Goal: Transaction & Acquisition: Book appointment/travel/reservation

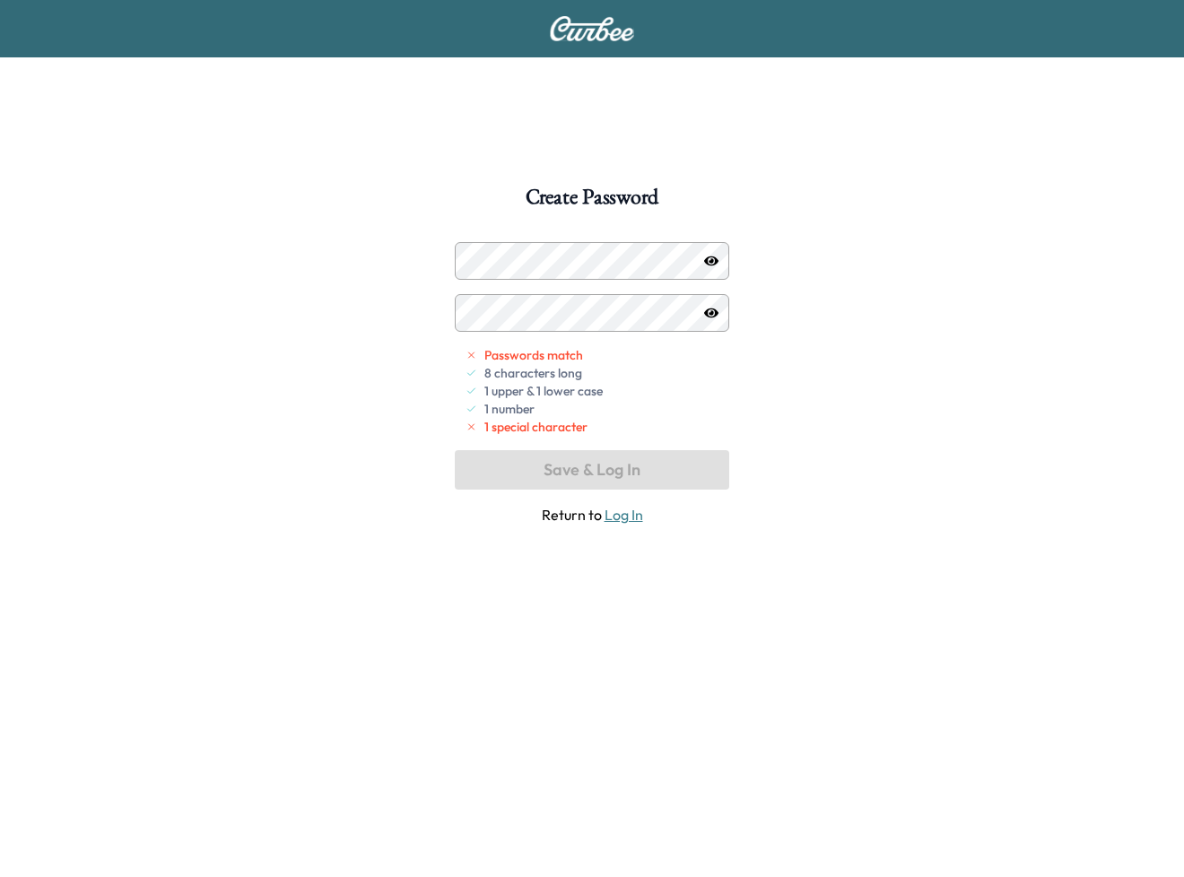
click at [702, 258] on div at bounding box center [711, 261] width 22 height 22
click at [716, 258] on icon "button" at bounding box center [711, 261] width 14 height 10
click at [468, 256] on div at bounding box center [473, 261] width 22 height 22
click at [468, 258] on div at bounding box center [473, 261] width 22 height 22
click at [468, 259] on div at bounding box center [473, 261] width 22 height 22
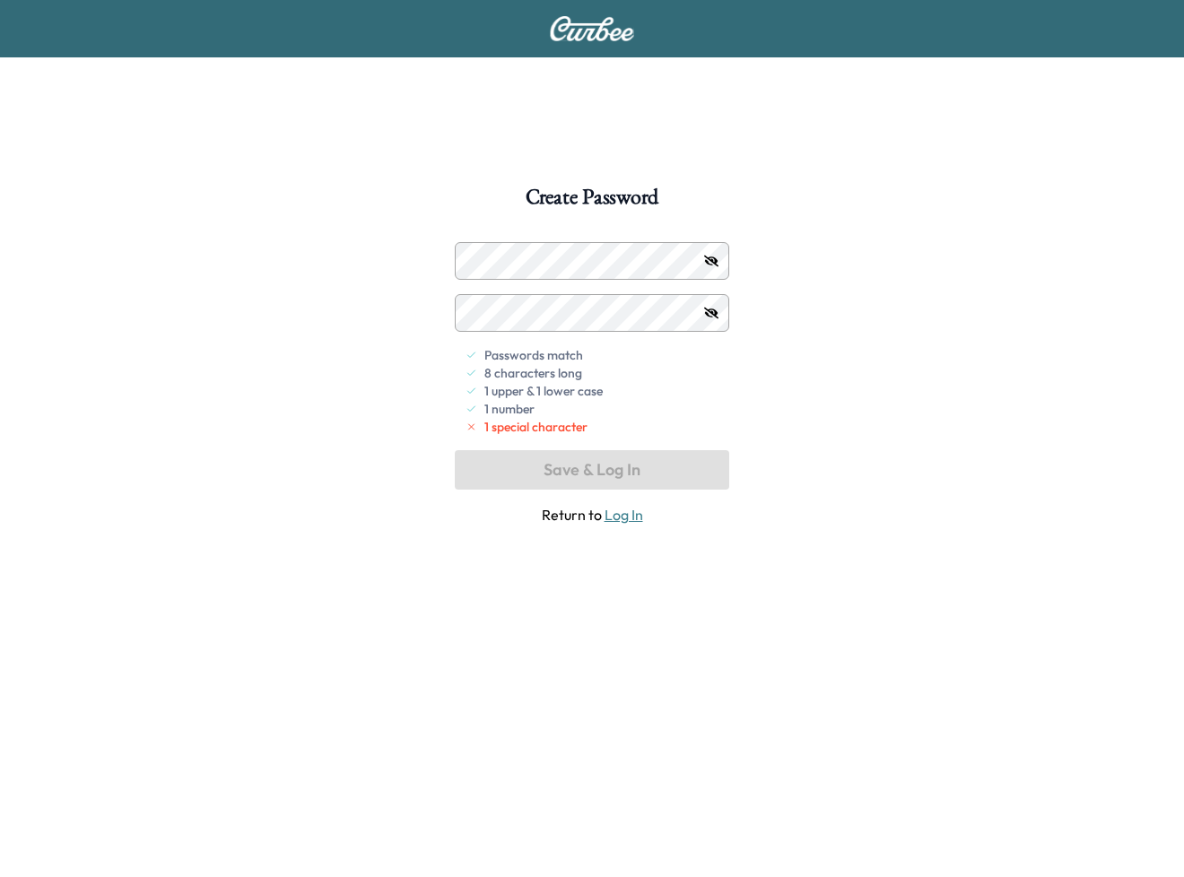
drag, startPoint x: 473, startPoint y: 258, endPoint x: 435, endPoint y: 314, distance: 67.1
click at [435, 314] on div "Create Password Passwords match 8 characters long 1 upper & 1 lower case 1 numb…" at bounding box center [592, 625] width 1184 height 877
click at [421, 252] on div "Create Password Passwords match 8 characters long 1 upper & 1 lower case 1 numb…" at bounding box center [592, 625] width 1184 height 877
click at [482, 303] on div at bounding box center [473, 313] width 22 height 22
click at [473, 312] on div at bounding box center [473, 313] width 22 height 22
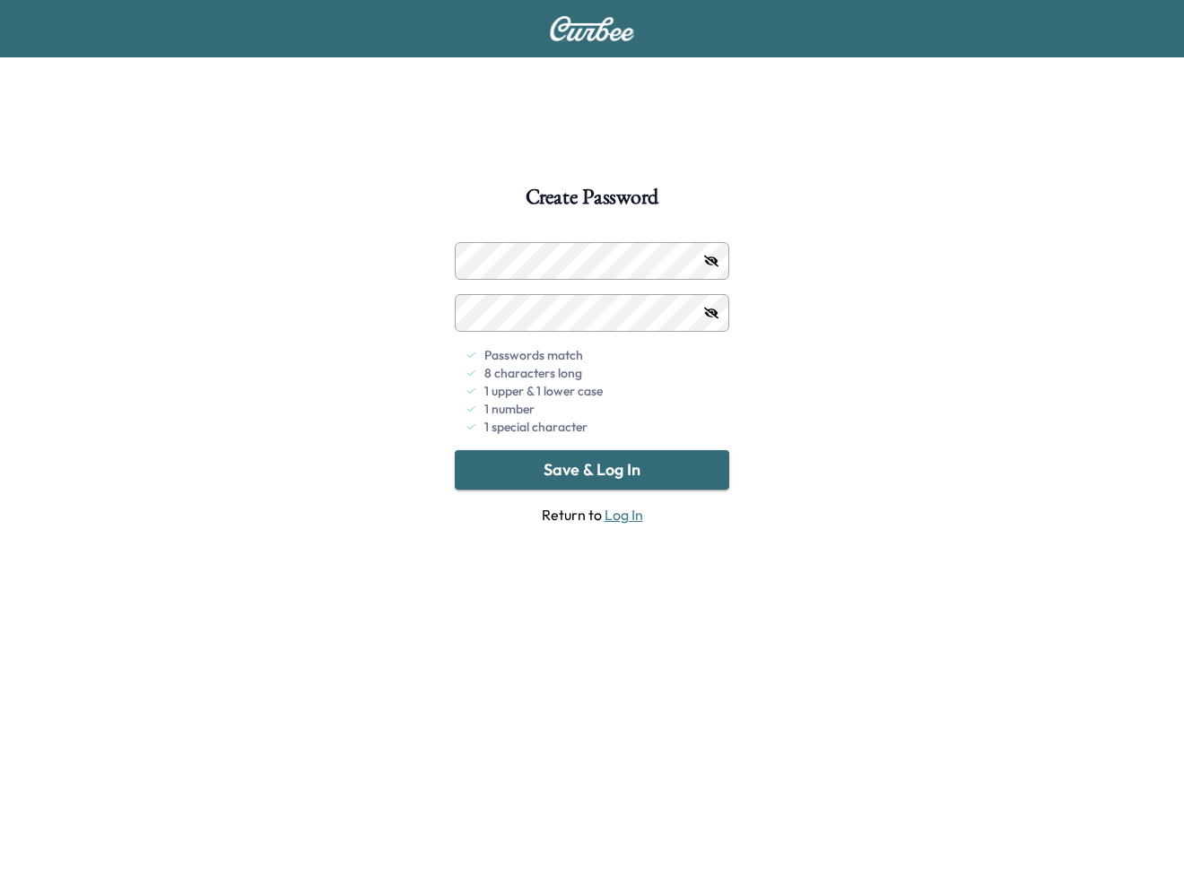
click at [577, 474] on button "Save & Log In" at bounding box center [592, 469] width 274 height 39
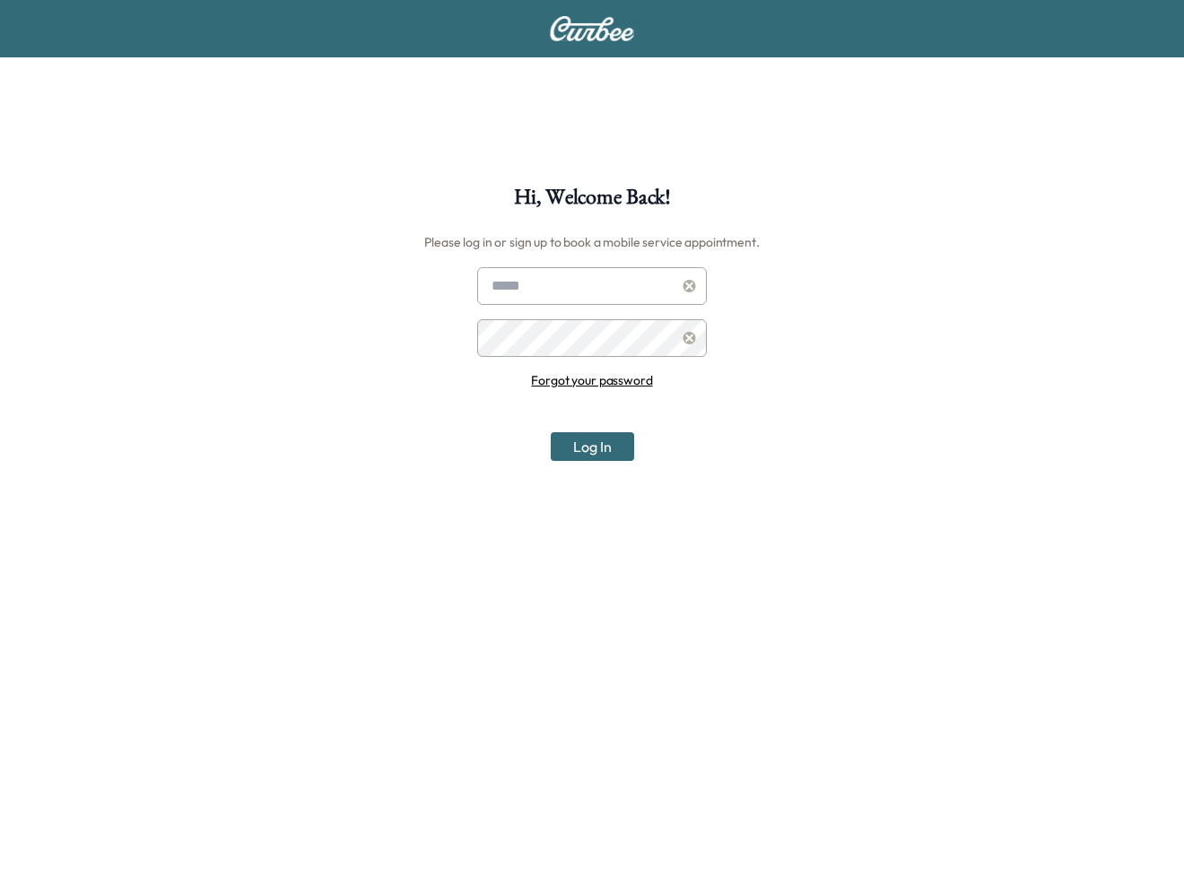
type input "**********"
click at [603, 444] on button "Log In" at bounding box center [592, 446] width 83 height 29
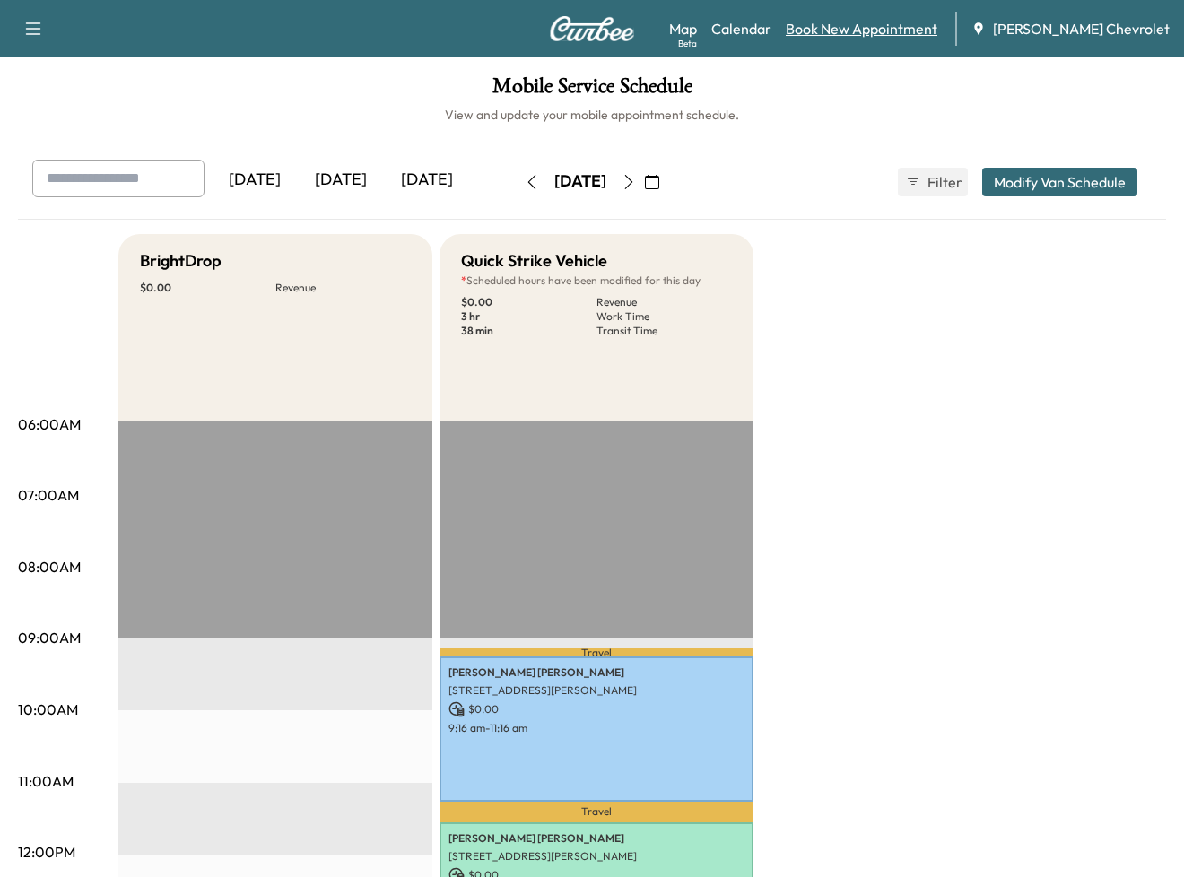
click at [854, 30] on link "Book New Appointment" at bounding box center [861, 29] width 152 height 22
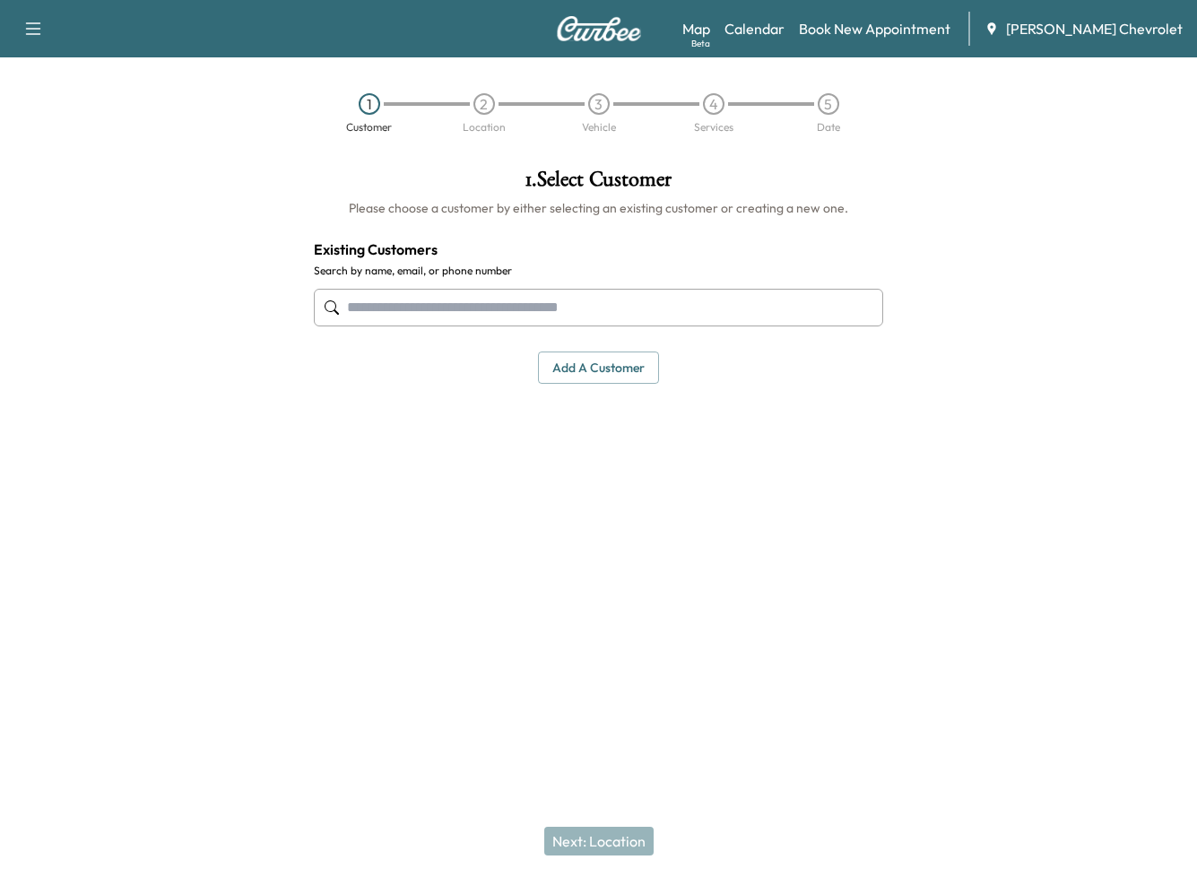
click at [703, 299] on input "text" at bounding box center [599, 308] width 570 height 38
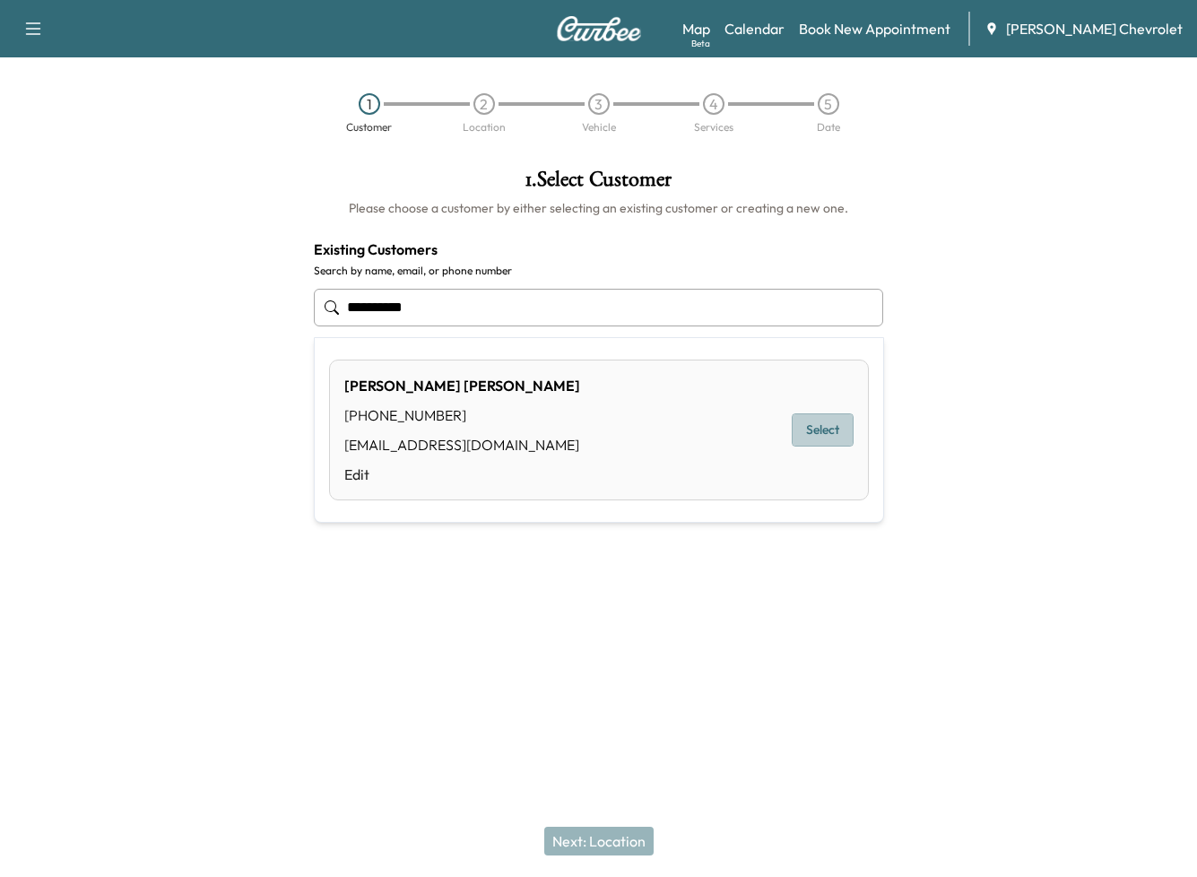
click at [830, 428] on button "Select" at bounding box center [823, 429] width 62 height 33
type input "**********"
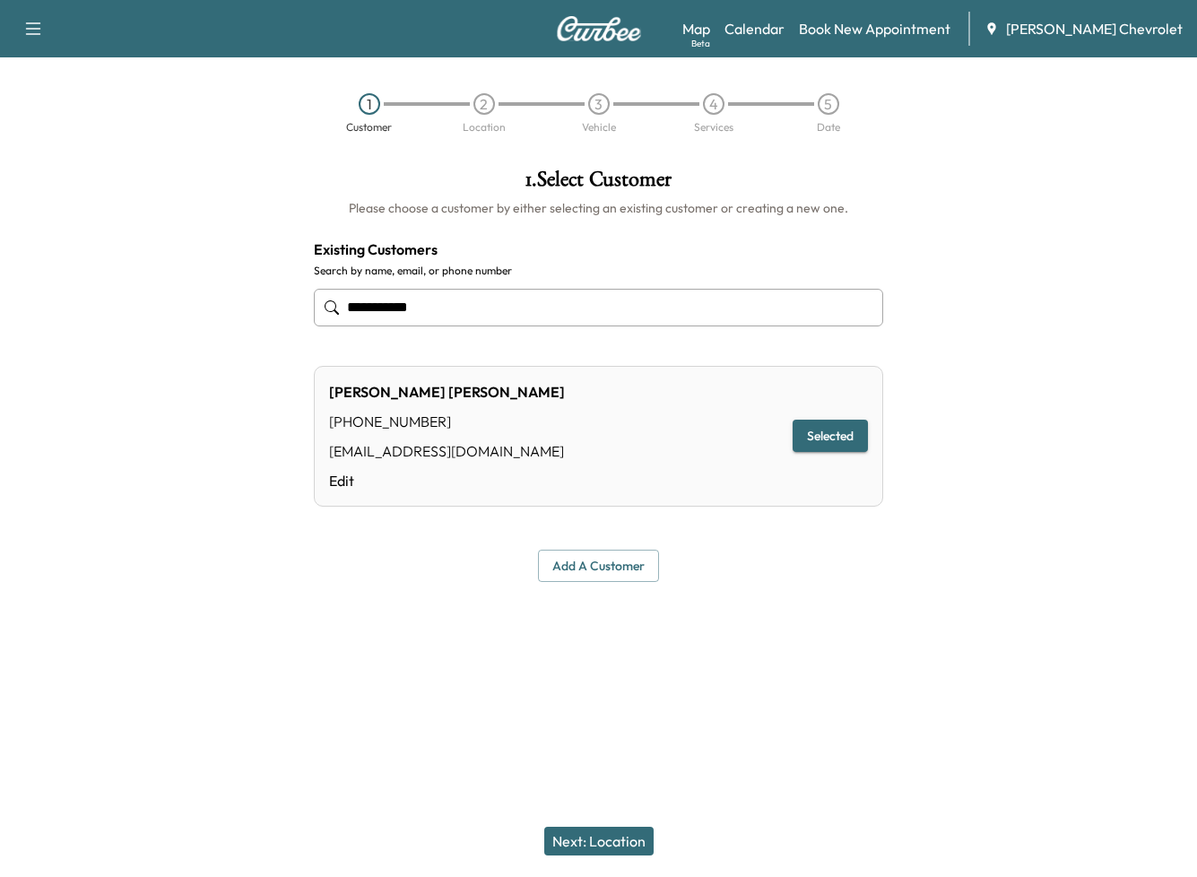
click at [829, 439] on button "Selected" at bounding box center [830, 436] width 75 height 33
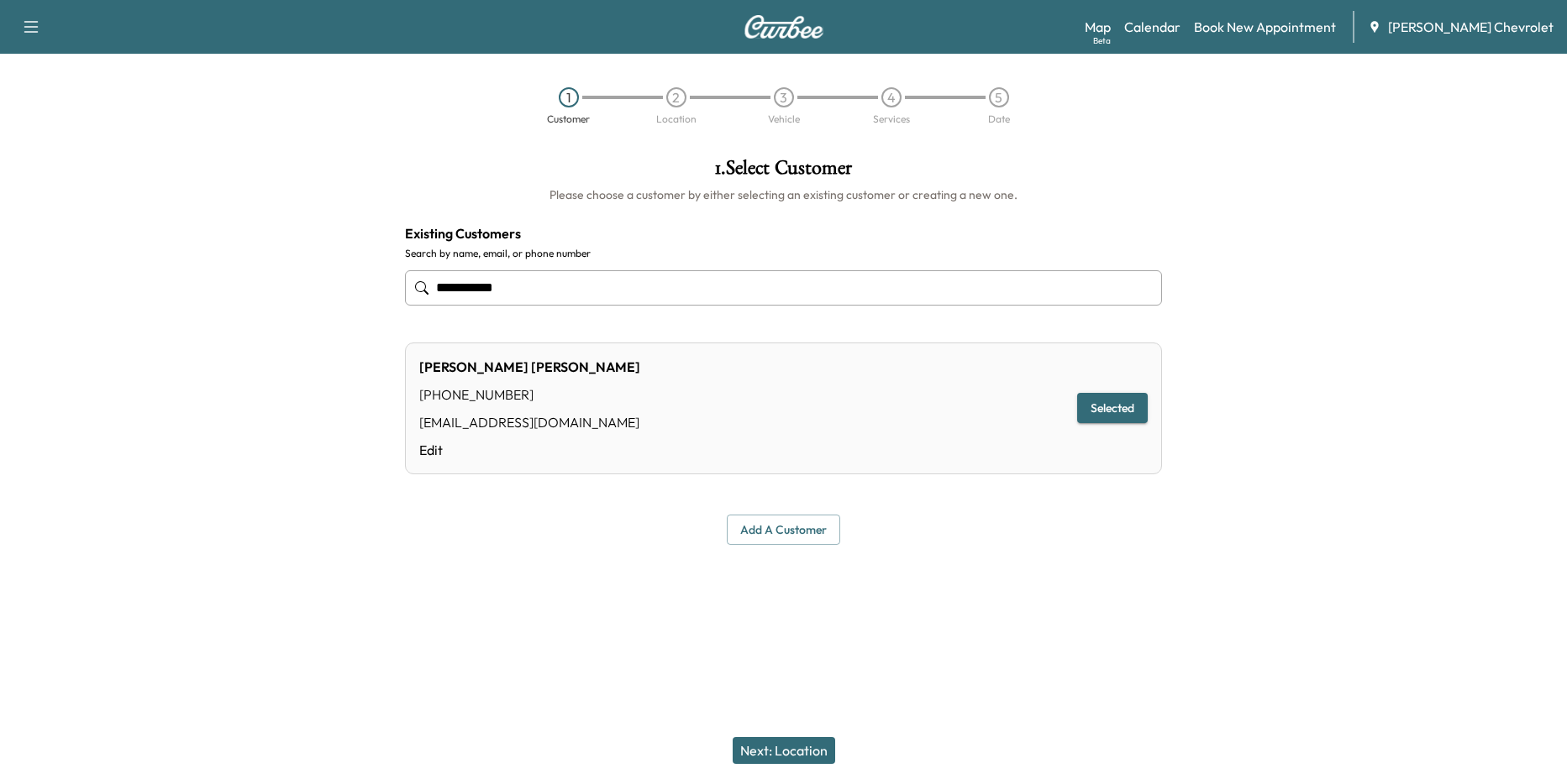
click at [788, 751] on button "Next: Location" at bounding box center [784, 750] width 102 height 27
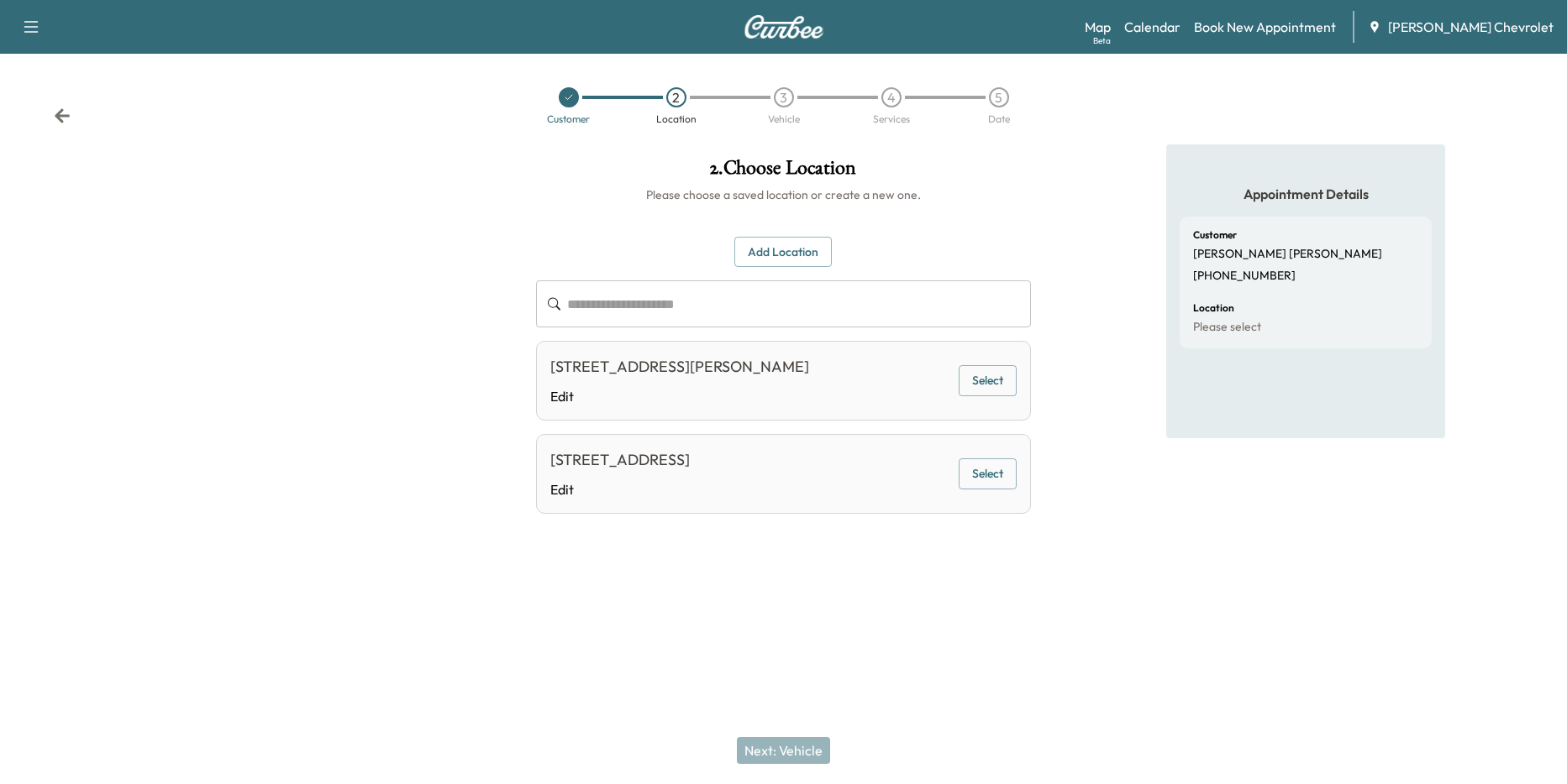
click at [690, 464] on div "[STREET_ADDRESS]" at bounding box center [619, 460] width 140 height 23
click at [690, 461] on div "[STREET_ADDRESS]" at bounding box center [619, 460] width 140 height 23
click at [972, 467] on button "Select" at bounding box center [988, 474] width 58 height 31
click at [807, 750] on button "Next: Vehicle" at bounding box center [784, 750] width 94 height 27
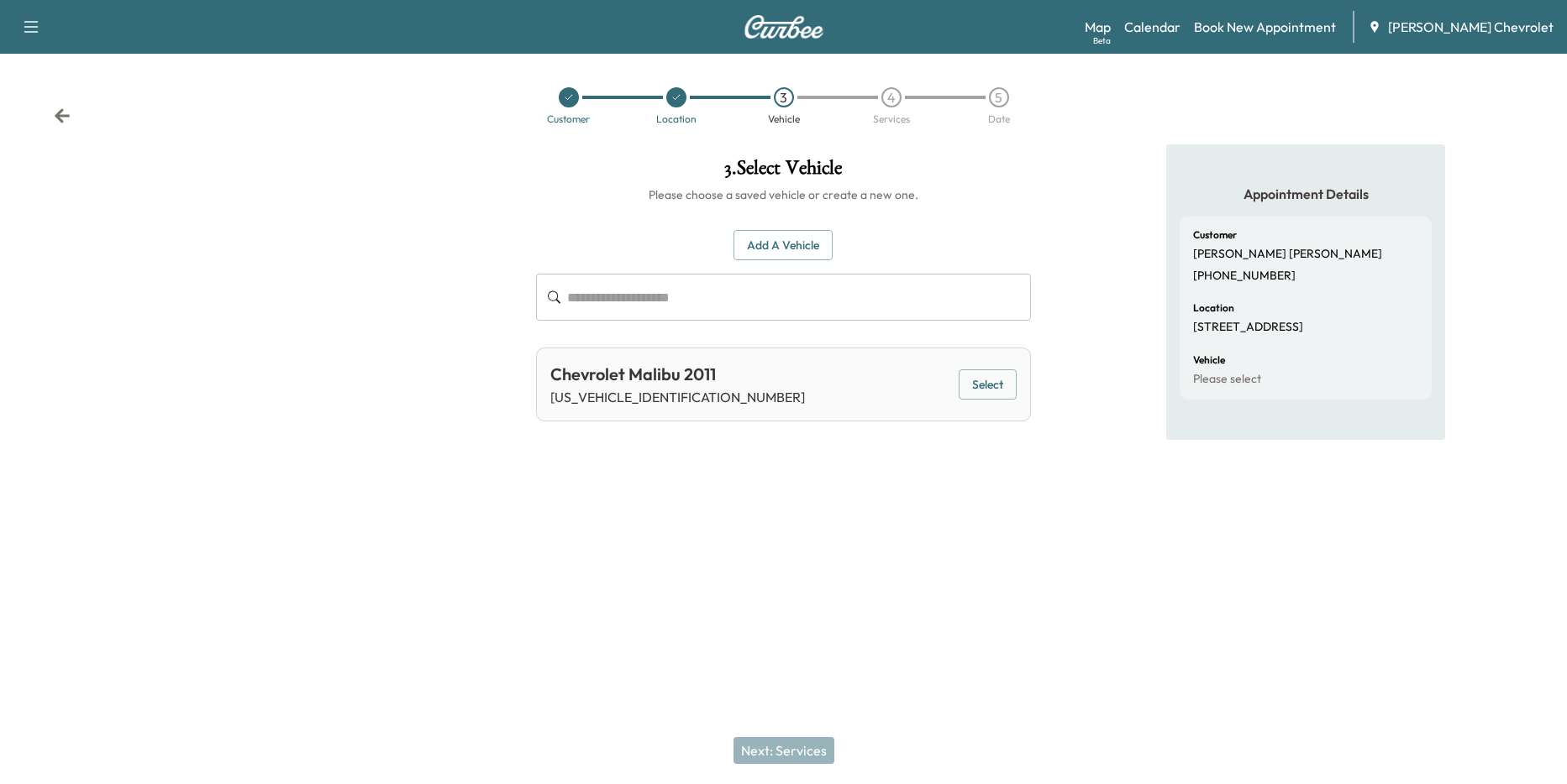
click at [1002, 392] on button "Select" at bounding box center [988, 385] width 58 height 31
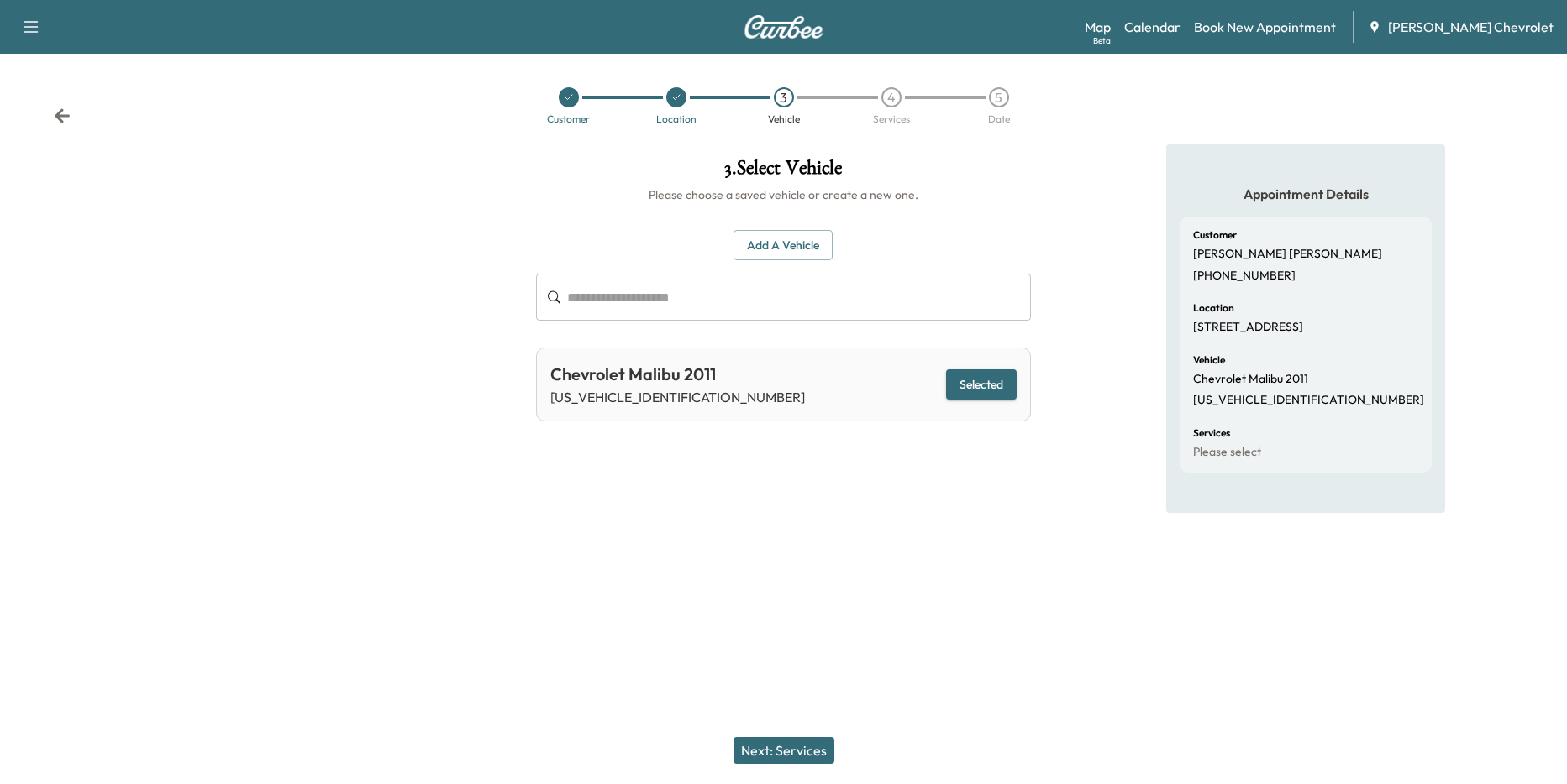
click at [766, 752] on button "Next: Services" at bounding box center [784, 750] width 101 height 27
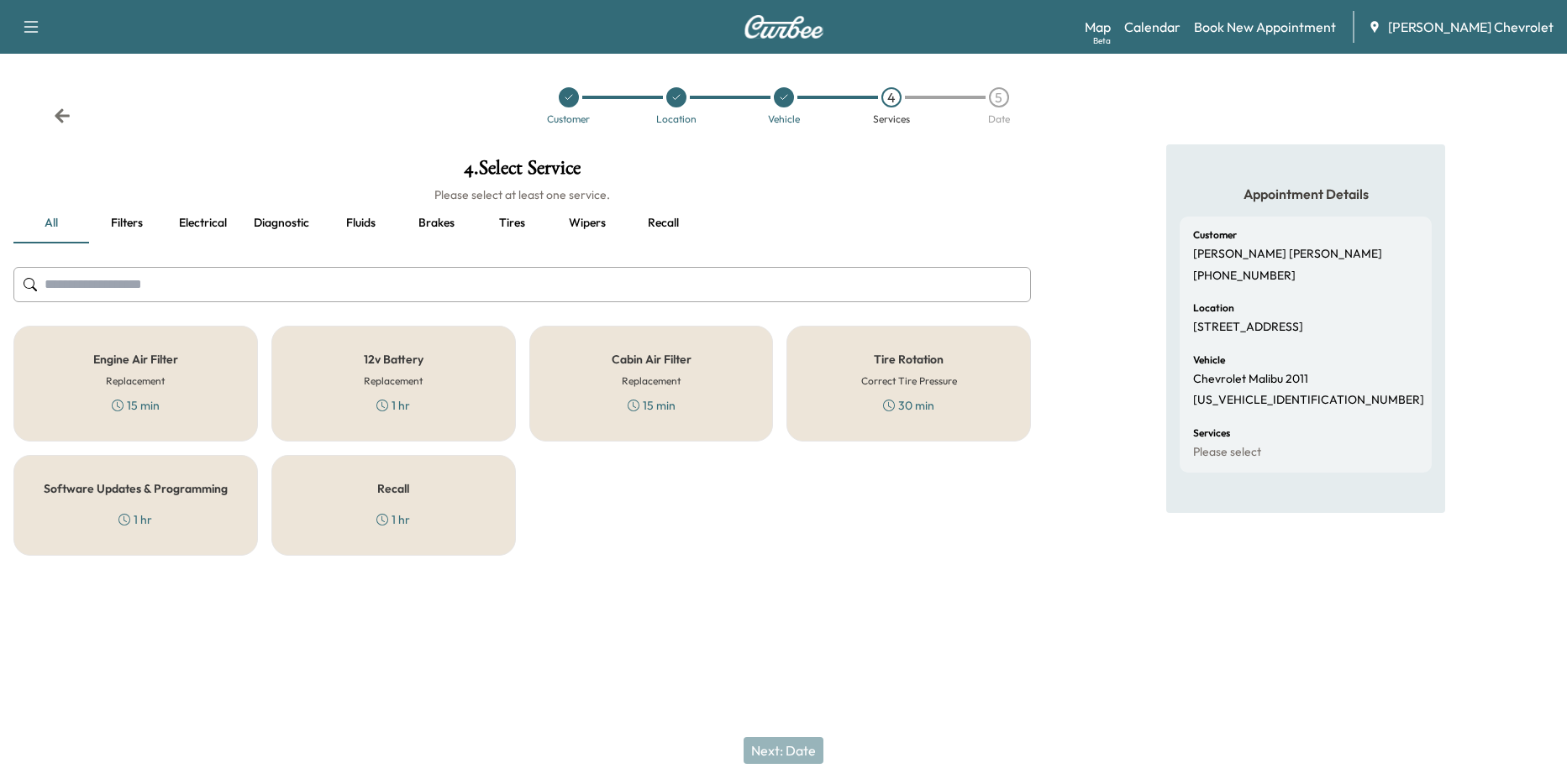
click at [202, 497] on div "Software Updates & Programming 1 hr" at bounding box center [135, 506] width 245 height 101
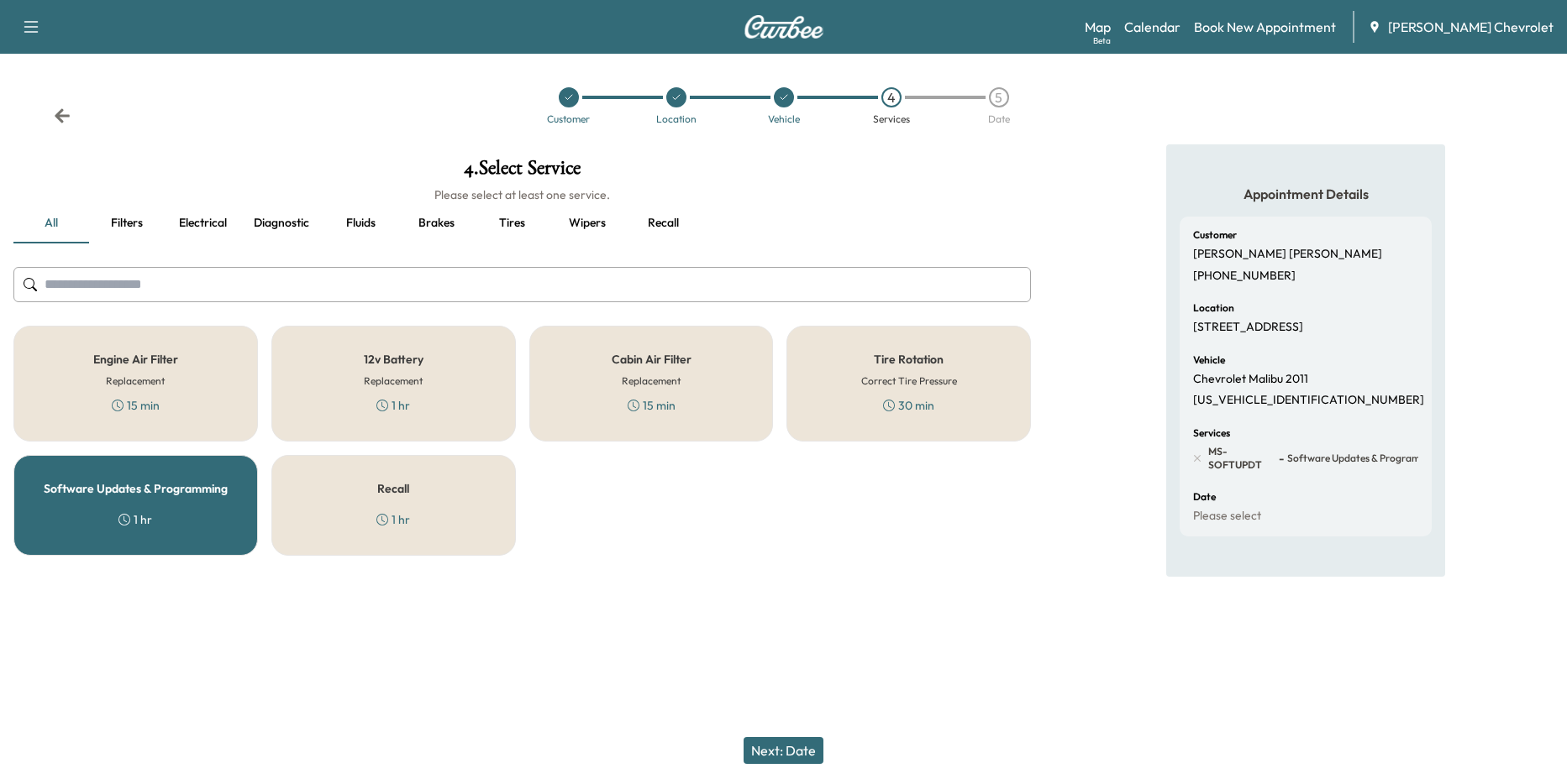
click at [680, 382] on h6 "Replacement" at bounding box center [651, 381] width 59 height 15
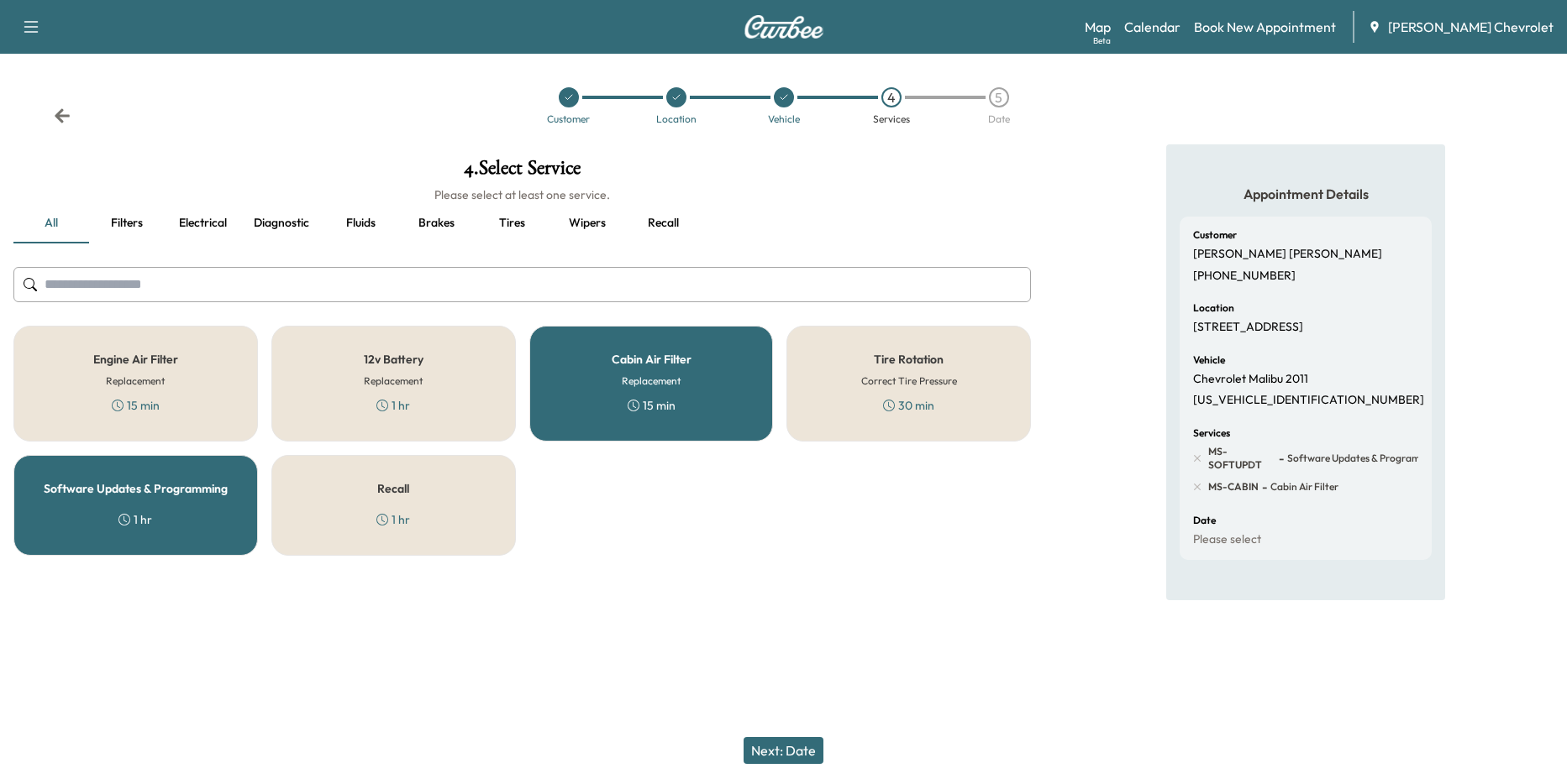
click at [350, 520] on div "Recall 1 hr" at bounding box center [394, 506] width 245 height 101
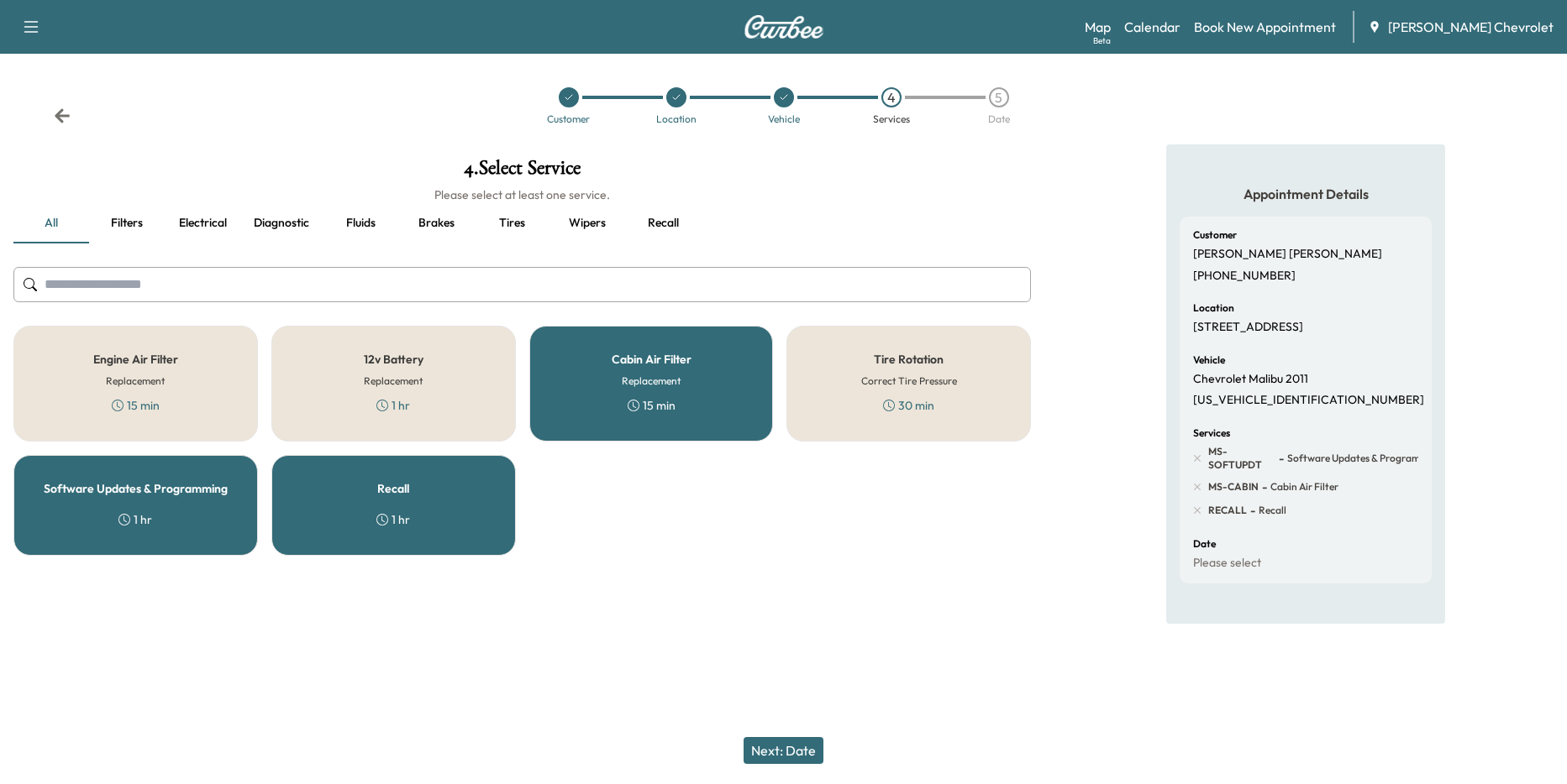
drag, startPoint x: 794, startPoint y: 754, endPoint x: 746, endPoint y: 748, distance: 48.4
click at [746, 748] on button "Next: Date" at bounding box center [784, 750] width 80 height 27
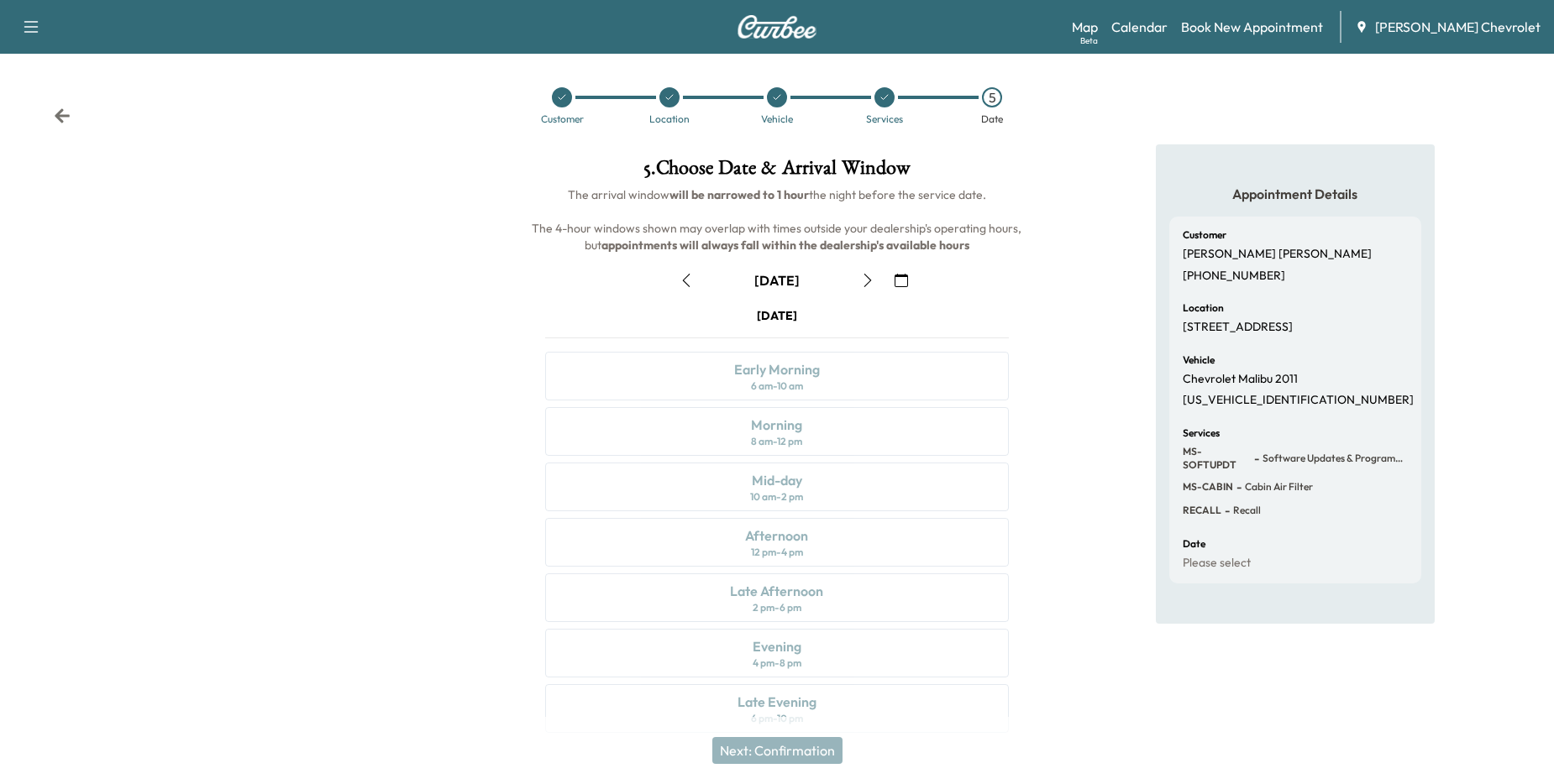
click at [866, 276] on icon "button" at bounding box center [867, 280] width 13 height 13
click at [898, 279] on icon "button" at bounding box center [901, 280] width 13 height 13
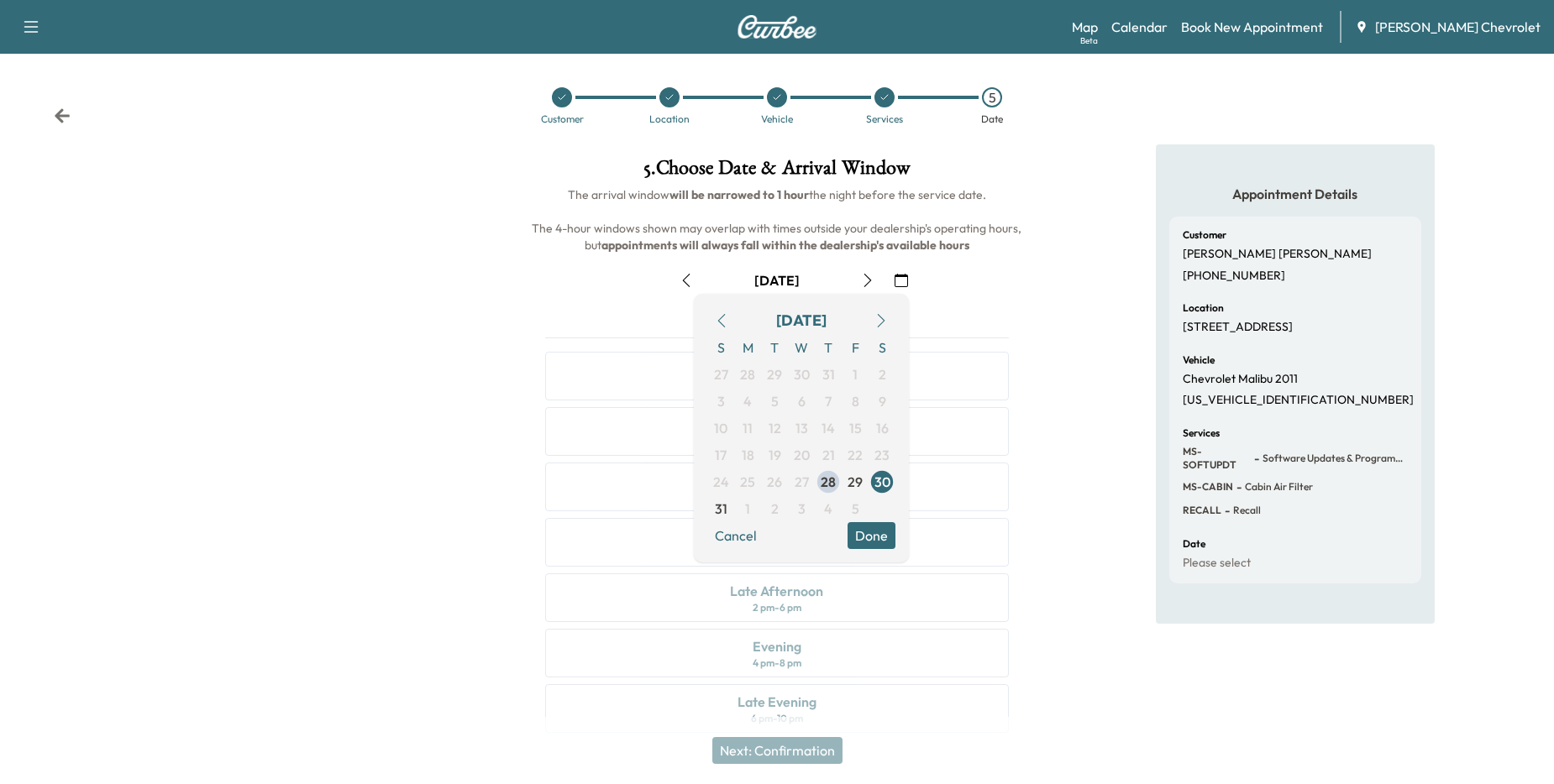
click at [866, 275] on icon "button" at bounding box center [867, 280] width 13 height 13
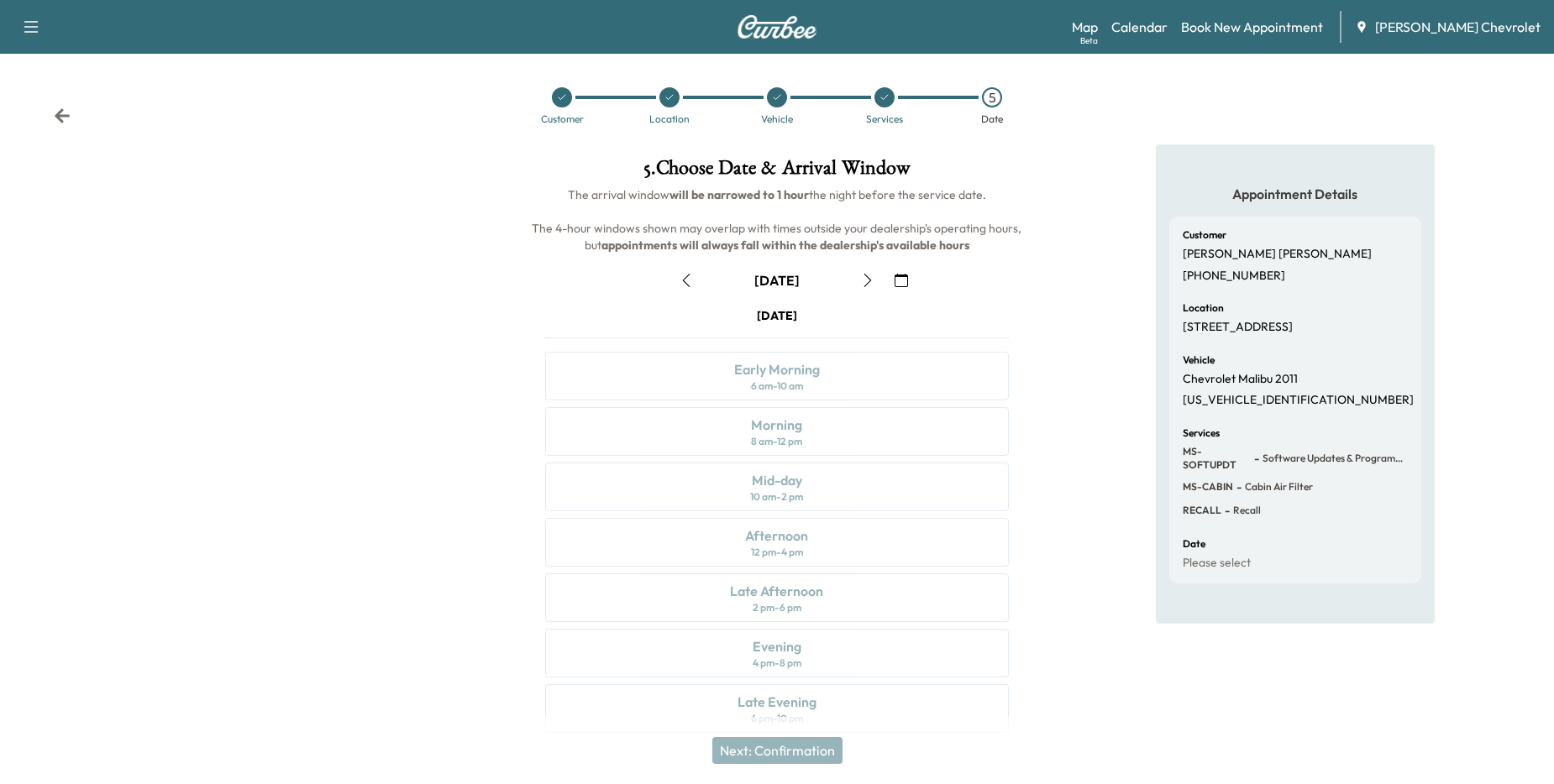
click at [866, 279] on icon "button" at bounding box center [867, 280] width 13 height 13
click at [867, 276] on icon "button" at bounding box center [867, 280] width 13 height 13
click at [867, 278] on icon "button" at bounding box center [867, 280] width 13 height 13
click at [822, 483] on div "Mid-day 10 am - 2 pm" at bounding box center [777, 487] width 465 height 49
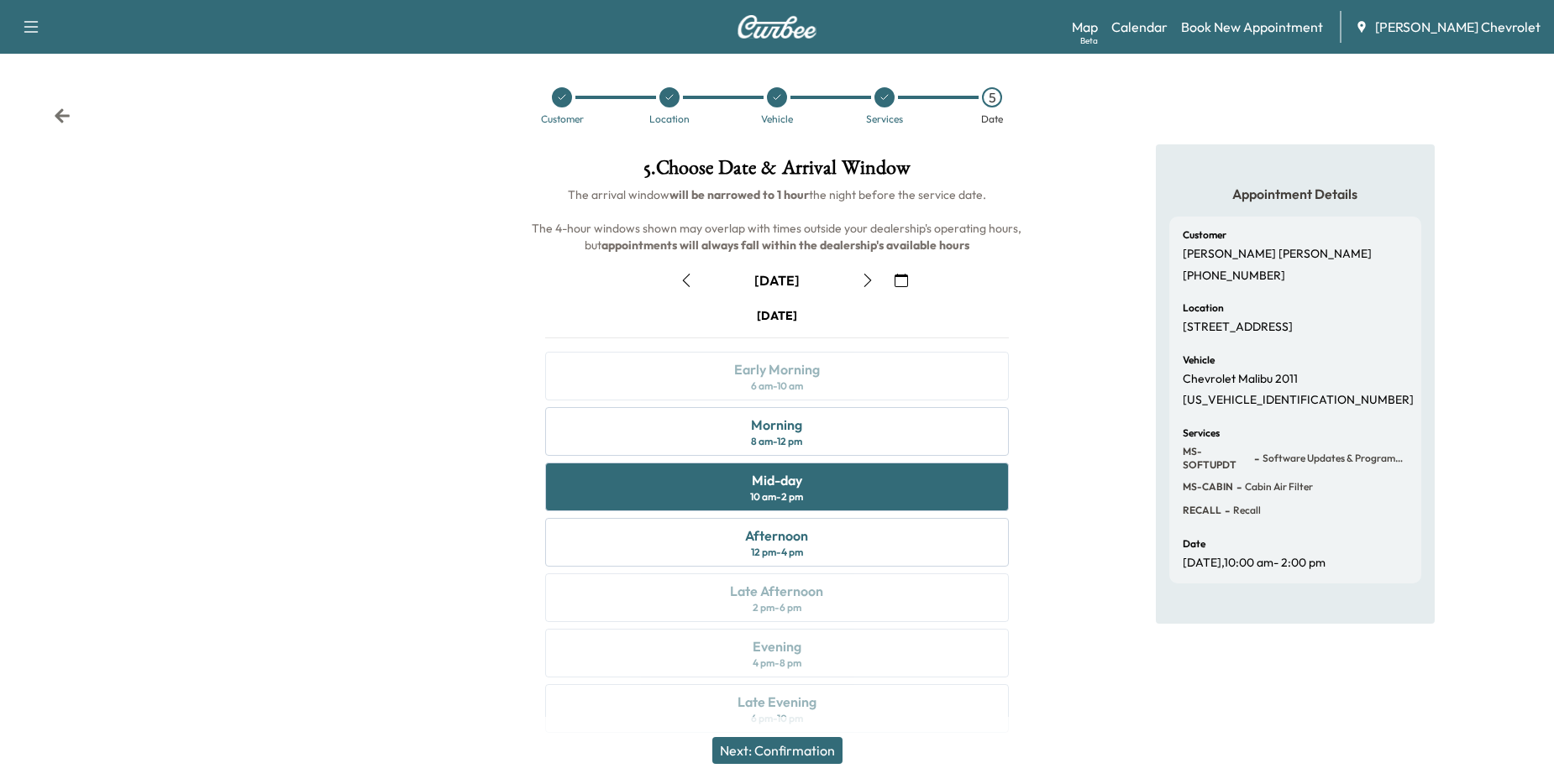
click at [787, 749] on button "Next: Confirmation" at bounding box center [777, 750] width 130 height 27
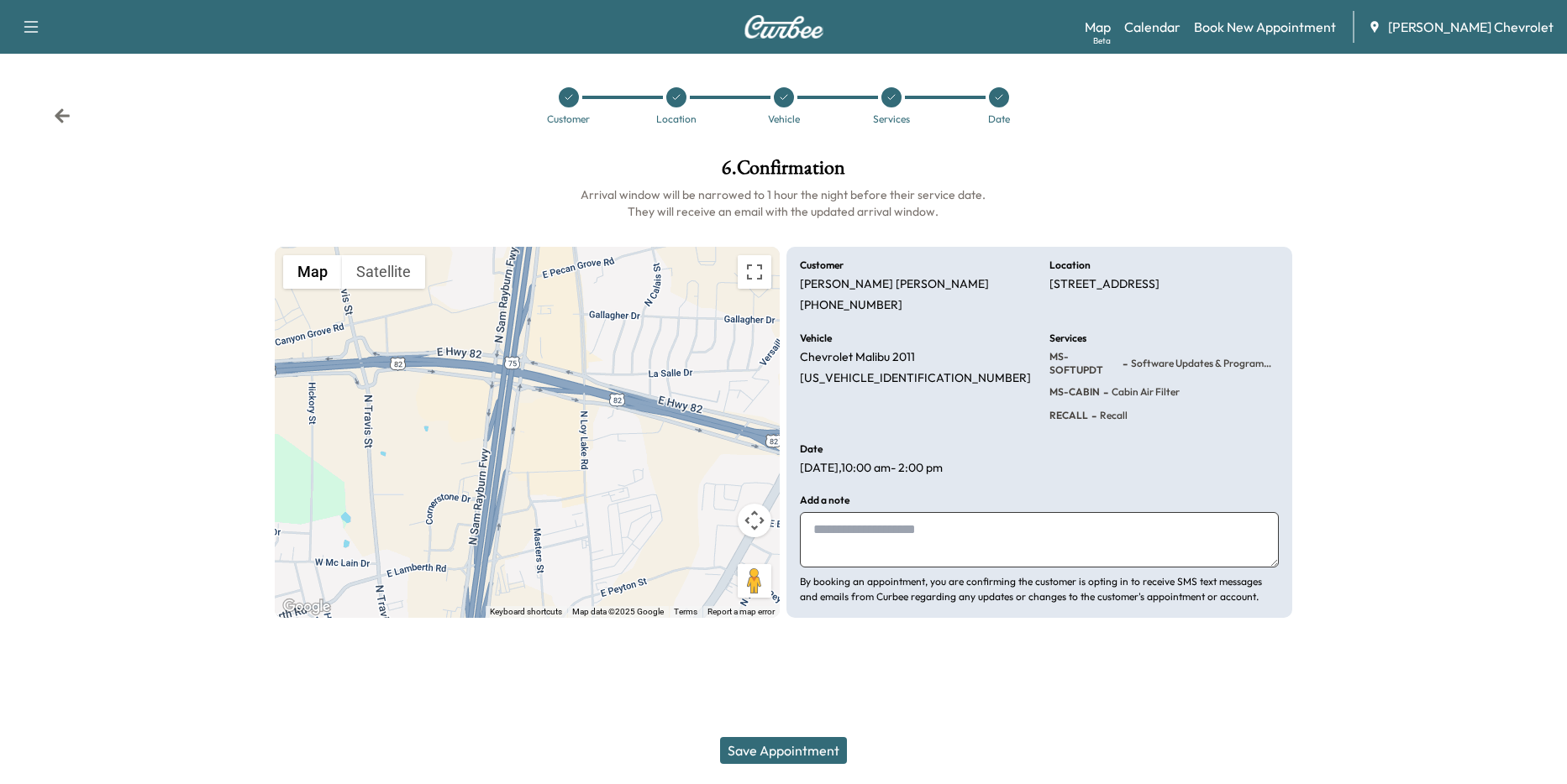
click at [937, 525] on textarea at bounding box center [1039, 540] width 479 height 55
type textarea "**********"
click at [795, 747] on button "Save Appointment" at bounding box center [783, 750] width 127 height 27
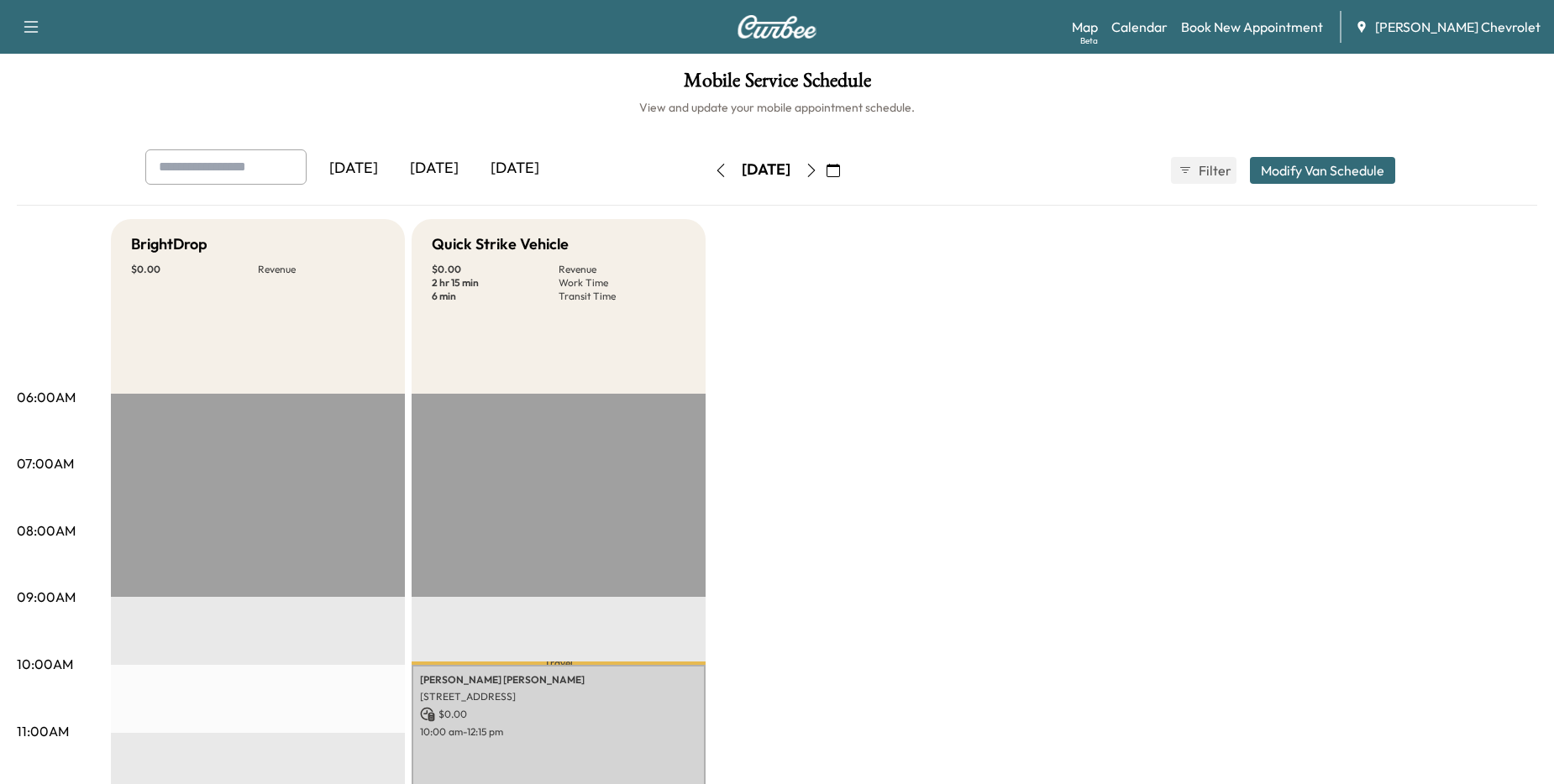
click at [718, 175] on icon "button" at bounding box center [721, 170] width 7 height 13
click at [714, 168] on icon "button" at bounding box center [720, 170] width 13 height 13
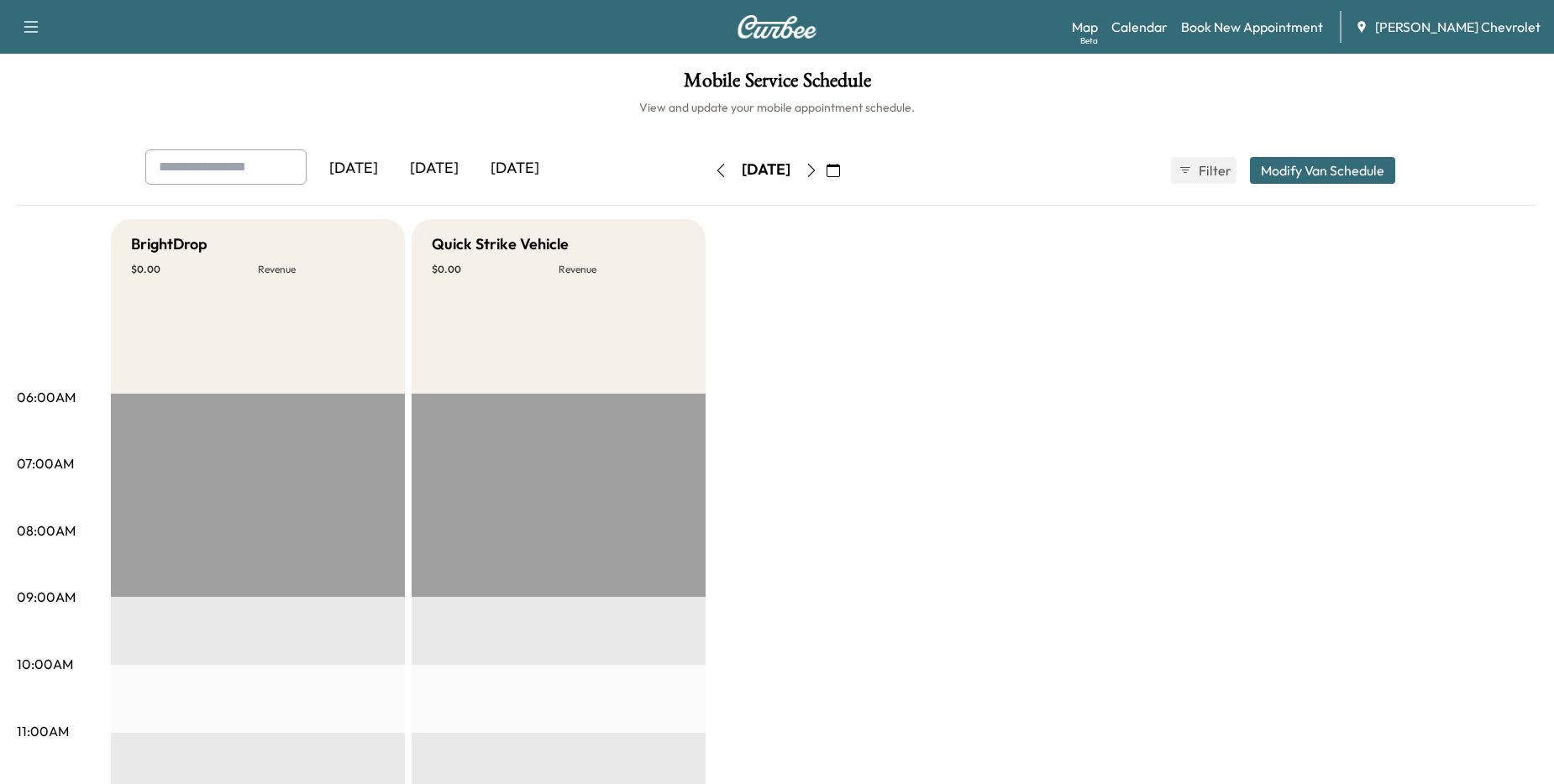
click at [714, 172] on icon "button" at bounding box center [720, 170] width 13 height 13
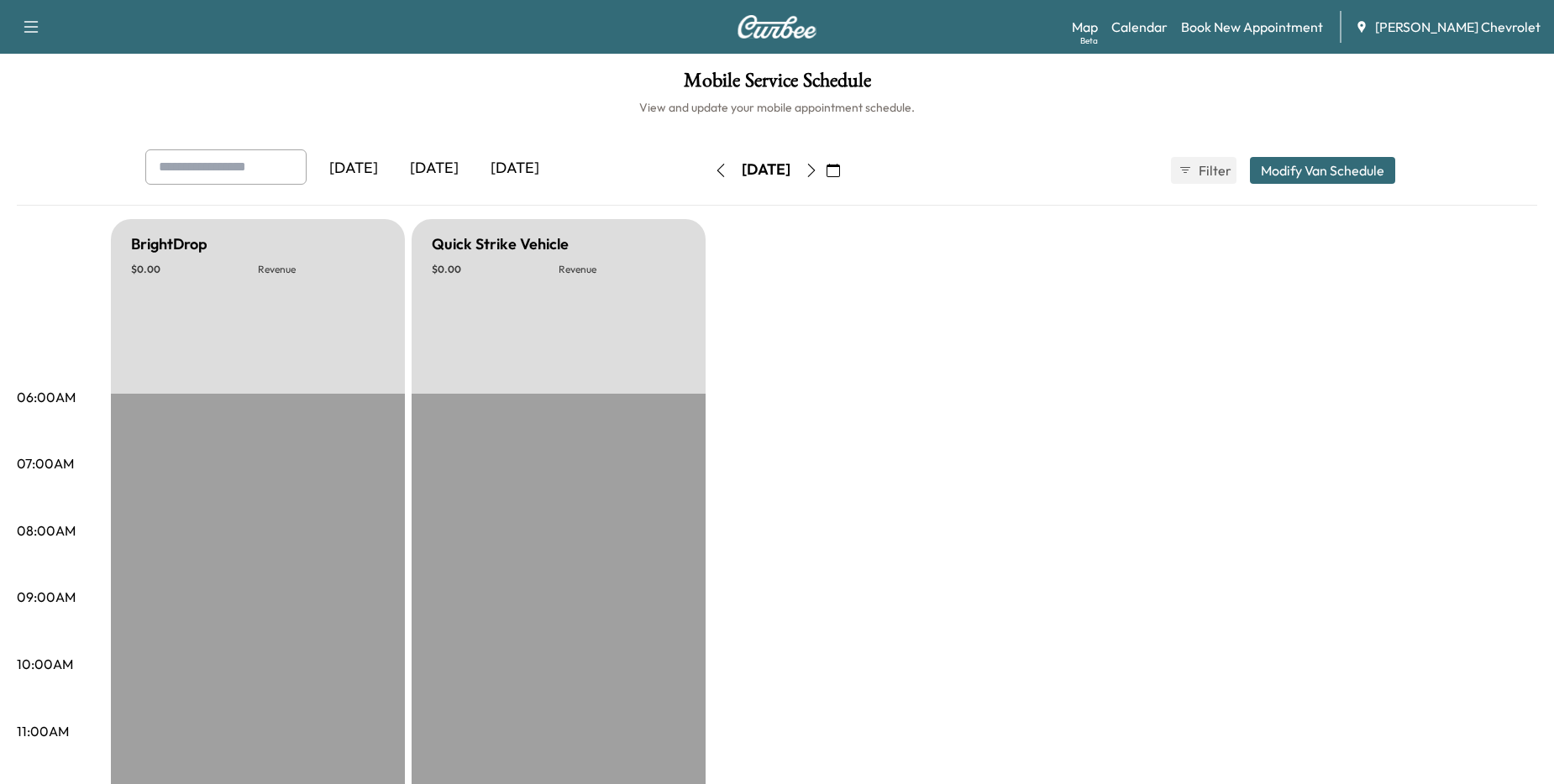
click at [714, 168] on icon "button" at bounding box center [720, 170] width 13 height 13
click at [714, 164] on icon "button" at bounding box center [720, 170] width 13 height 13
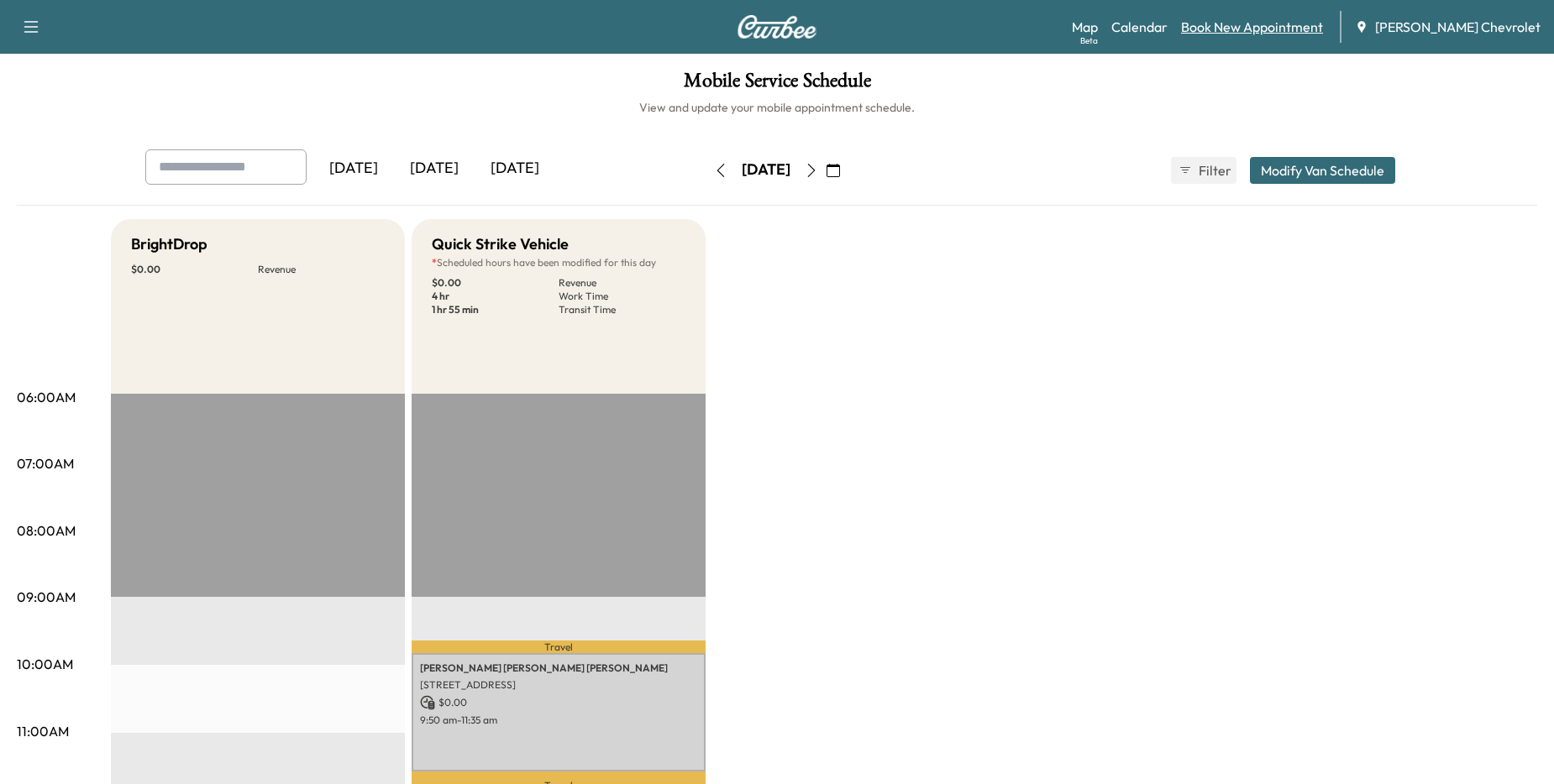
click at [1108, 33] on link "Book New Appointment" at bounding box center [1252, 27] width 142 height 21
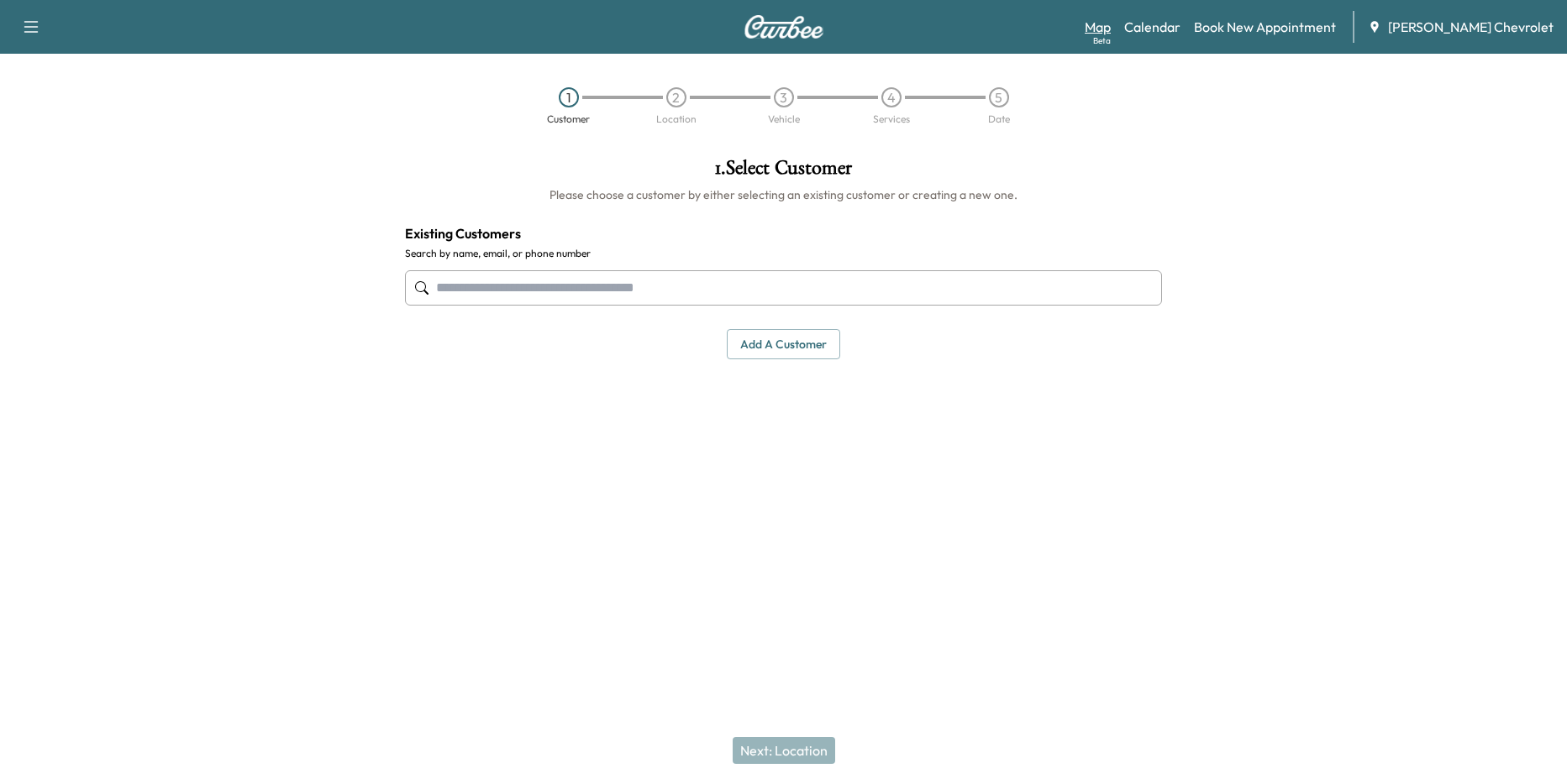
click at [1109, 28] on link "Map Beta" at bounding box center [1098, 27] width 26 height 21
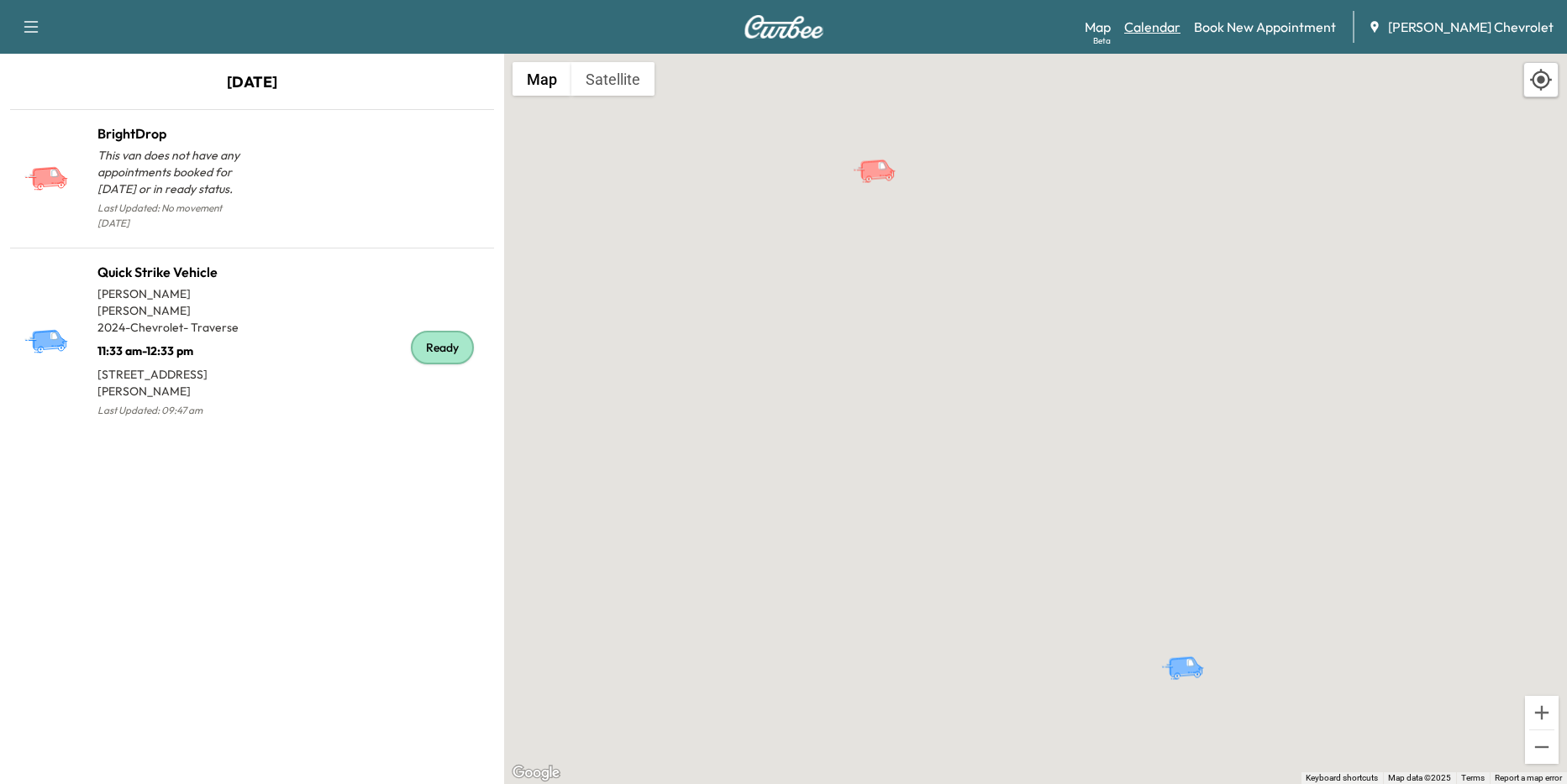
click at [1109, 32] on link "Calendar" at bounding box center [1153, 27] width 56 height 21
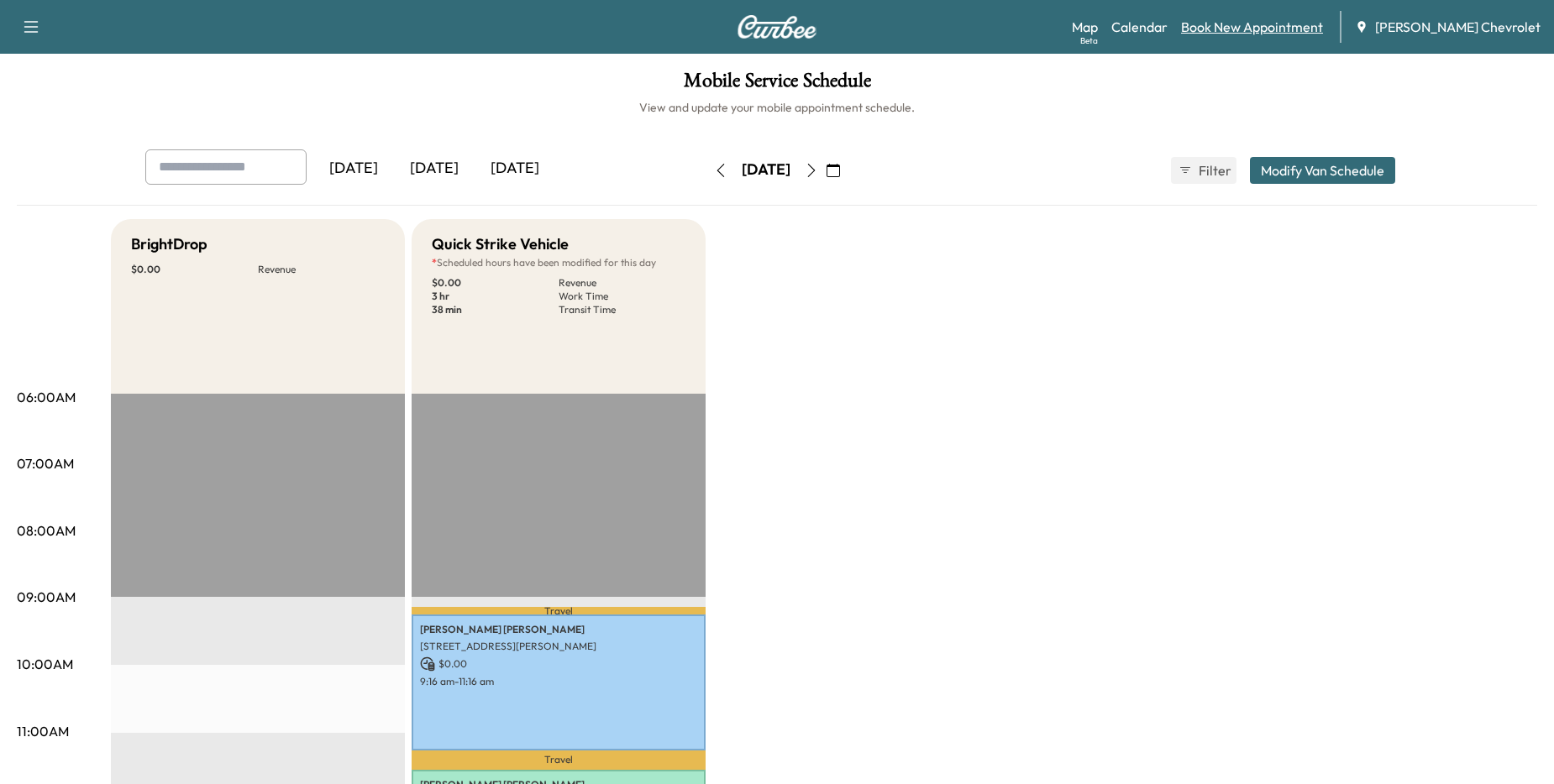
click at [1108, 30] on link "Book New Appointment" at bounding box center [1252, 27] width 142 height 21
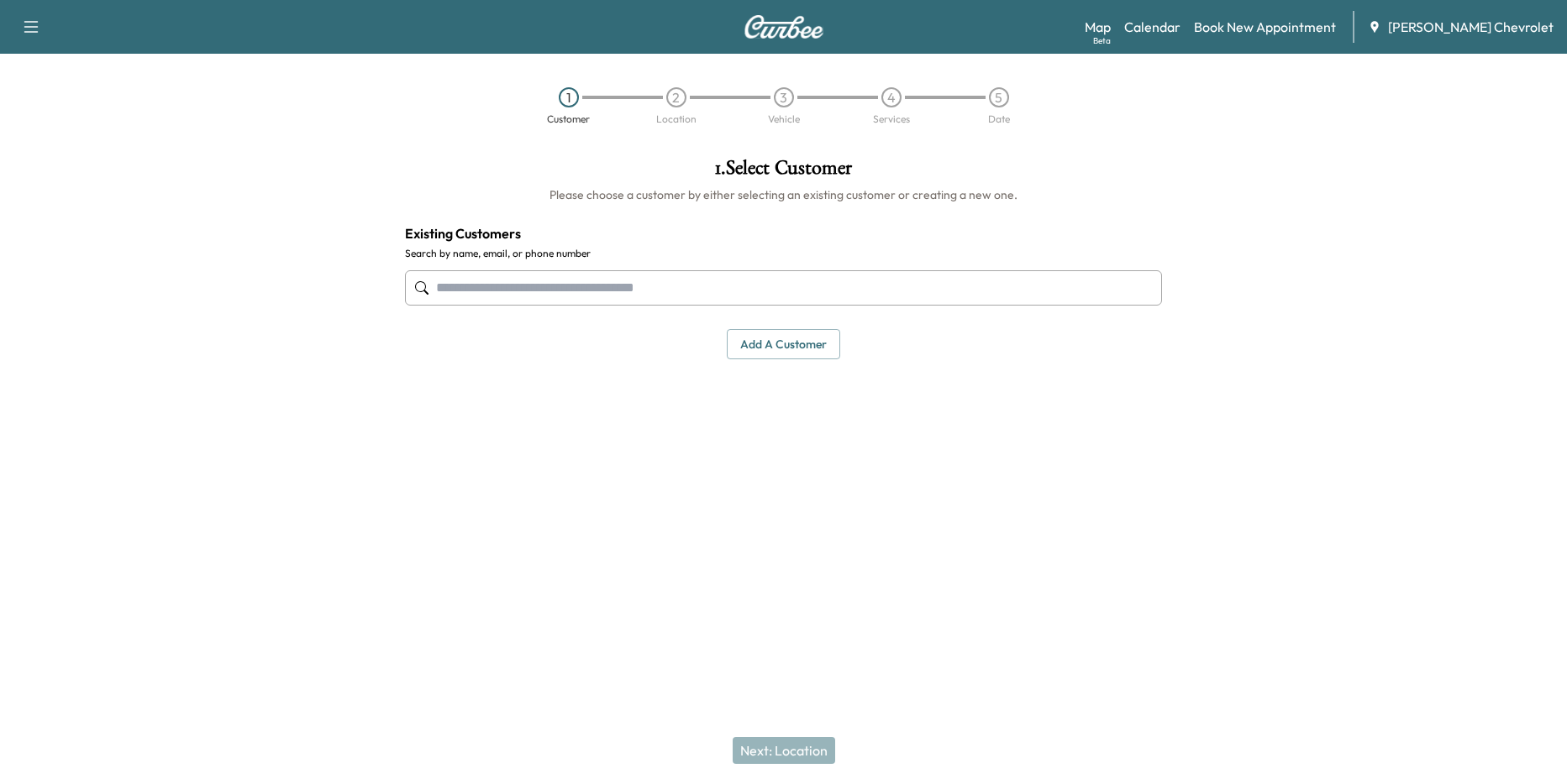
click at [986, 285] on input "text" at bounding box center [784, 288] width 757 height 36
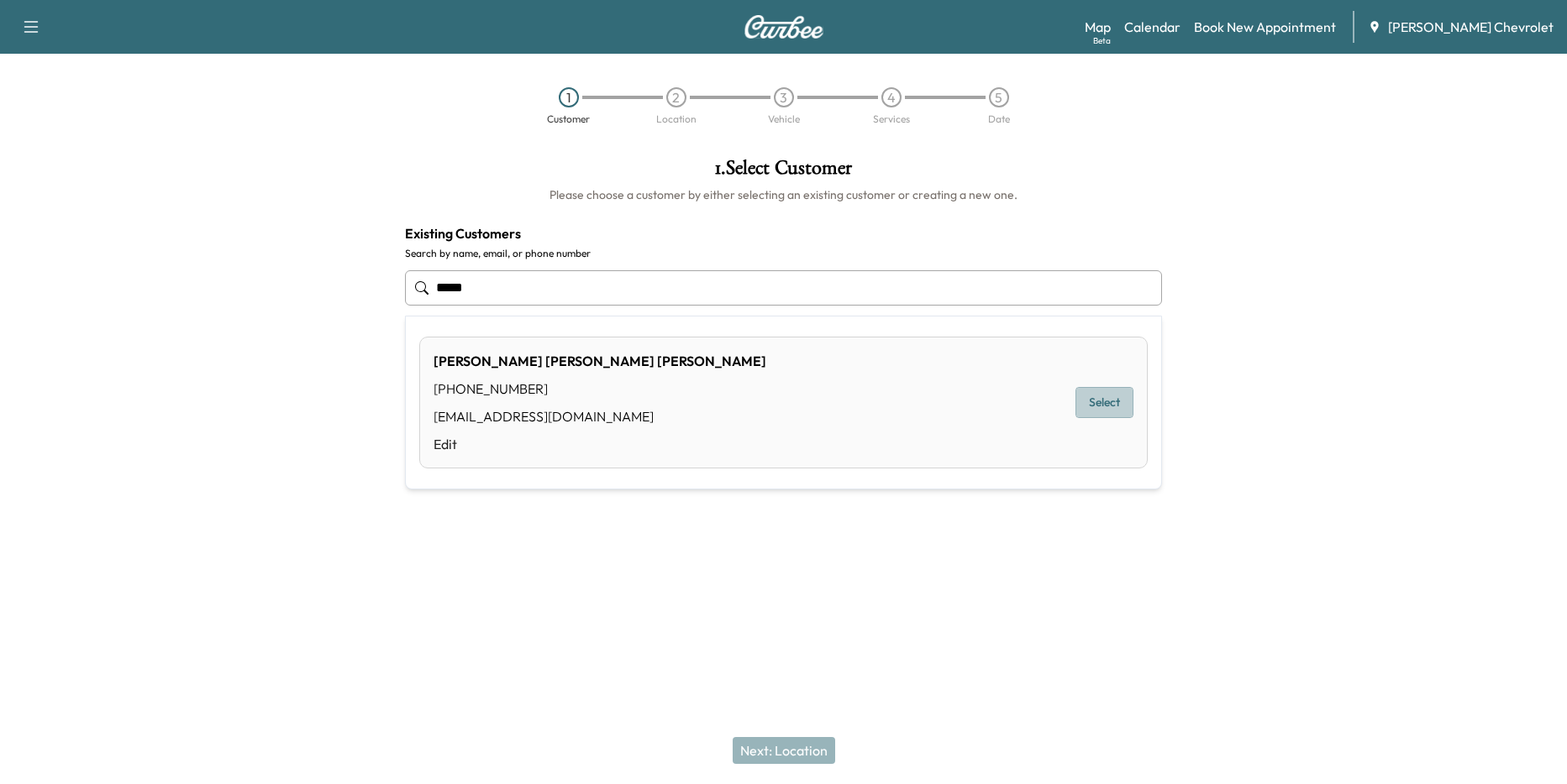
click at [1105, 410] on button "Select" at bounding box center [1105, 402] width 58 height 31
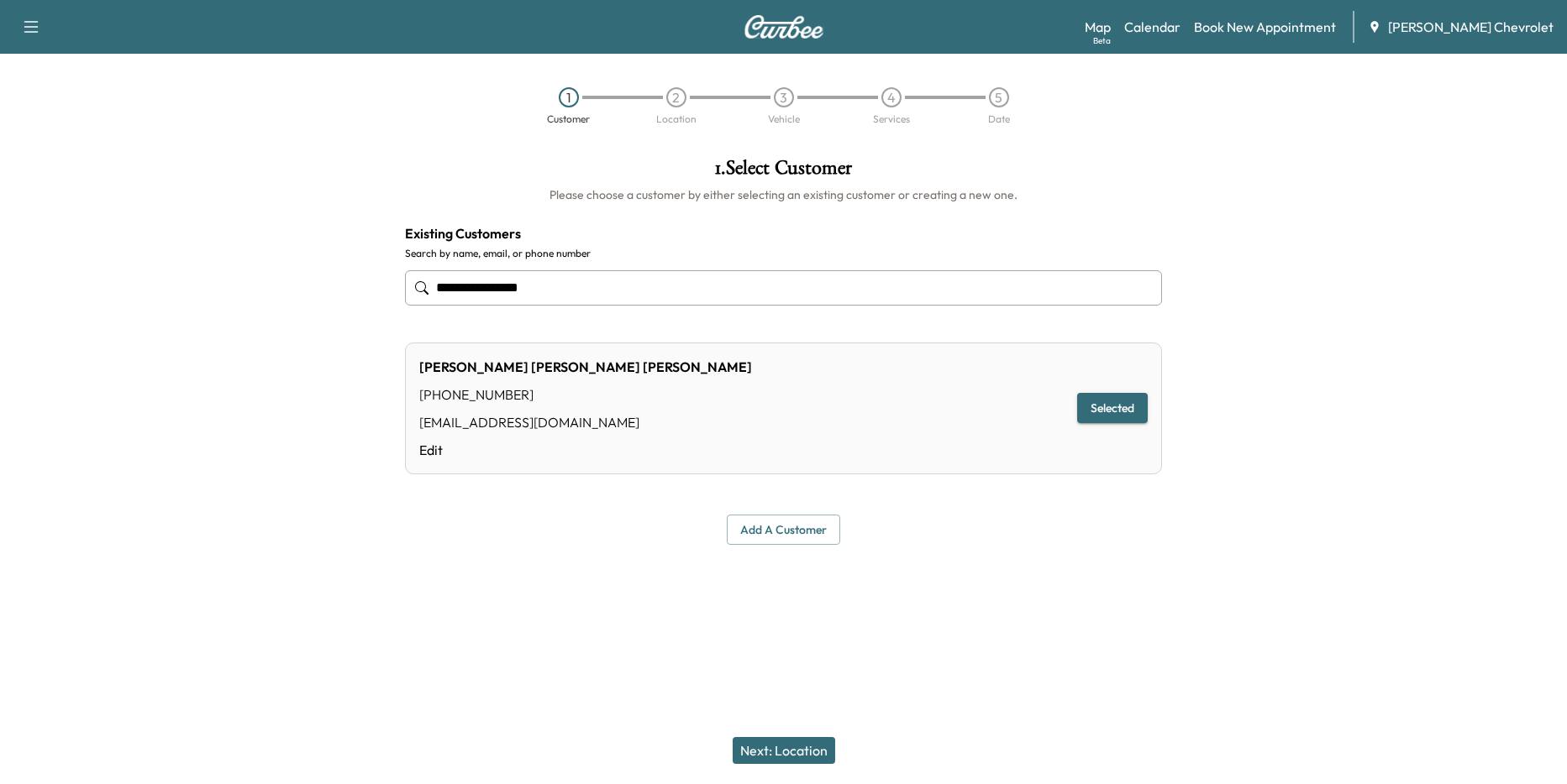
type input "**********"
click at [786, 752] on button "Next: Location" at bounding box center [784, 750] width 102 height 27
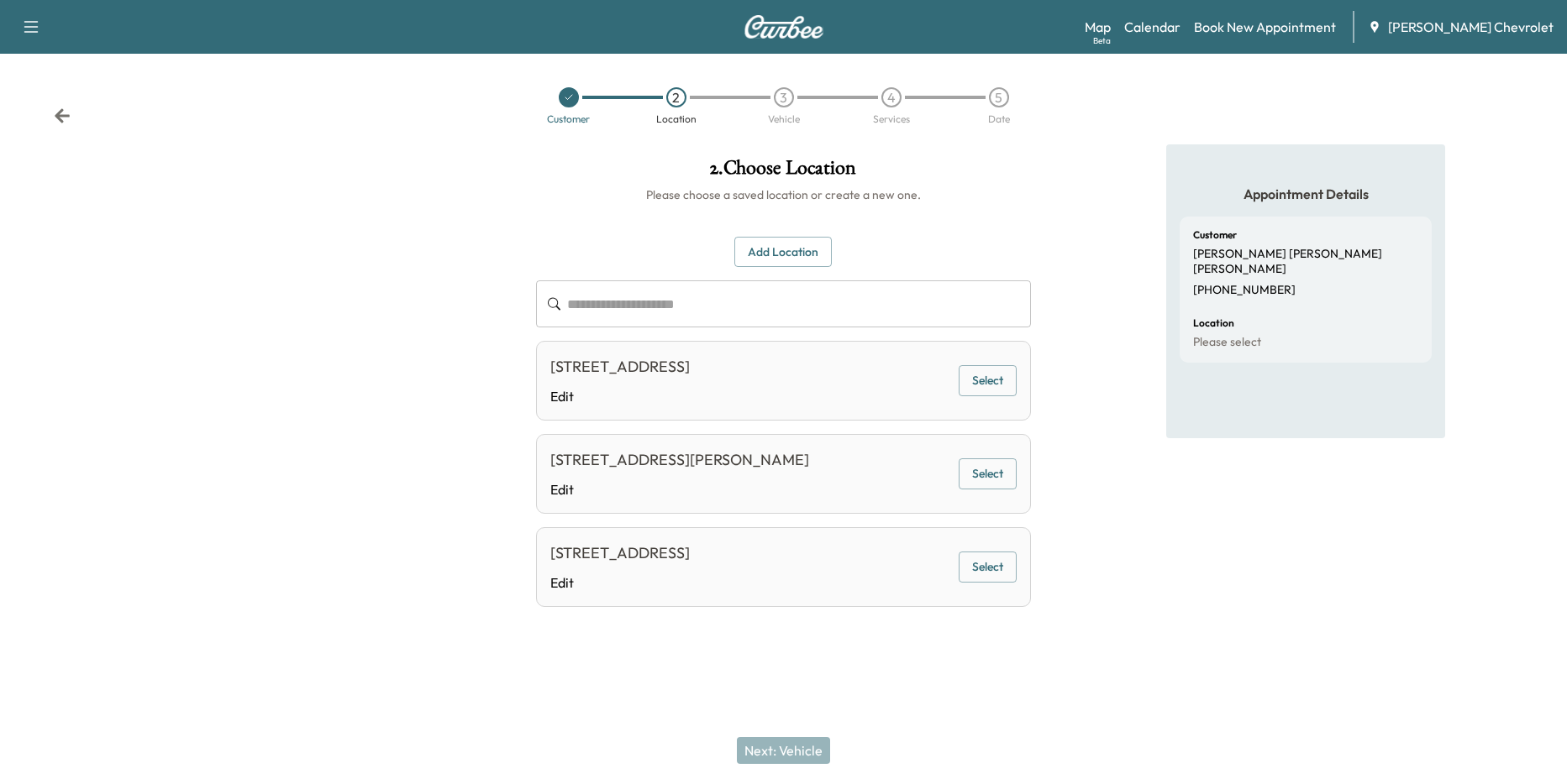
click at [994, 472] on button "Select" at bounding box center [988, 474] width 58 height 31
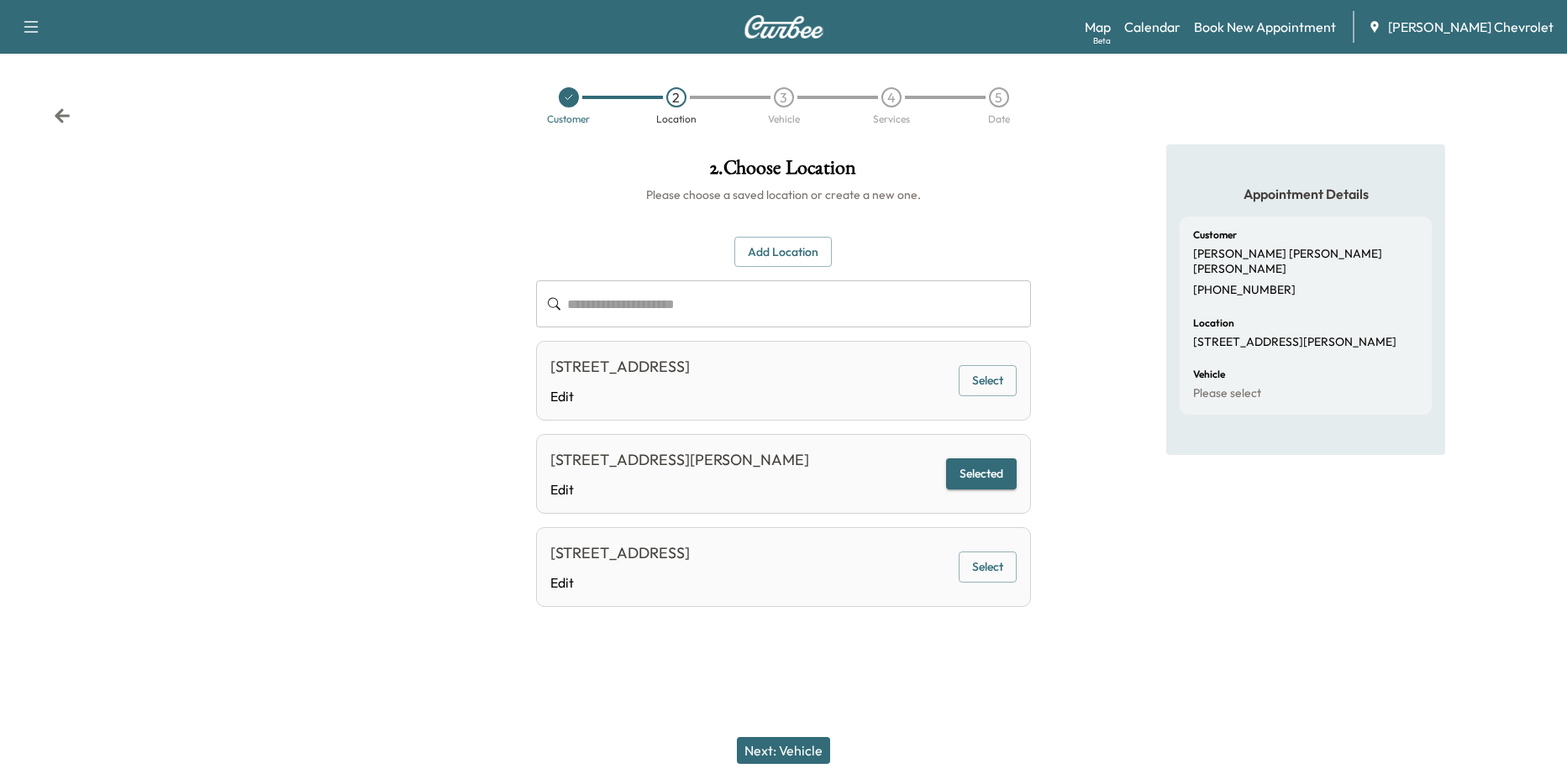
click at [809, 745] on button "Next: Vehicle" at bounding box center [784, 750] width 94 height 27
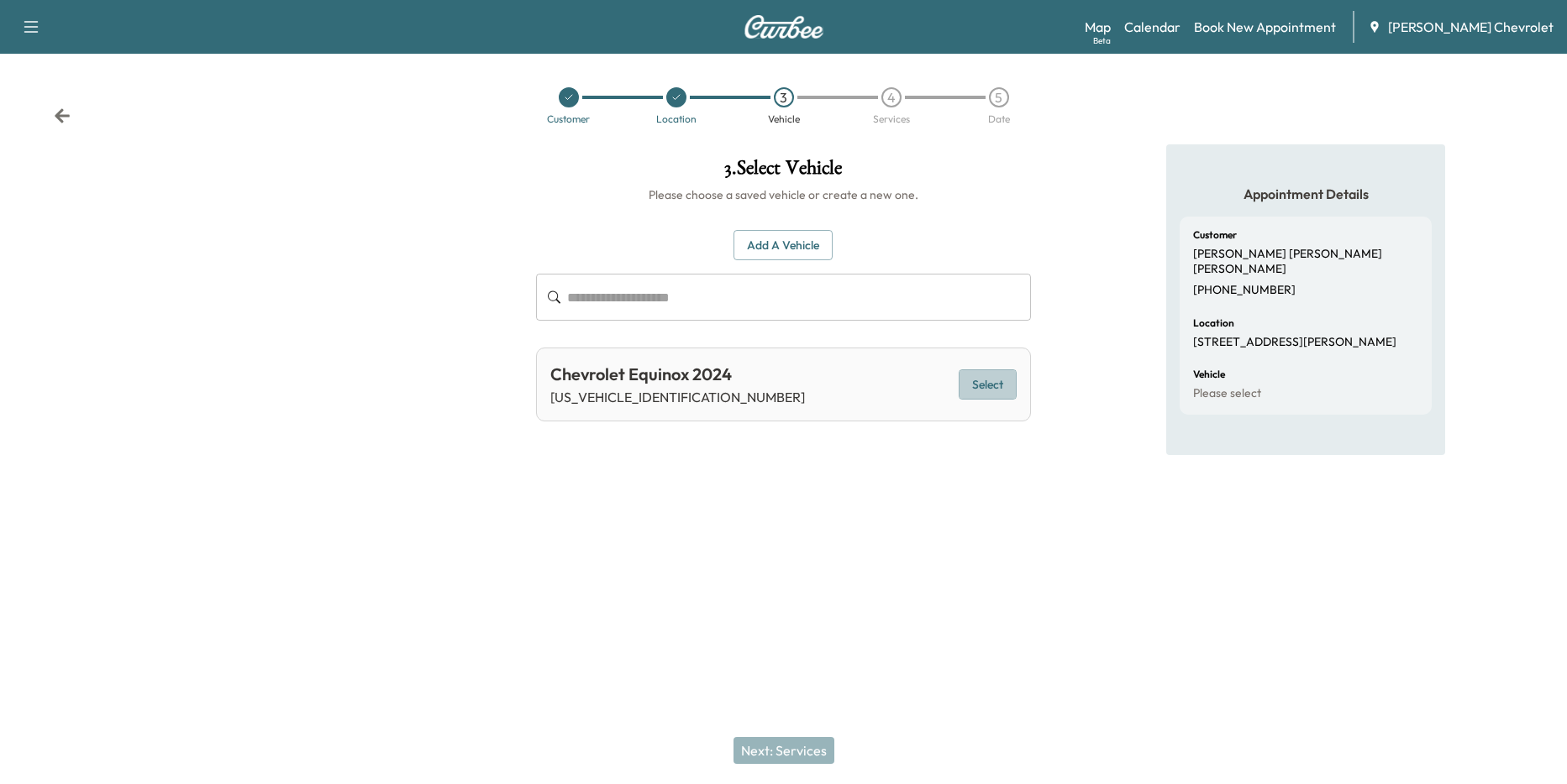
click at [988, 390] on button "Select" at bounding box center [988, 385] width 58 height 31
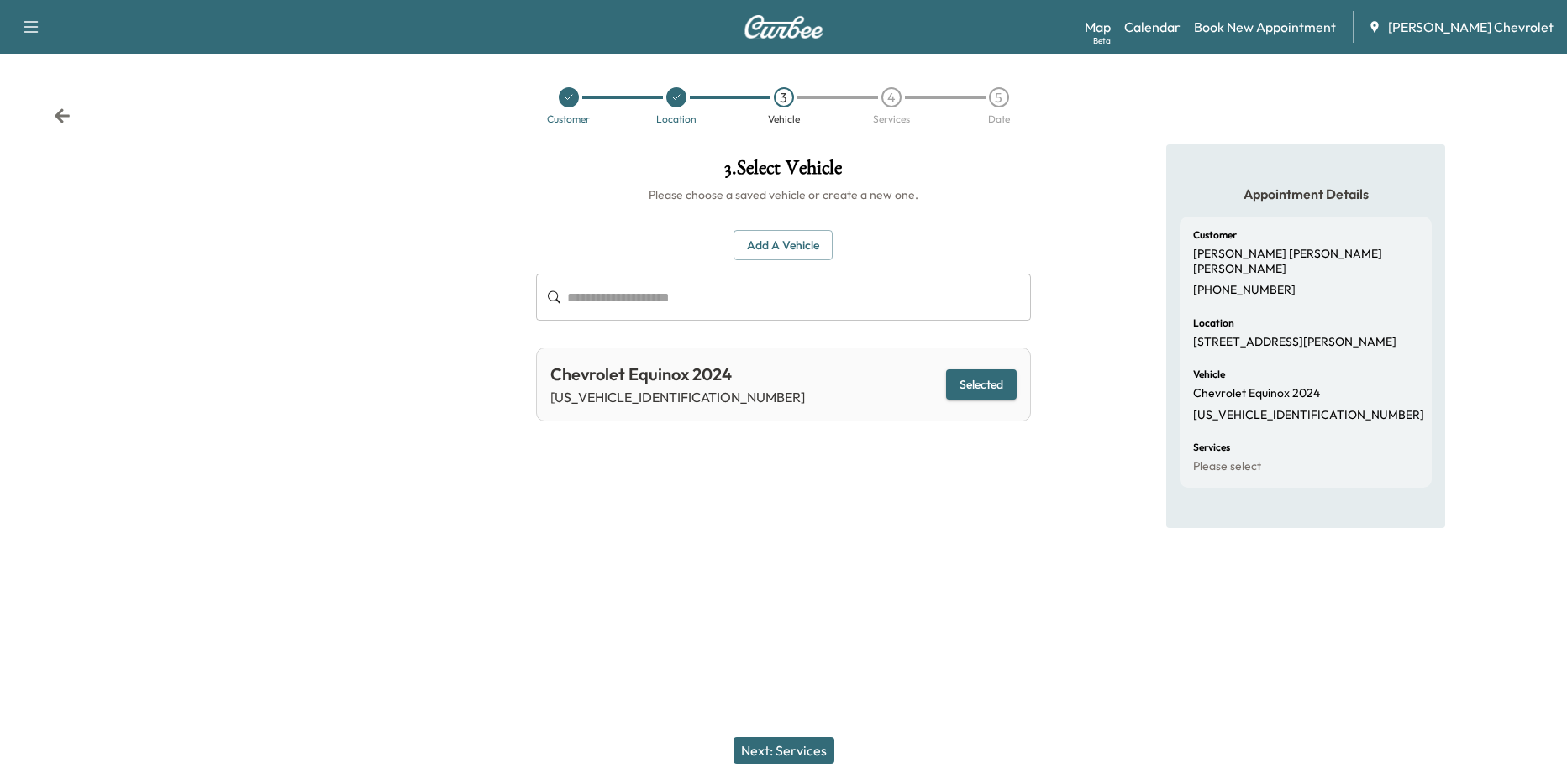
click at [796, 754] on button "Next: Services" at bounding box center [784, 750] width 101 height 27
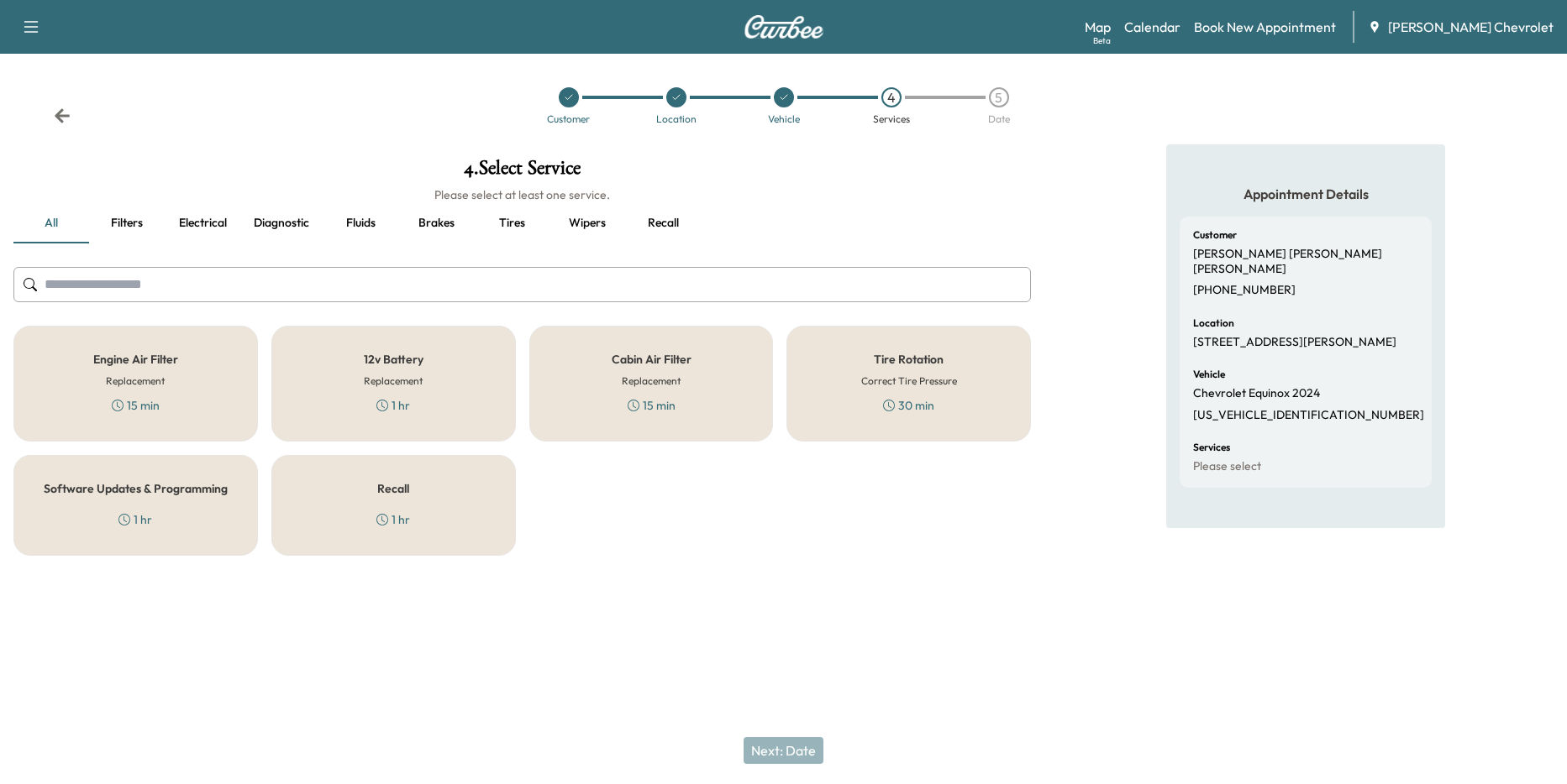
click at [134, 540] on div "Software Updates & Programming 1 hr" at bounding box center [135, 506] width 245 height 101
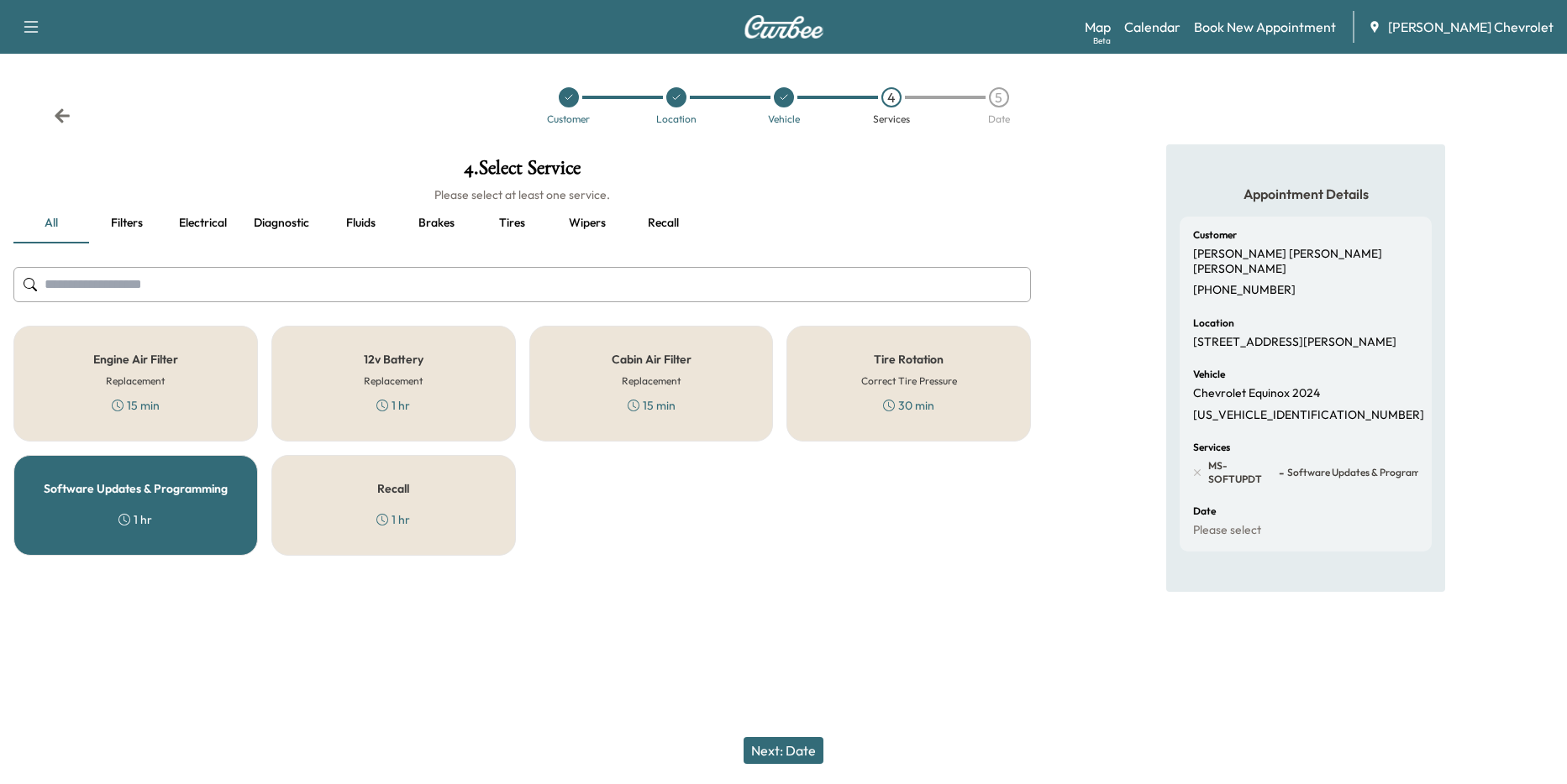
click at [678, 392] on div "Cabin Air Filter Replacement 15 min" at bounding box center [651, 384] width 245 height 116
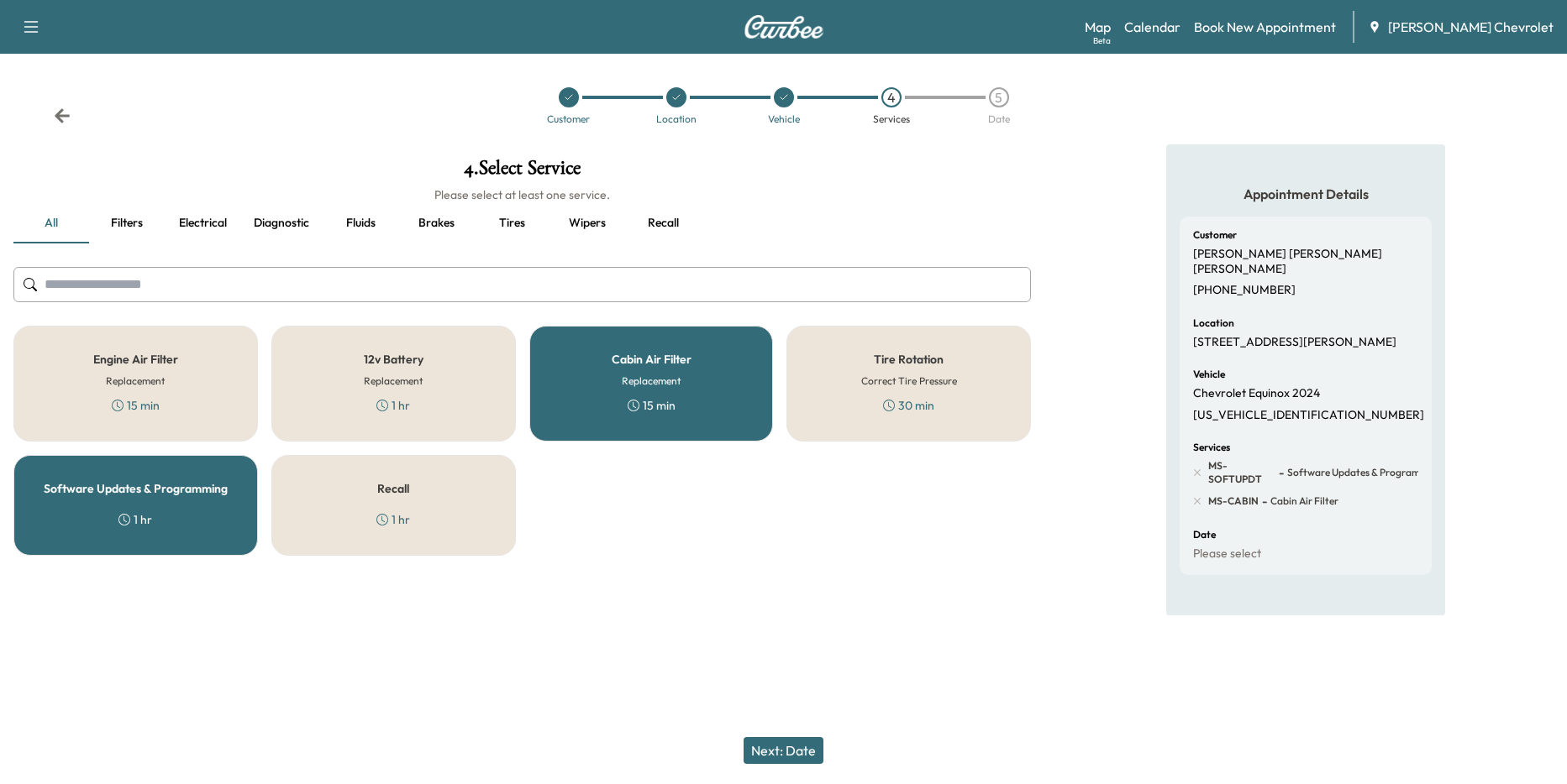
click at [797, 745] on button "Next: Date" at bounding box center [784, 750] width 80 height 27
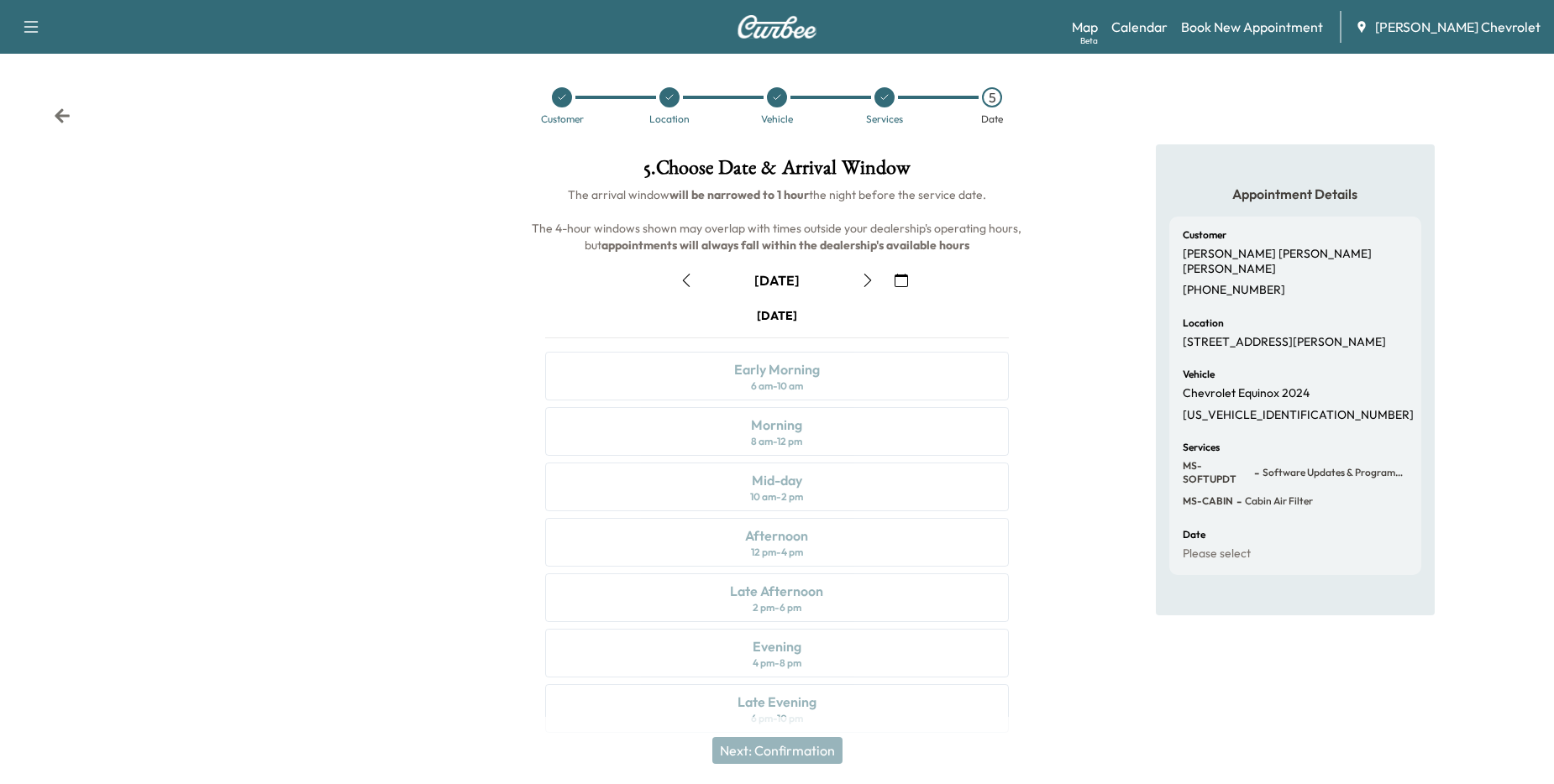
click at [902, 279] on icon "button" at bounding box center [901, 280] width 13 height 13
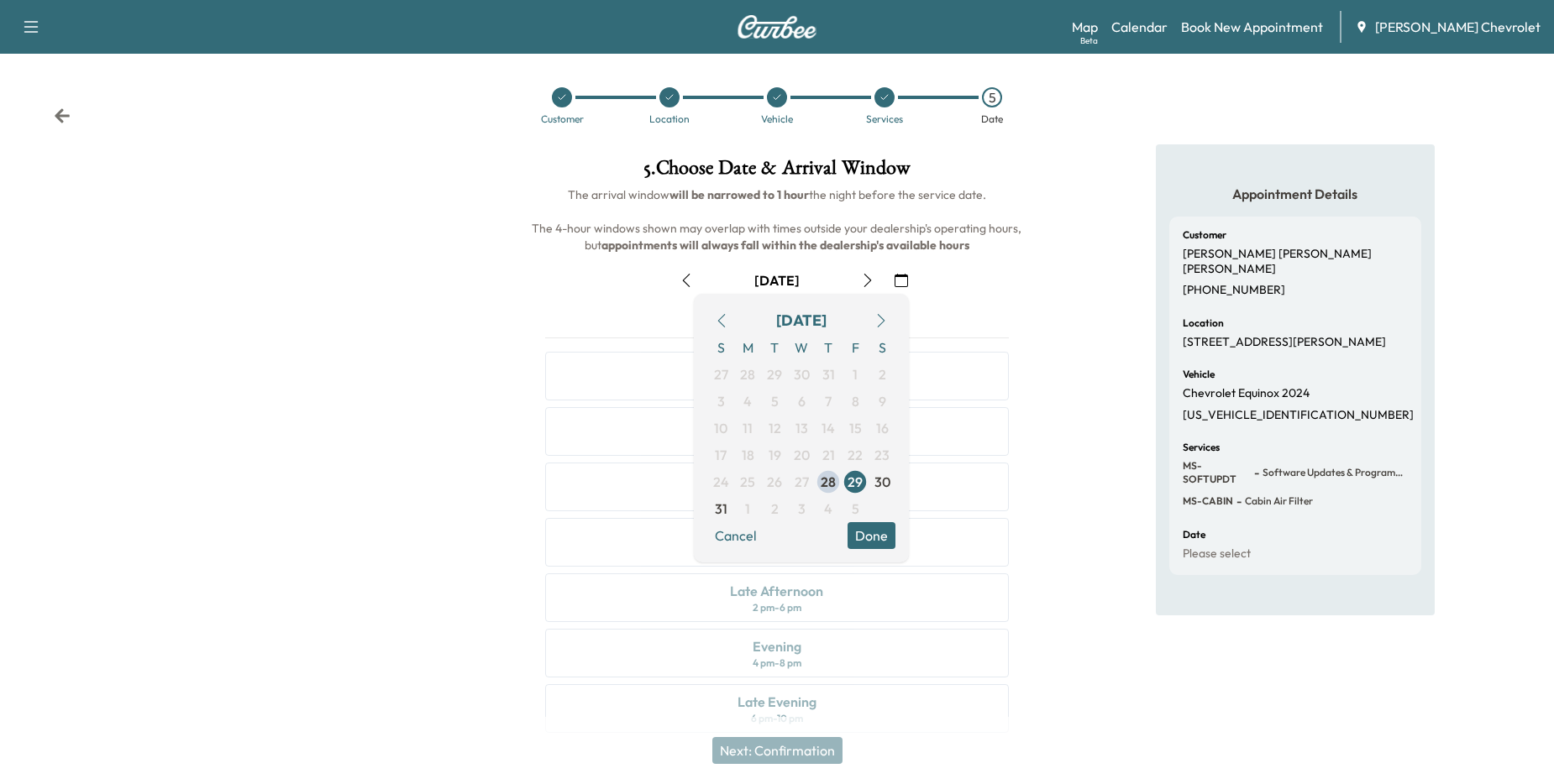
click at [881, 317] on icon "button" at bounding box center [881, 320] width 13 height 13
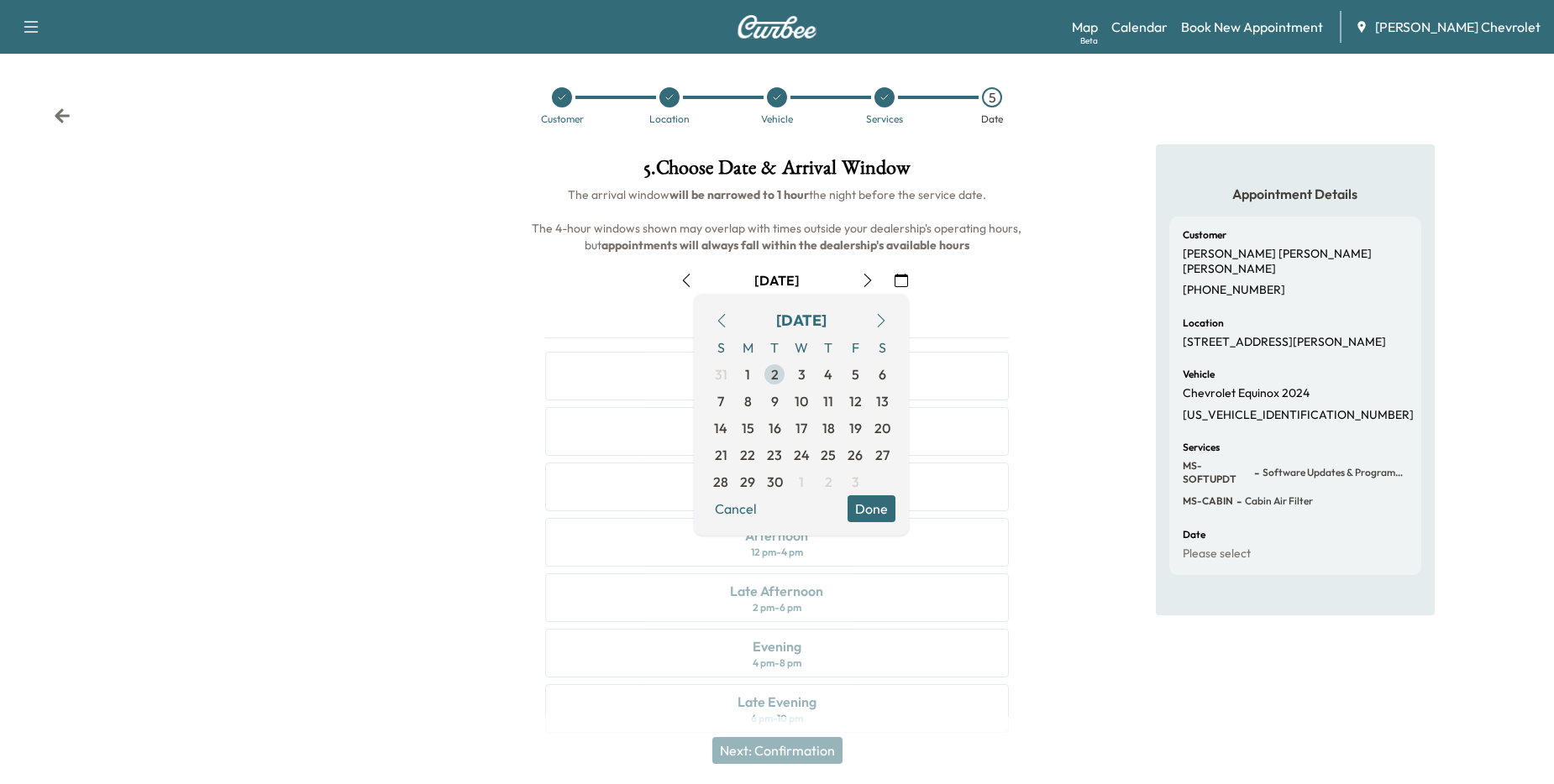
click at [774, 379] on span "2" at bounding box center [775, 375] width 7 height 21
drag, startPoint x: 864, startPoint y: 492, endPoint x: 868, endPoint y: 501, distance: 9.8
click at [865, 492] on span "3" at bounding box center [854, 481] width 27 height 27
click at [869, 508] on button "Done" at bounding box center [871, 509] width 48 height 27
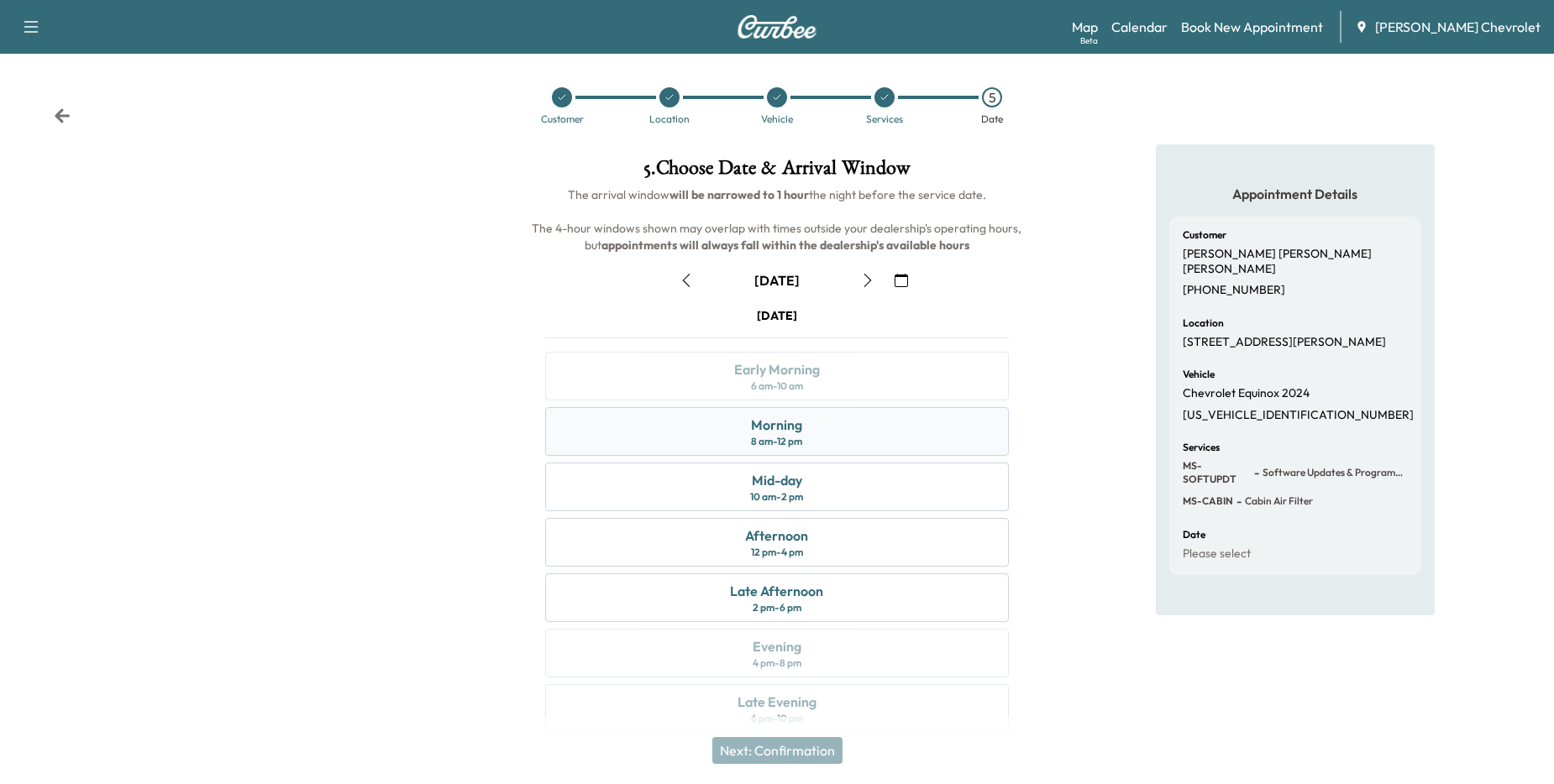
click at [885, 439] on div "Morning 8 am - 12 pm" at bounding box center [777, 432] width 465 height 49
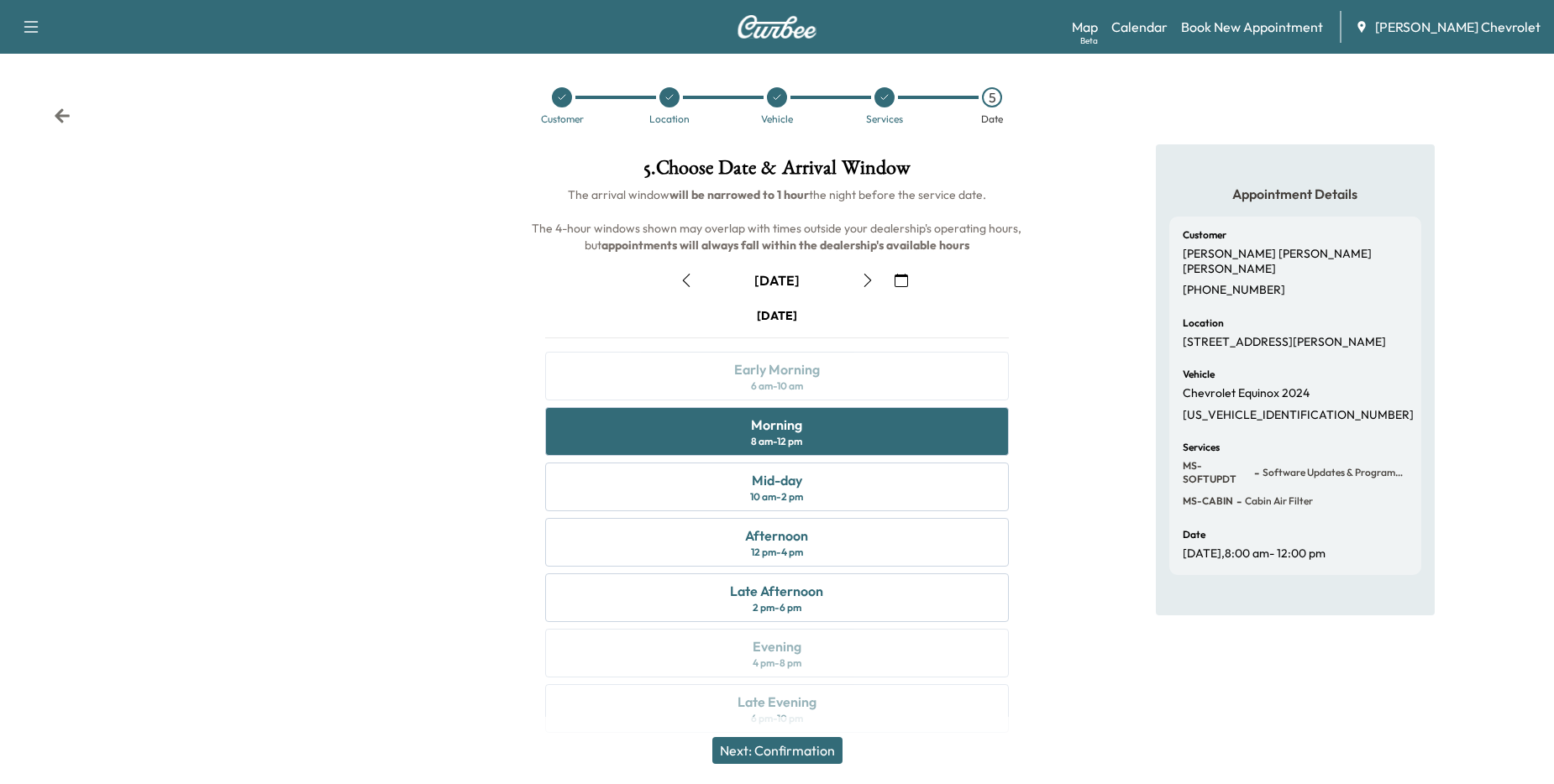
click at [792, 750] on button "Next: Confirmation" at bounding box center [777, 750] width 130 height 27
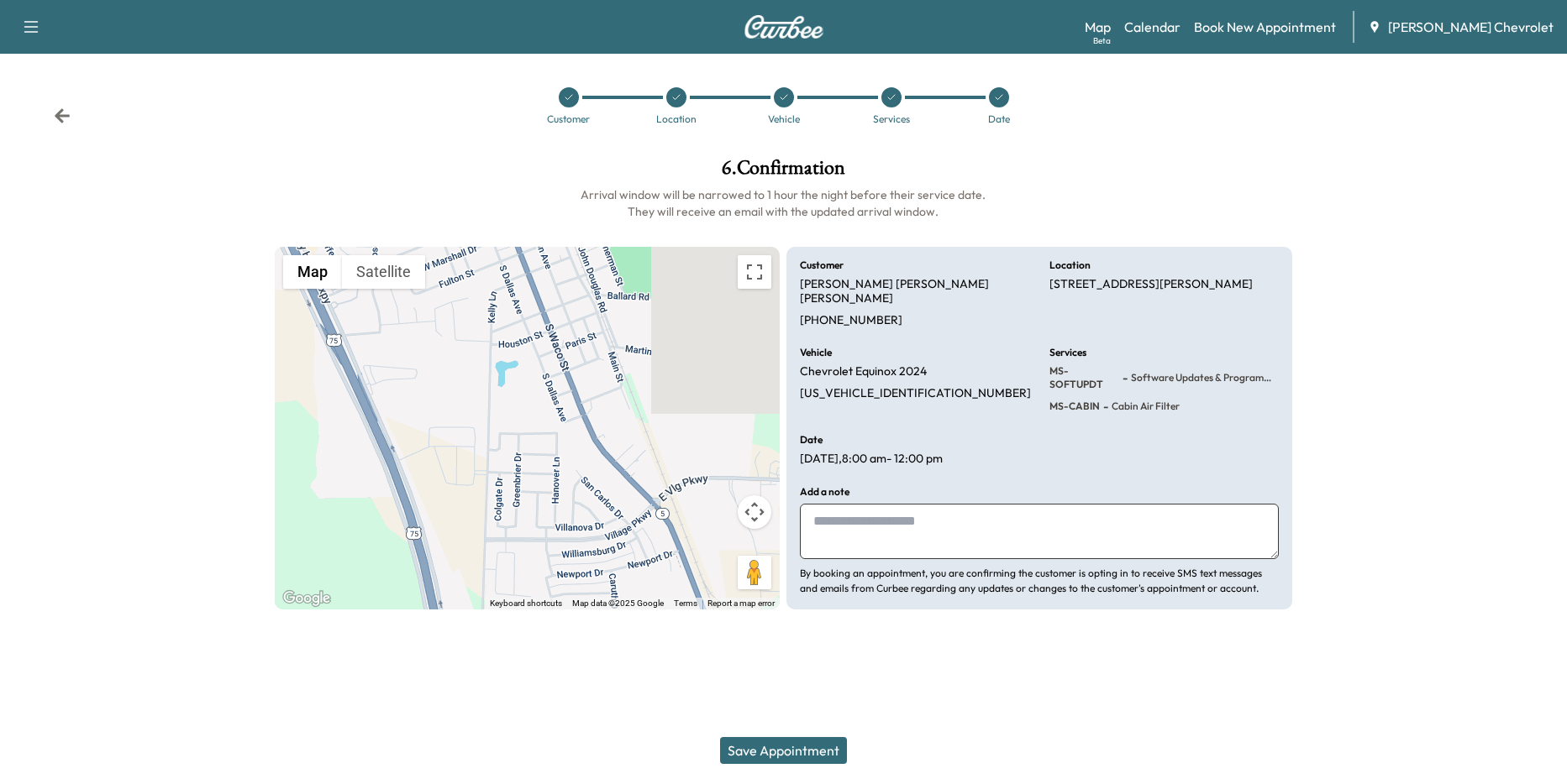
click at [809, 752] on button "Save Appointment" at bounding box center [783, 750] width 127 height 27
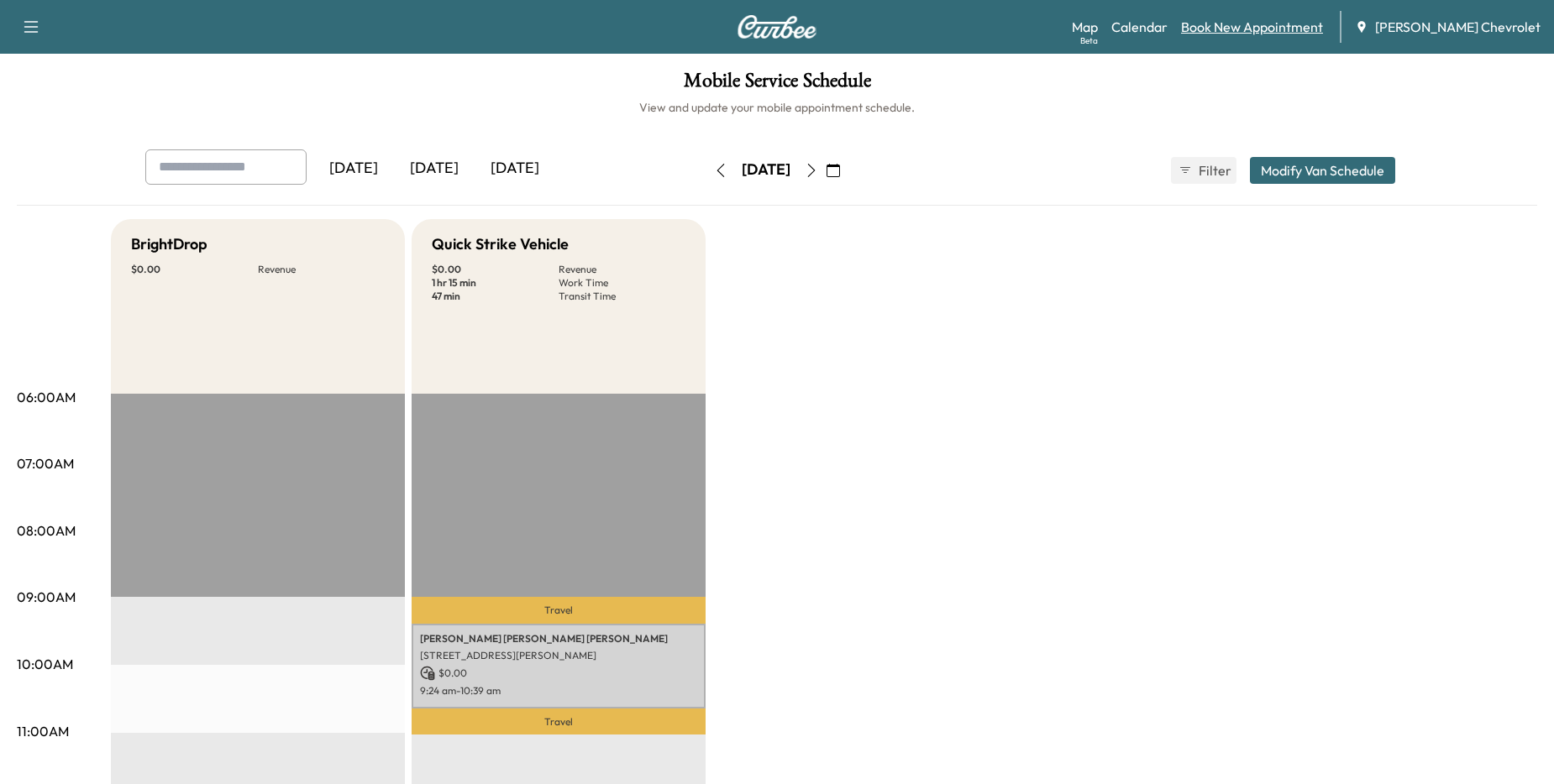
click at [1108, 31] on link "Book New Appointment" at bounding box center [1252, 27] width 142 height 21
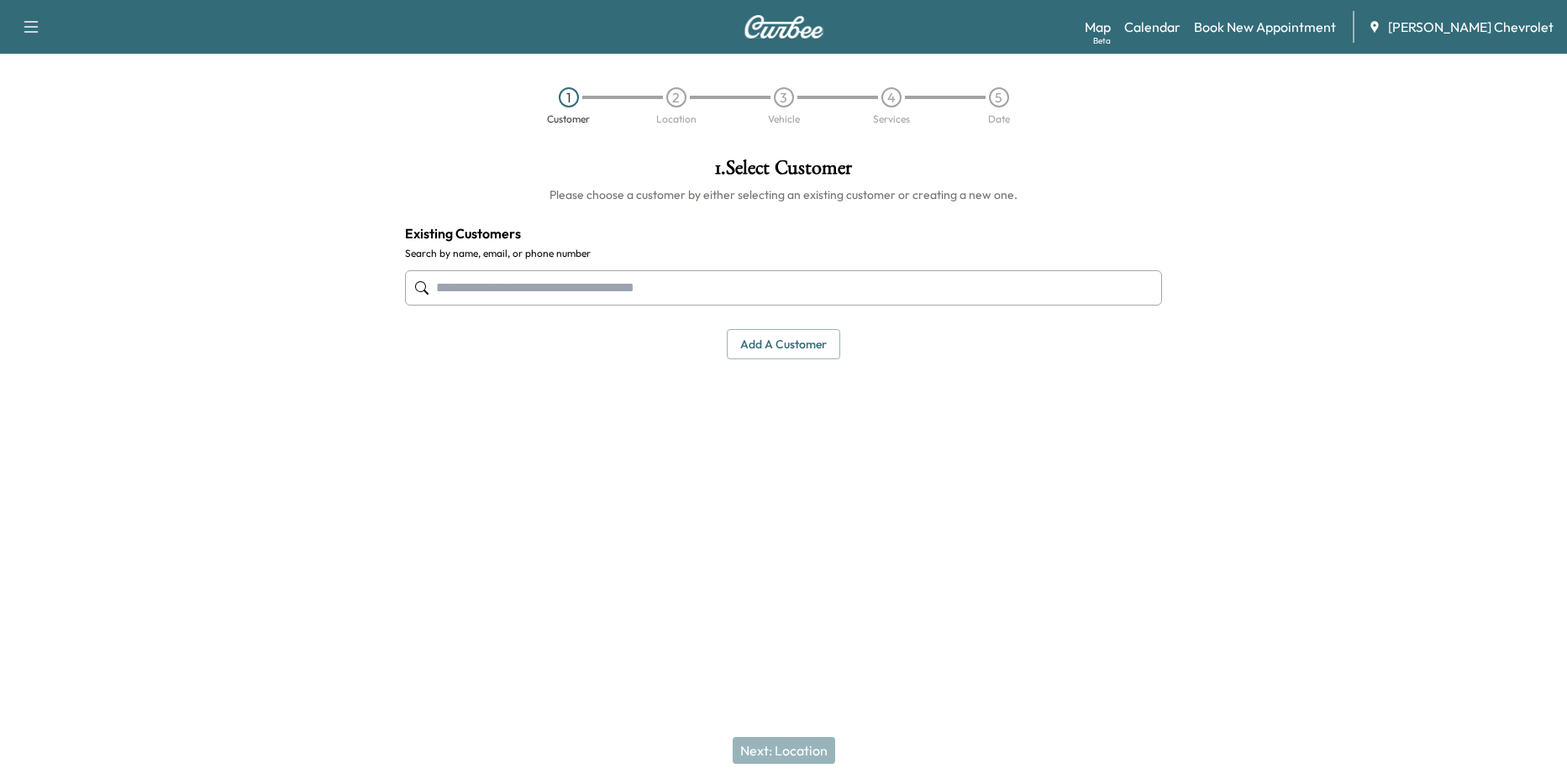
click at [637, 288] on input "text" at bounding box center [784, 288] width 757 height 36
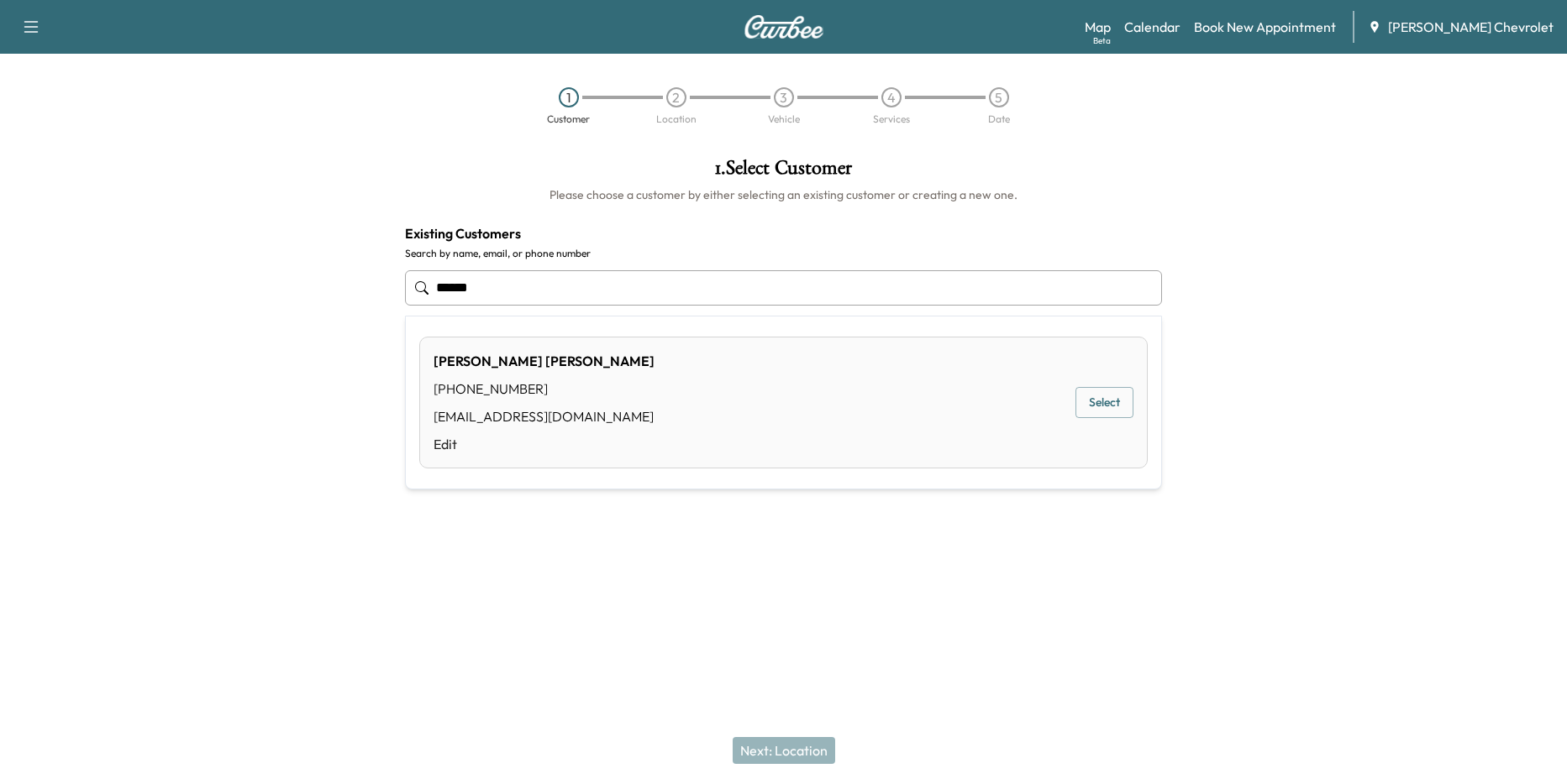
click at [1109, 405] on button "Select" at bounding box center [1105, 402] width 58 height 31
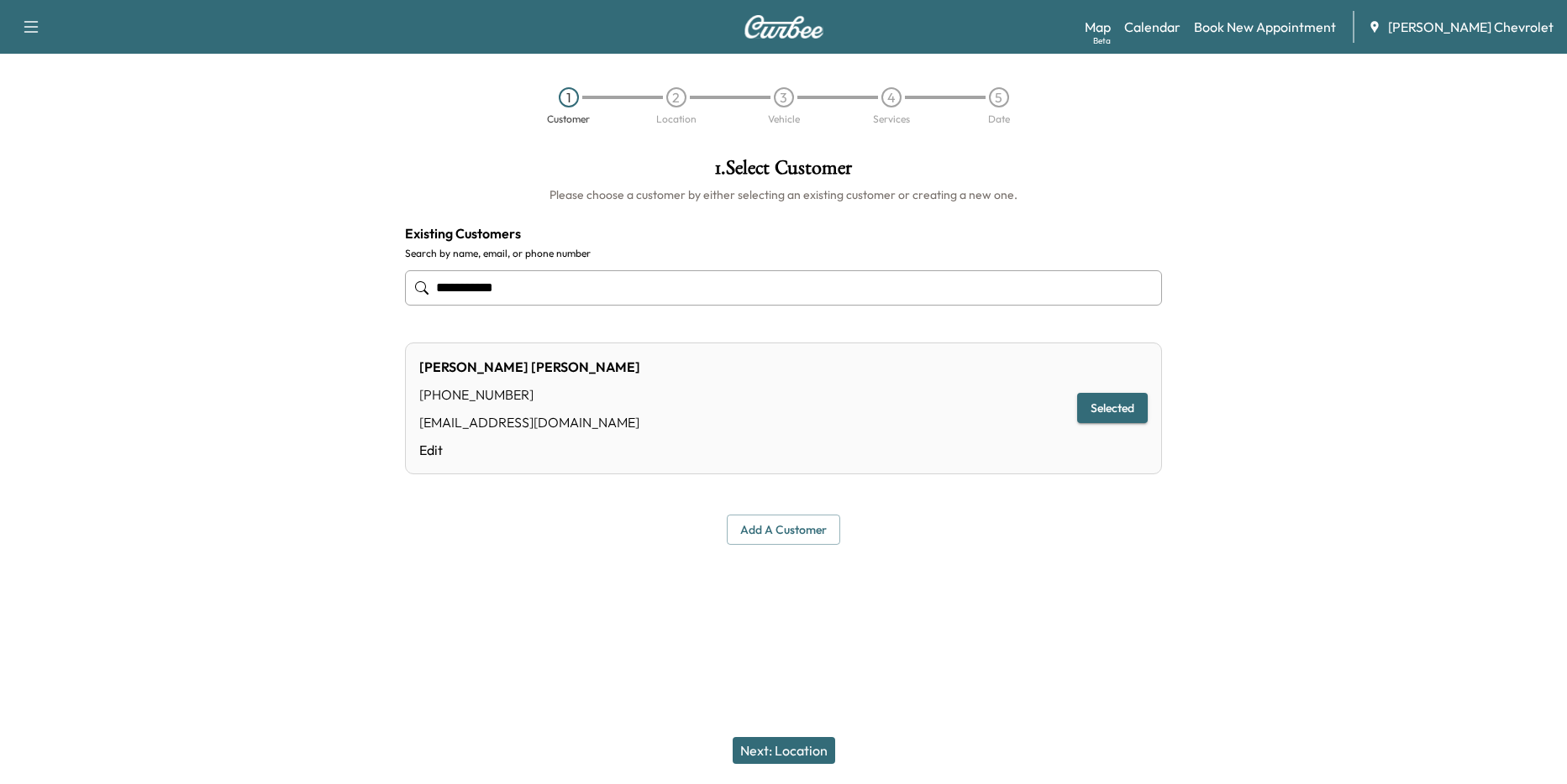
type input "**********"
click at [1109, 403] on button "Selected" at bounding box center [1112, 408] width 70 height 31
click at [770, 747] on button "Next: Location" at bounding box center [784, 750] width 102 height 27
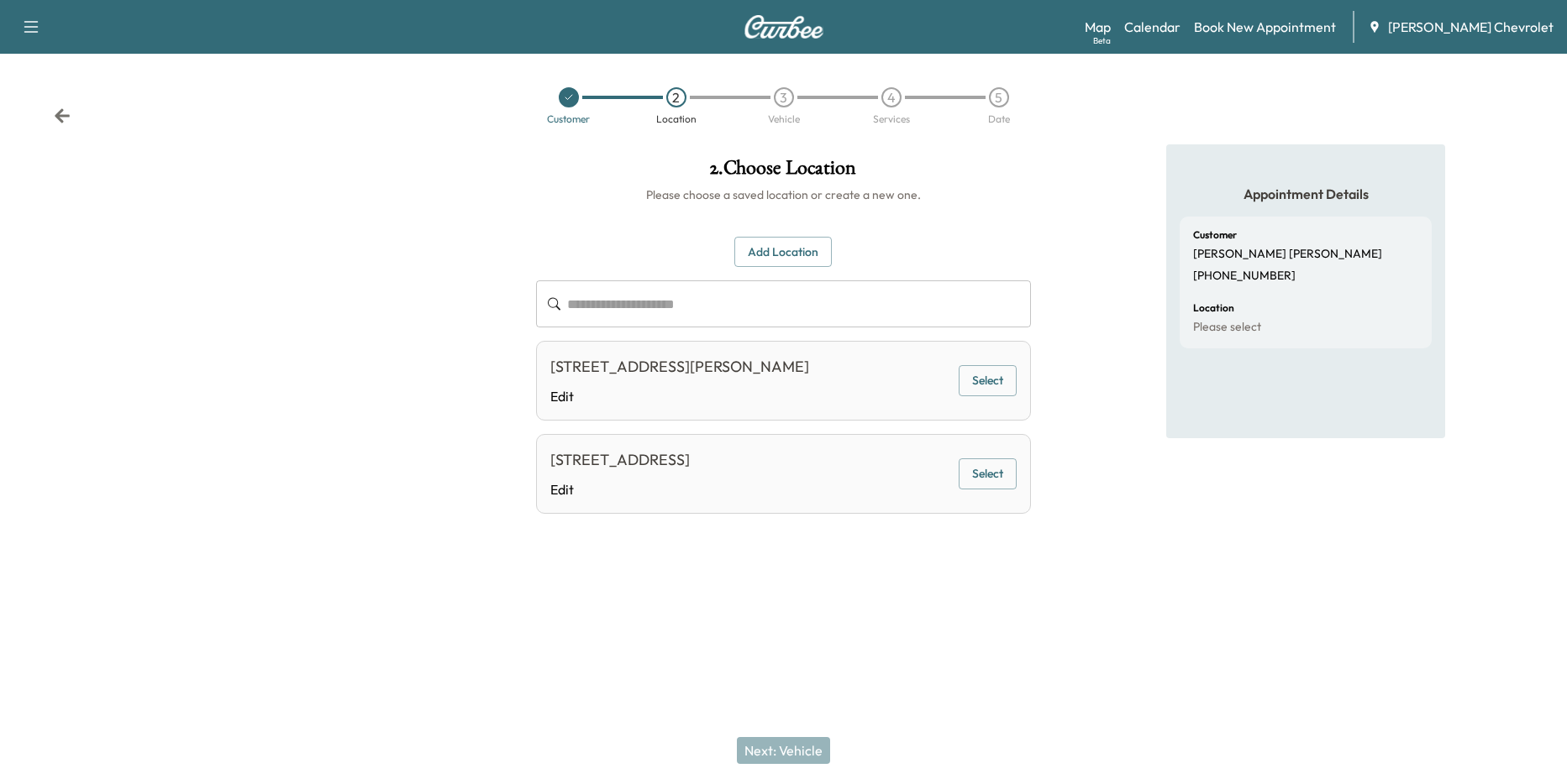
click at [989, 388] on button "Select" at bounding box center [988, 380] width 58 height 31
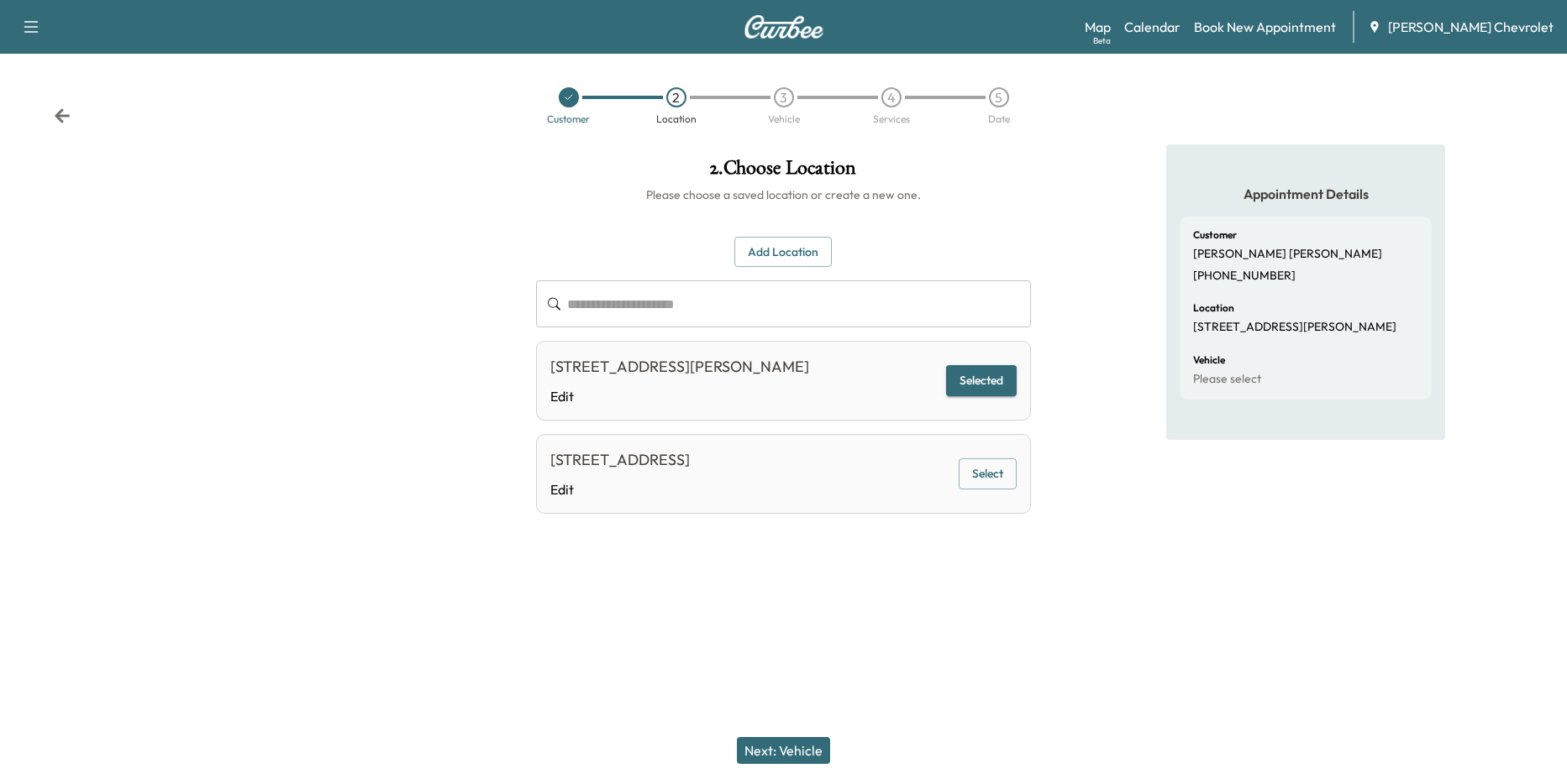
click at [801, 750] on button "Next: Vehicle" at bounding box center [784, 750] width 94 height 27
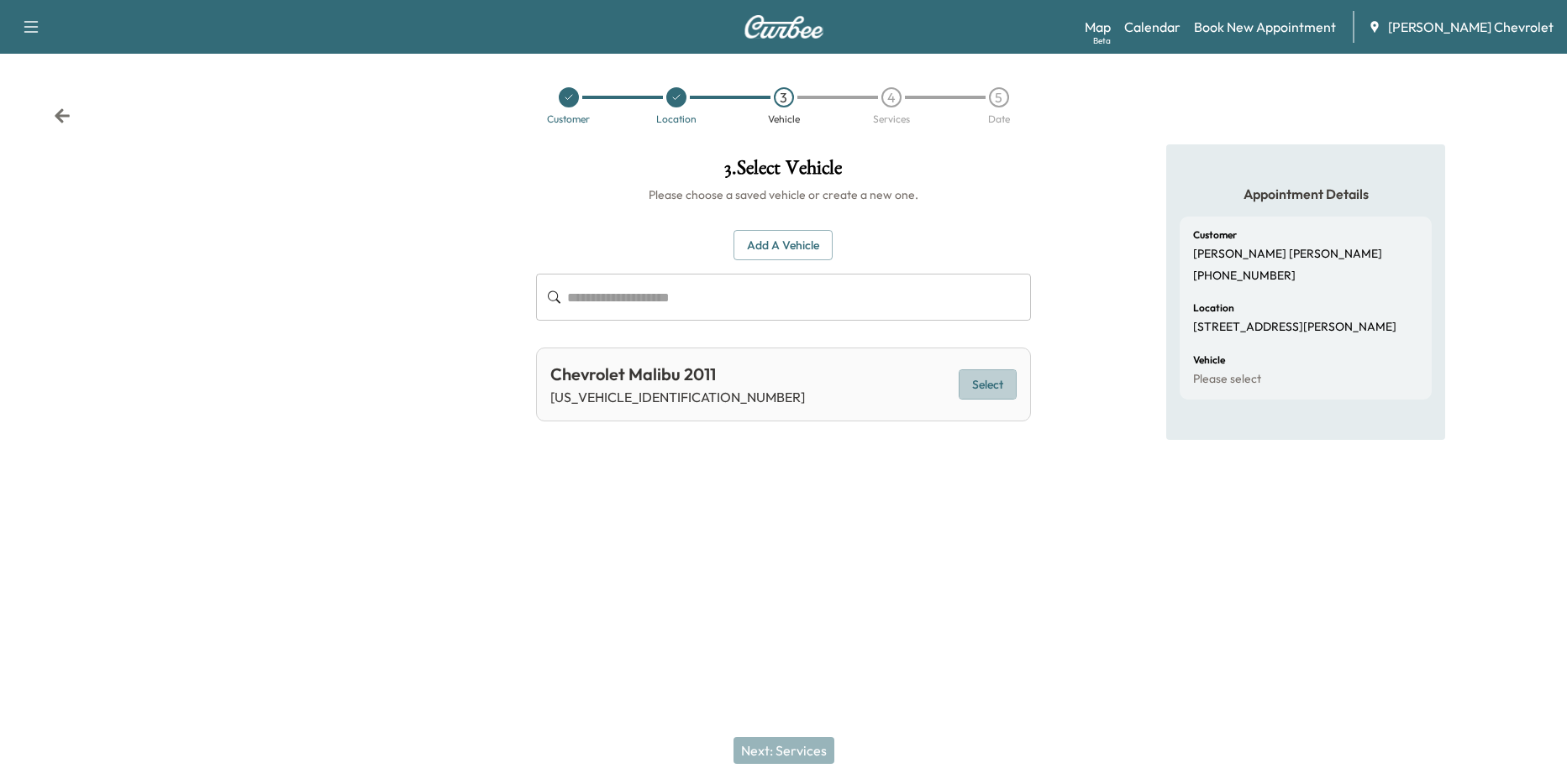
click at [994, 393] on button "Select" at bounding box center [988, 385] width 58 height 31
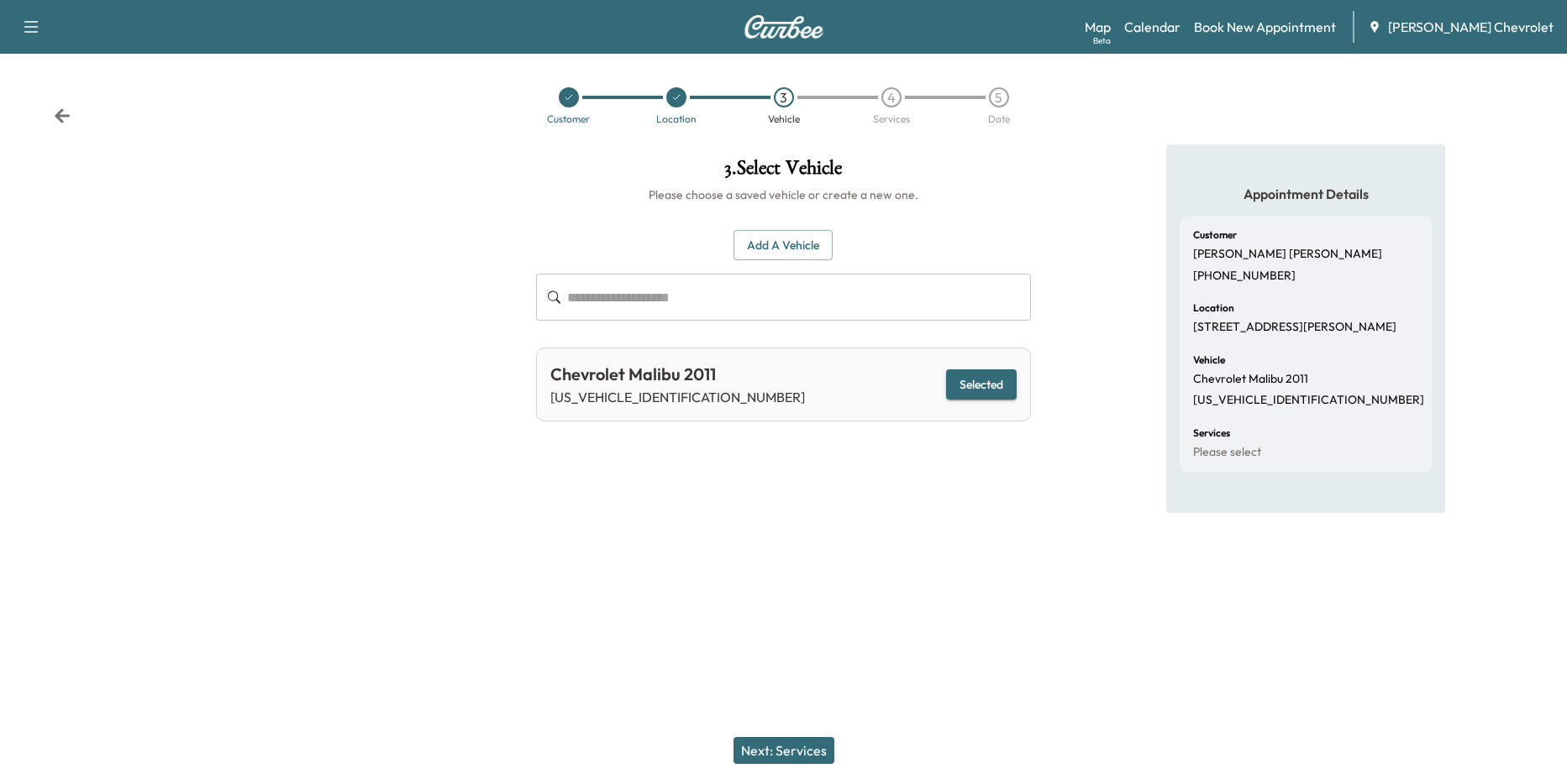
click at [807, 752] on button "Next: Services" at bounding box center [784, 750] width 101 height 27
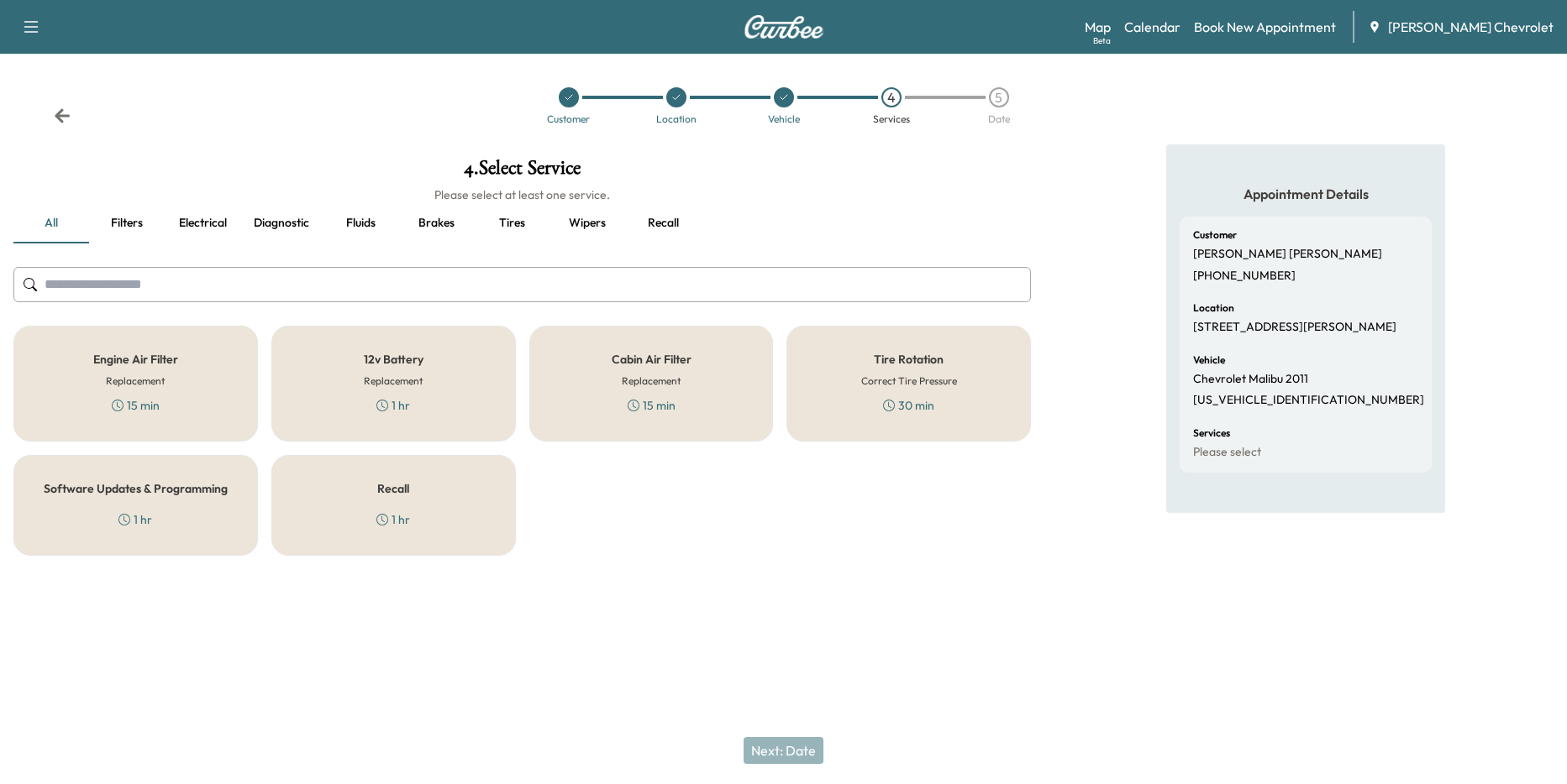
click at [413, 503] on div "Recall 1 hr" at bounding box center [394, 506] width 245 height 101
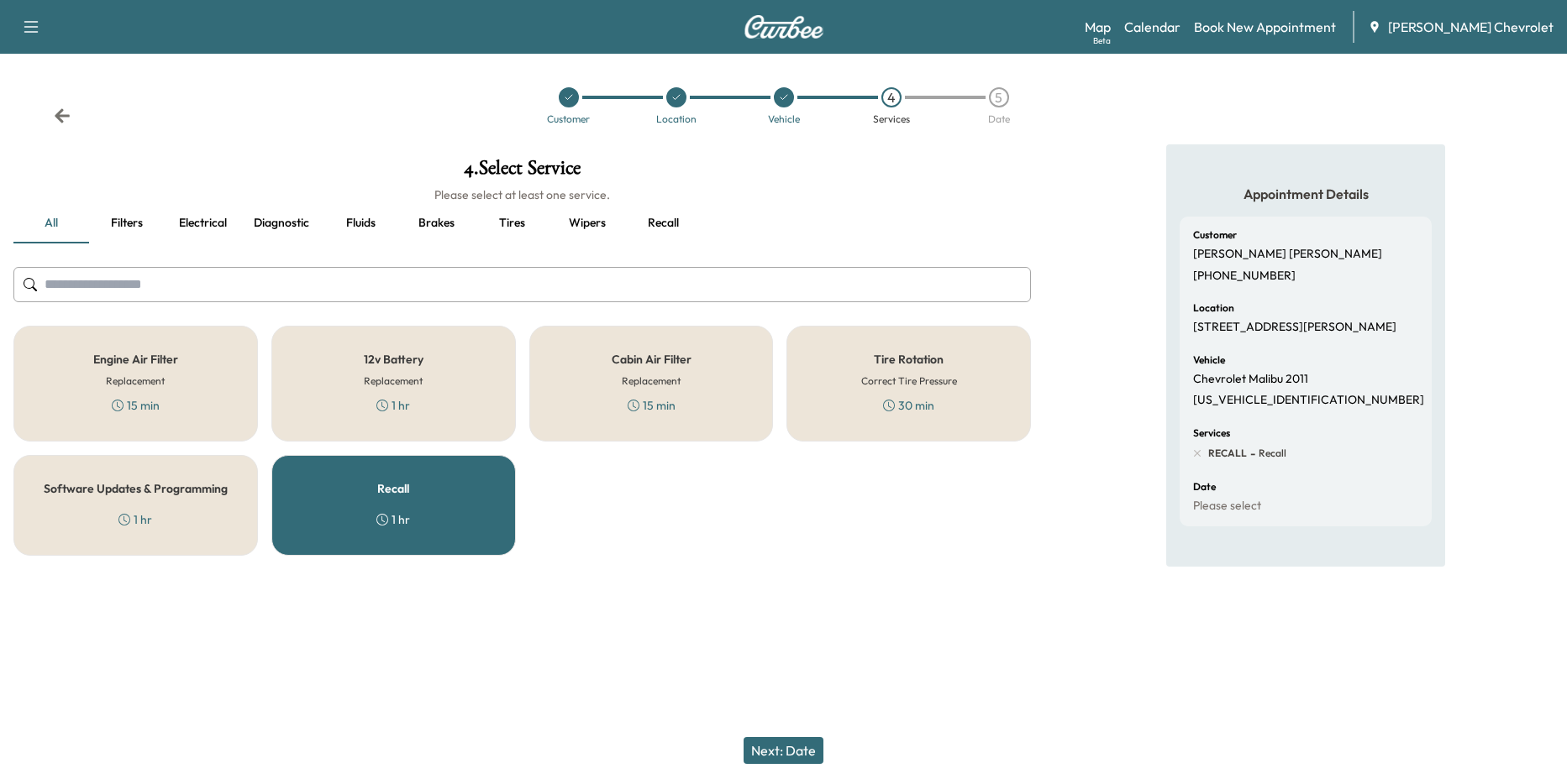
click at [438, 395] on div "12v Battery Replacement 1 hr" at bounding box center [394, 384] width 245 height 116
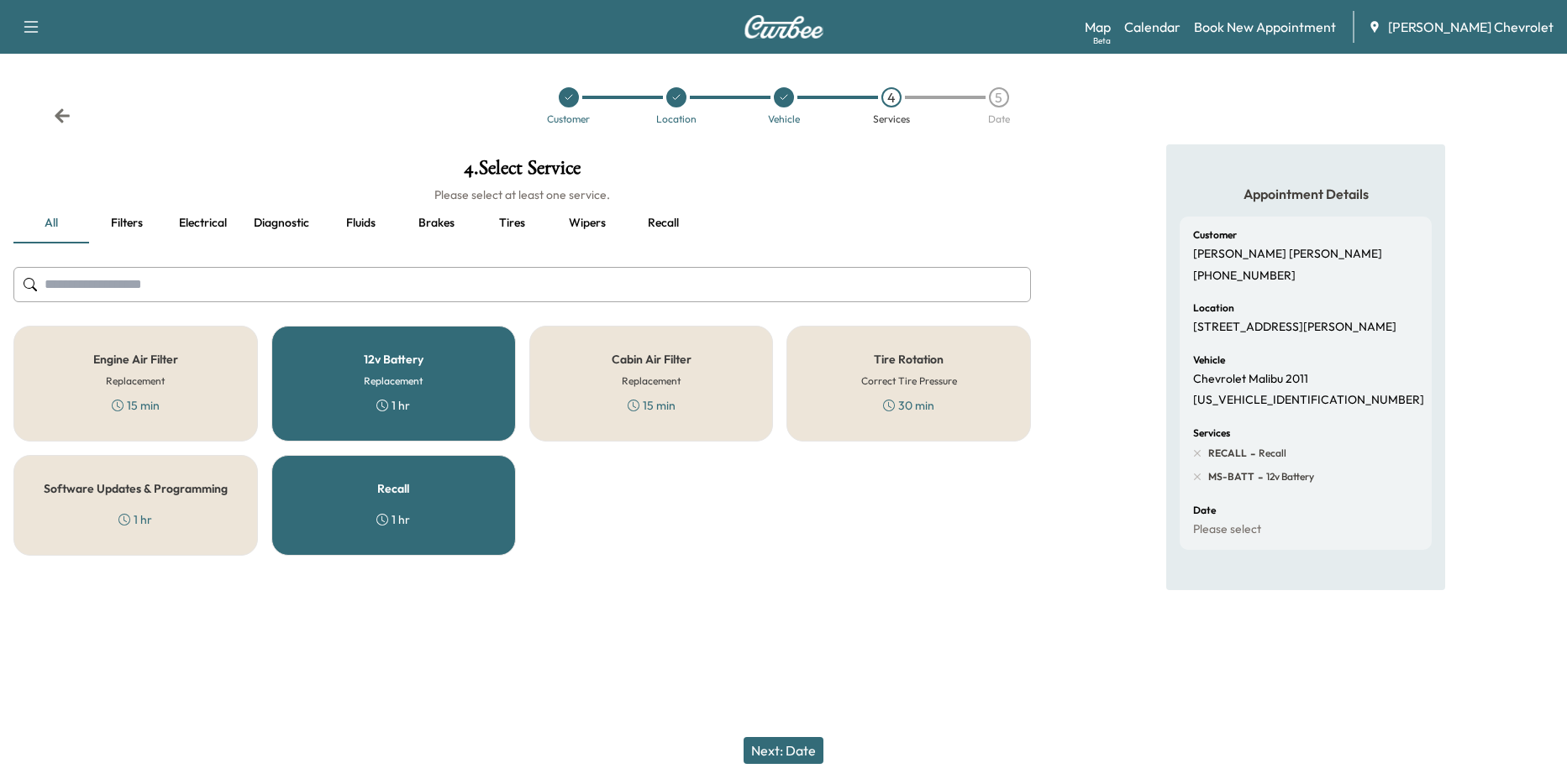
click at [796, 756] on button "Next: Date" at bounding box center [784, 750] width 80 height 27
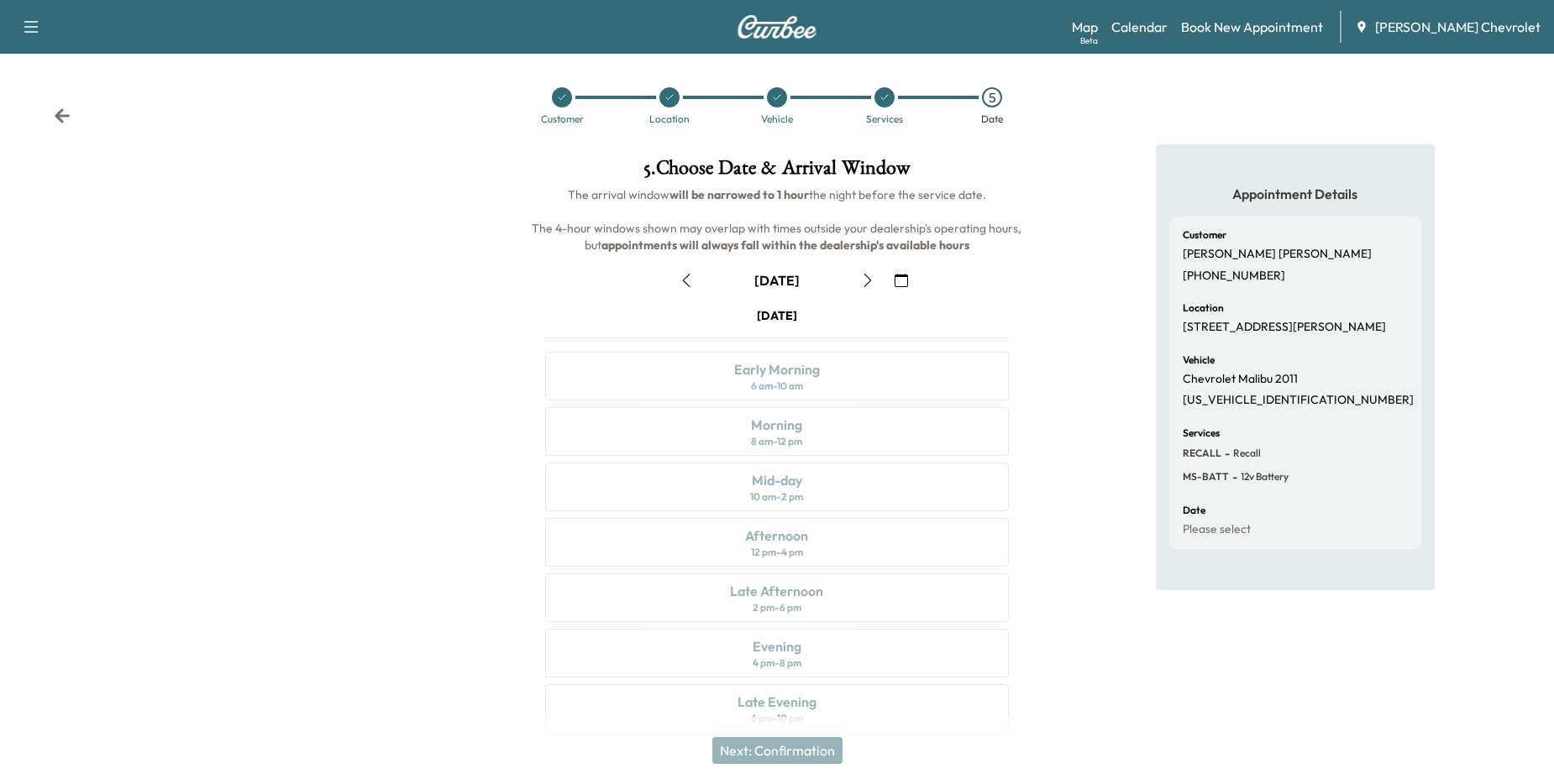
click at [866, 279] on icon "button" at bounding box center [867, 280] width 13 height 13
click at [868, 280] on icon "button" at bounding box center [867, 280] width 13 height 13
click at [868, 281] on icon "button" at bounding box center [867, 280] width 13 height 13
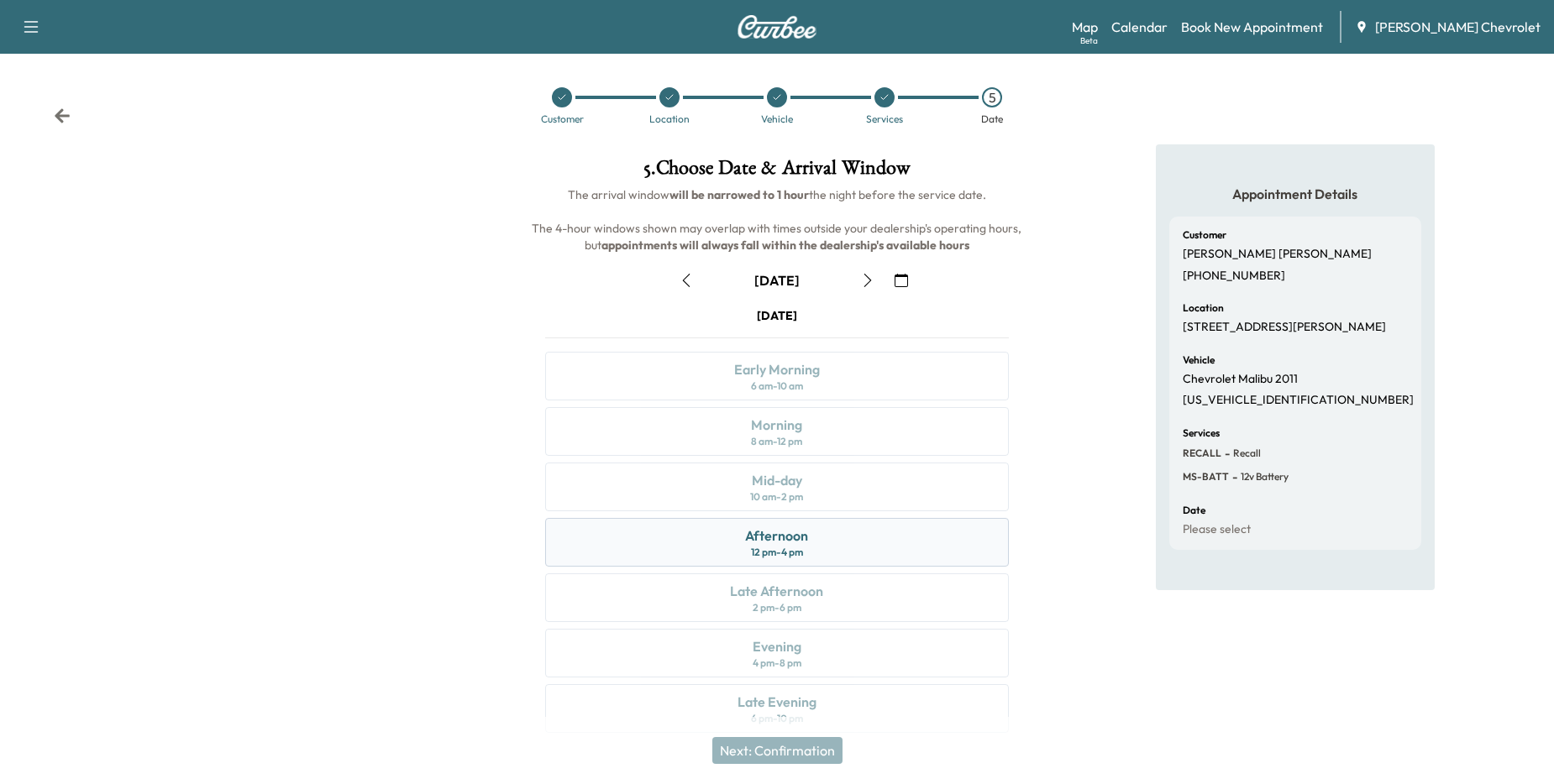
click at [810, 536] on div "Afternoon 12 pm - 4 pm" at bounding box center [777, 542] width 465 height 49
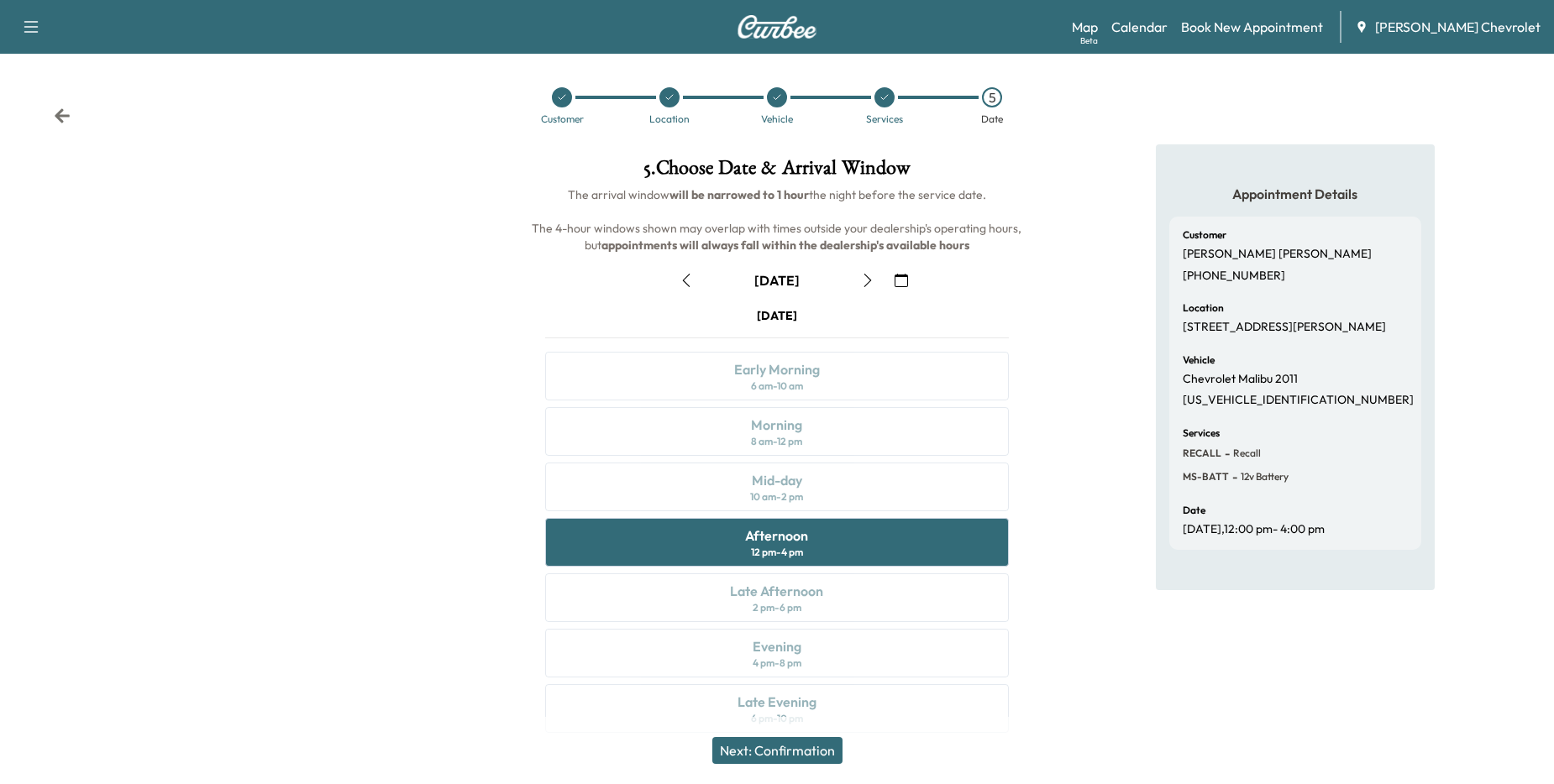
click at [777, 752] on button "Next: Confirmation" at bounding box center [777, 750] width 130 height 27
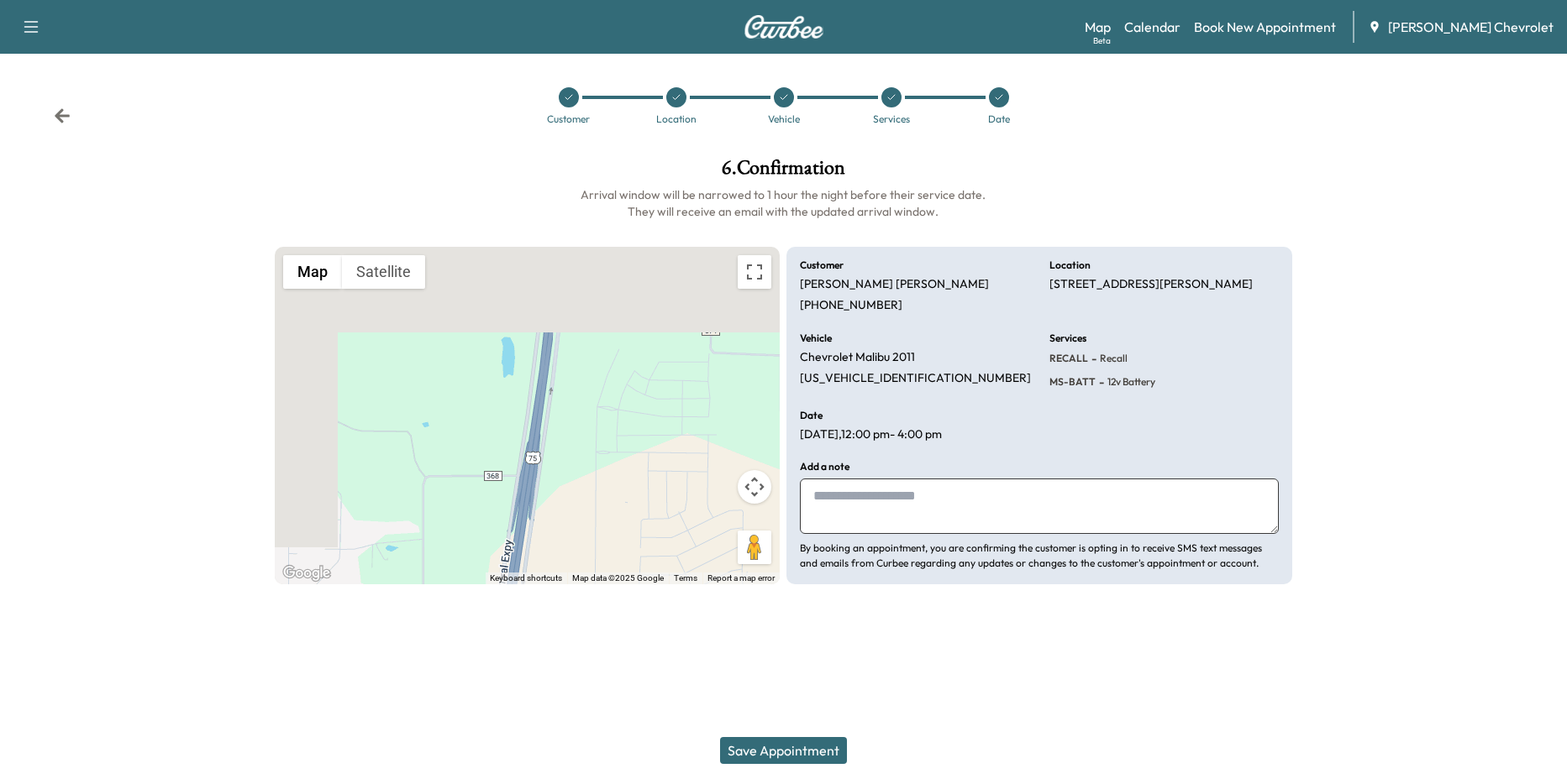
click at [778, 751] on button "Save Appointment" at bounding box center [783, 750] width 127 height 27
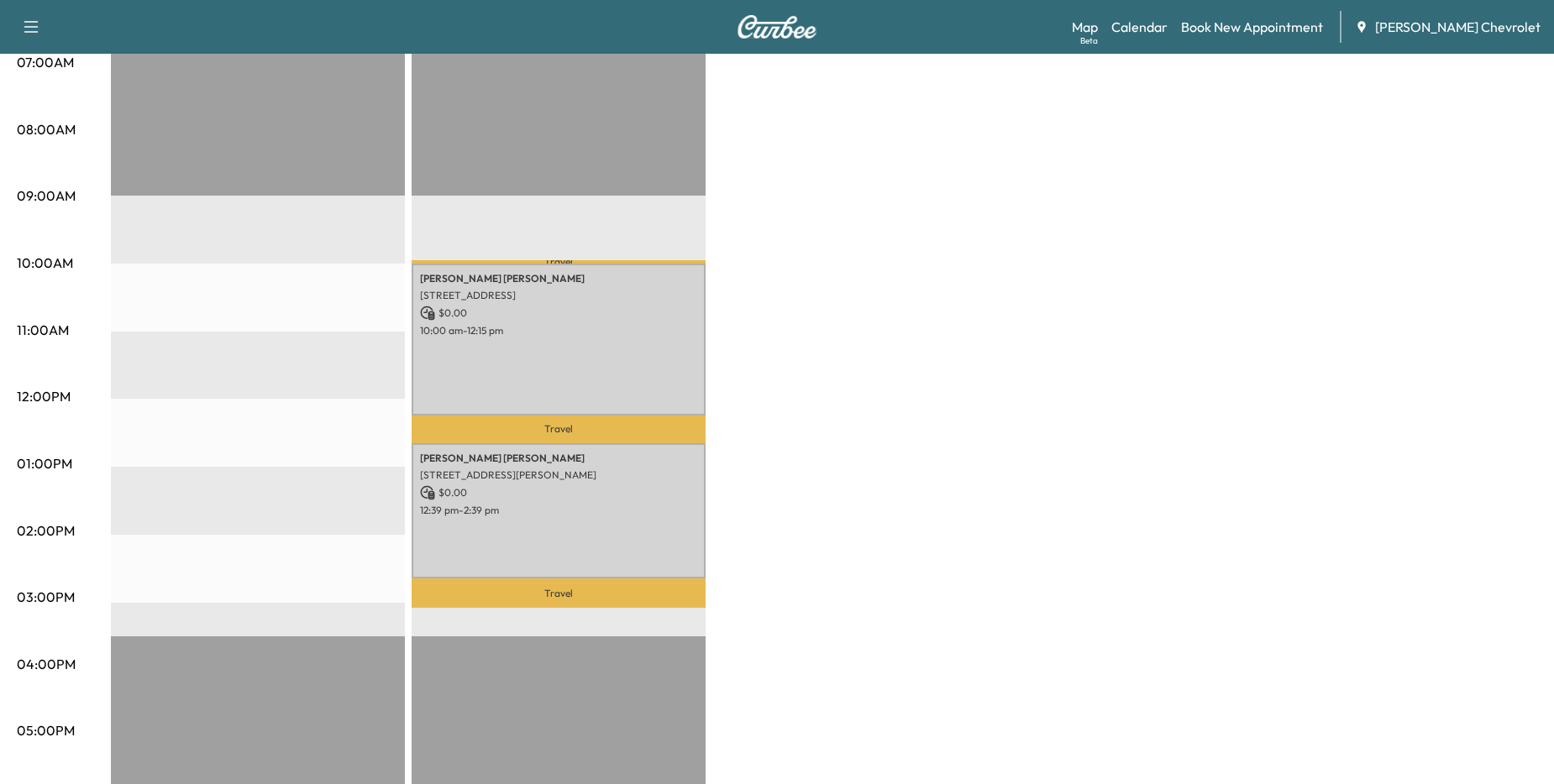
scroll to position [400, 0]
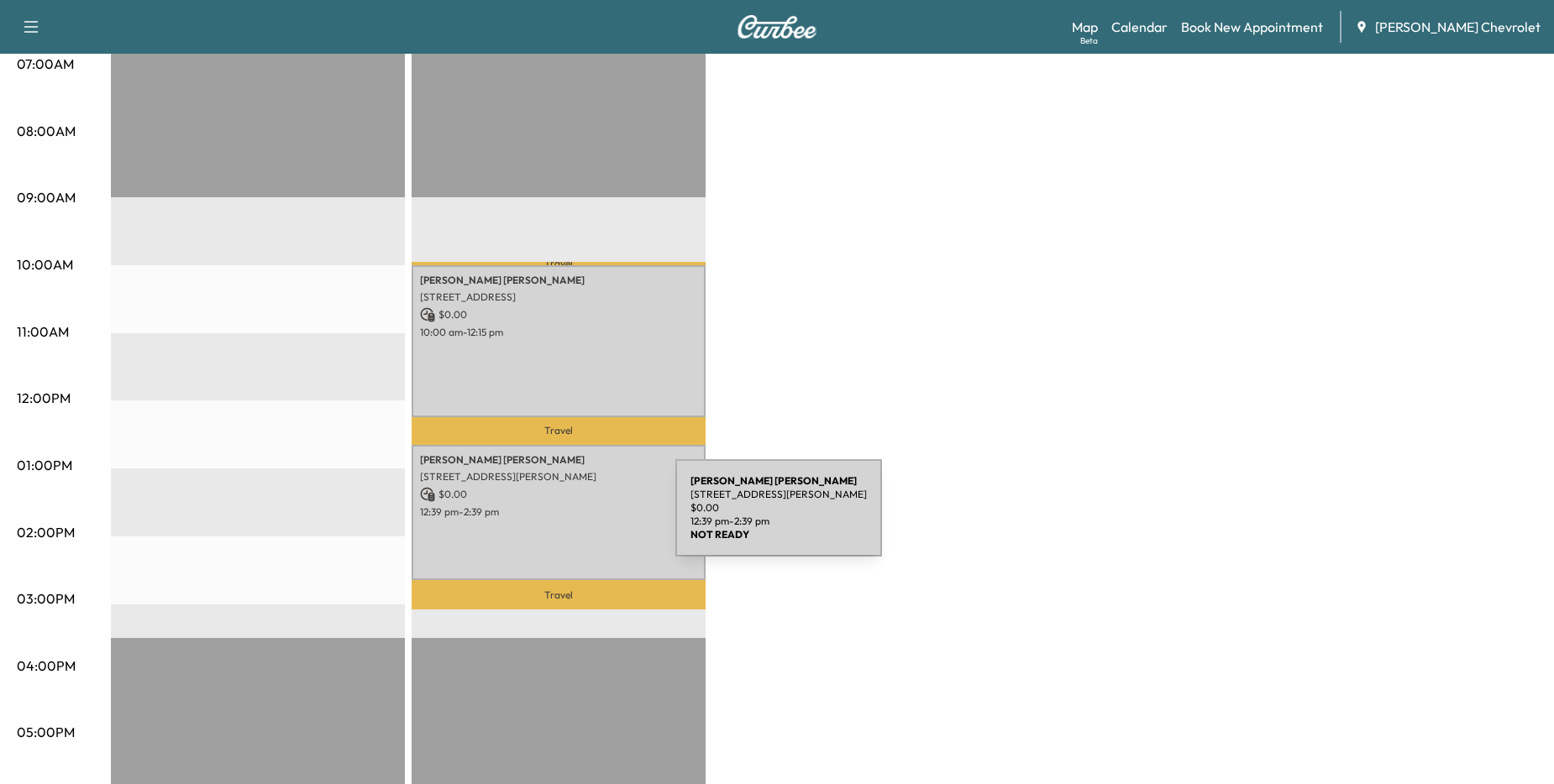
click at [551, 517] on div "[PERSON_NAME] [STREET_ADDRESS][PERSON_NAME] $ 0.00 12:39 pm - 2:39 pm" at bounding box center [558, 512] width 294 height 136
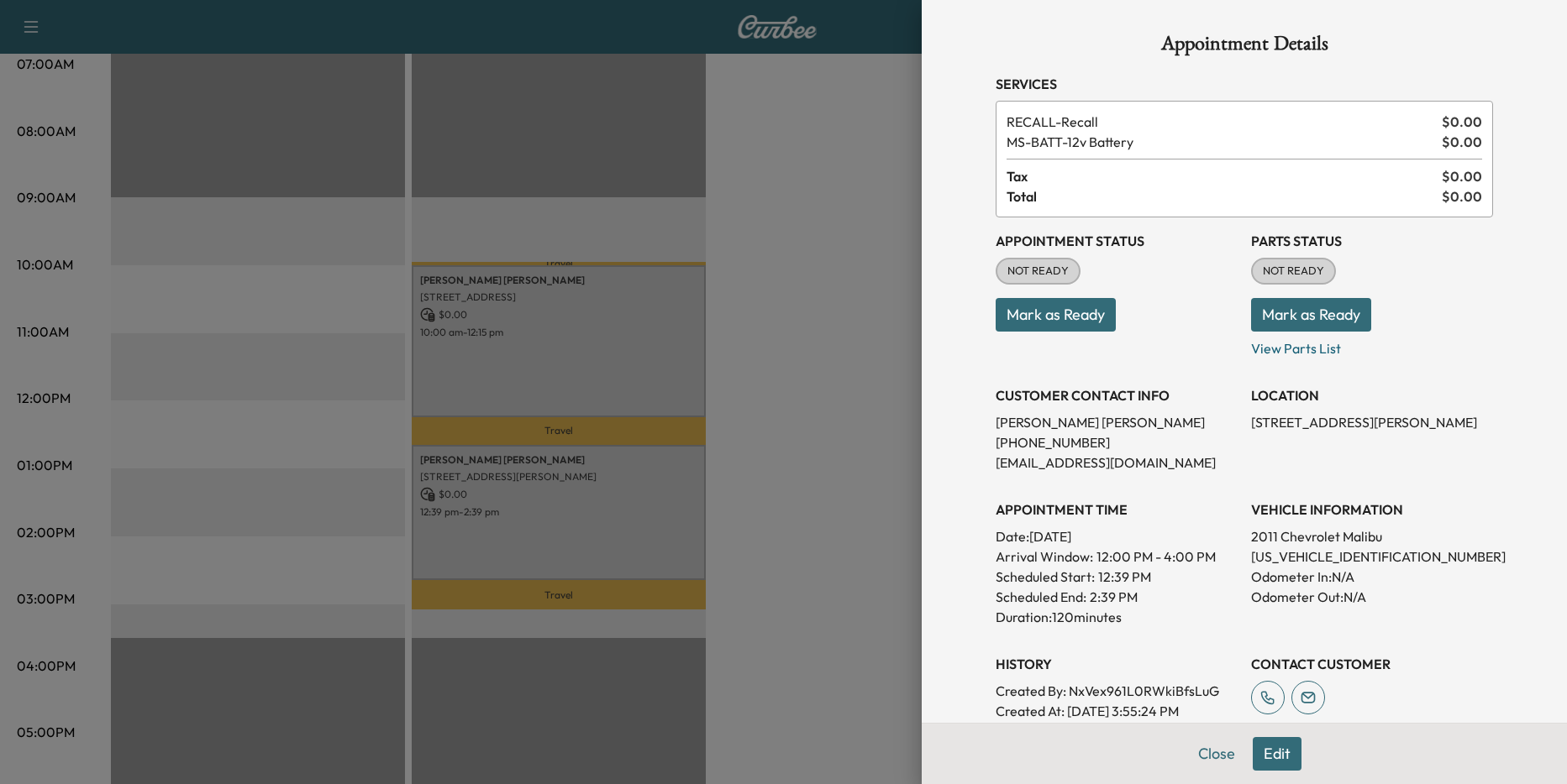
click at [576, 358] on div at bounding box center [784, 392] width 1567 height 784
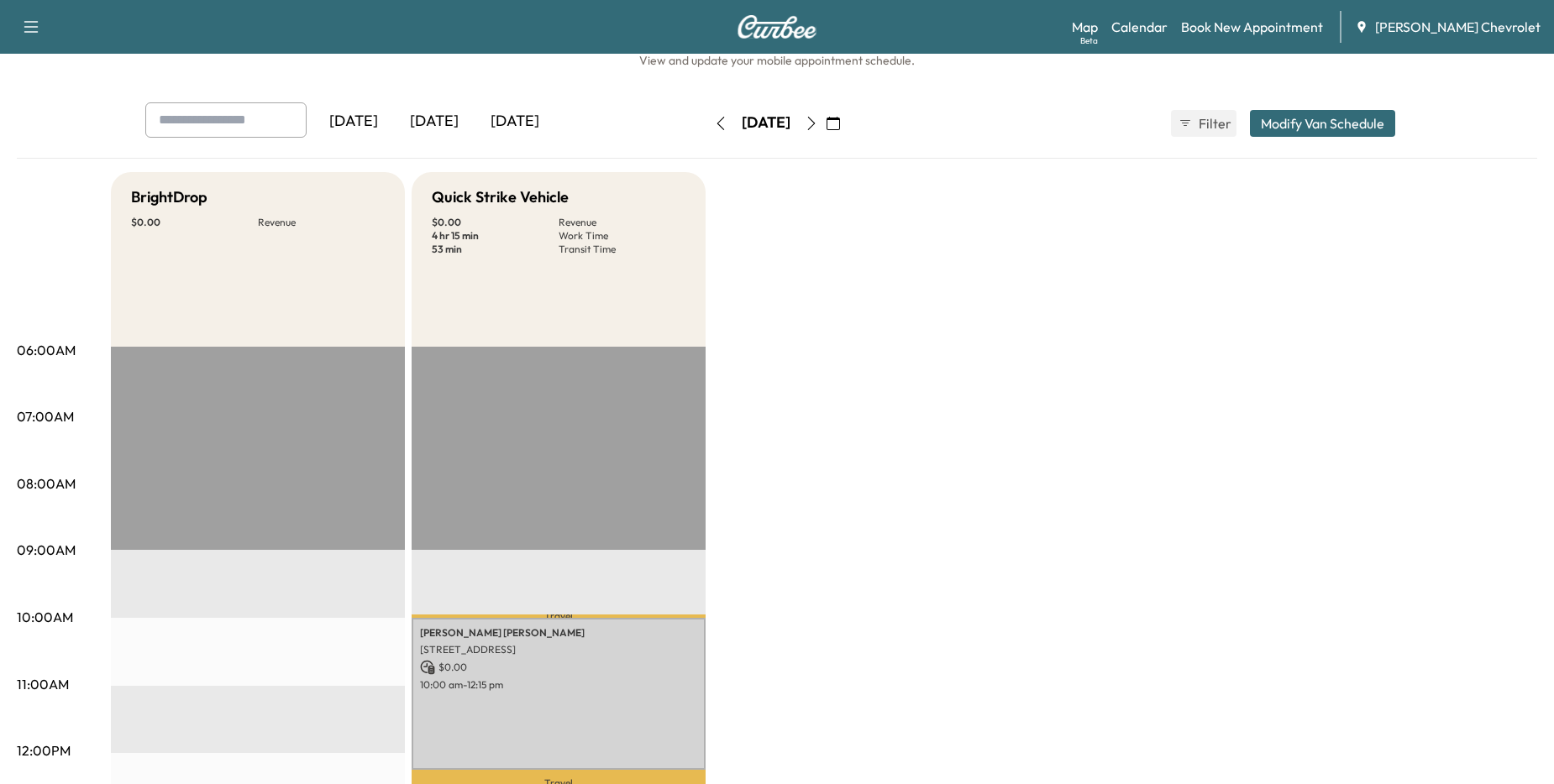
scroll to position [0, 0]
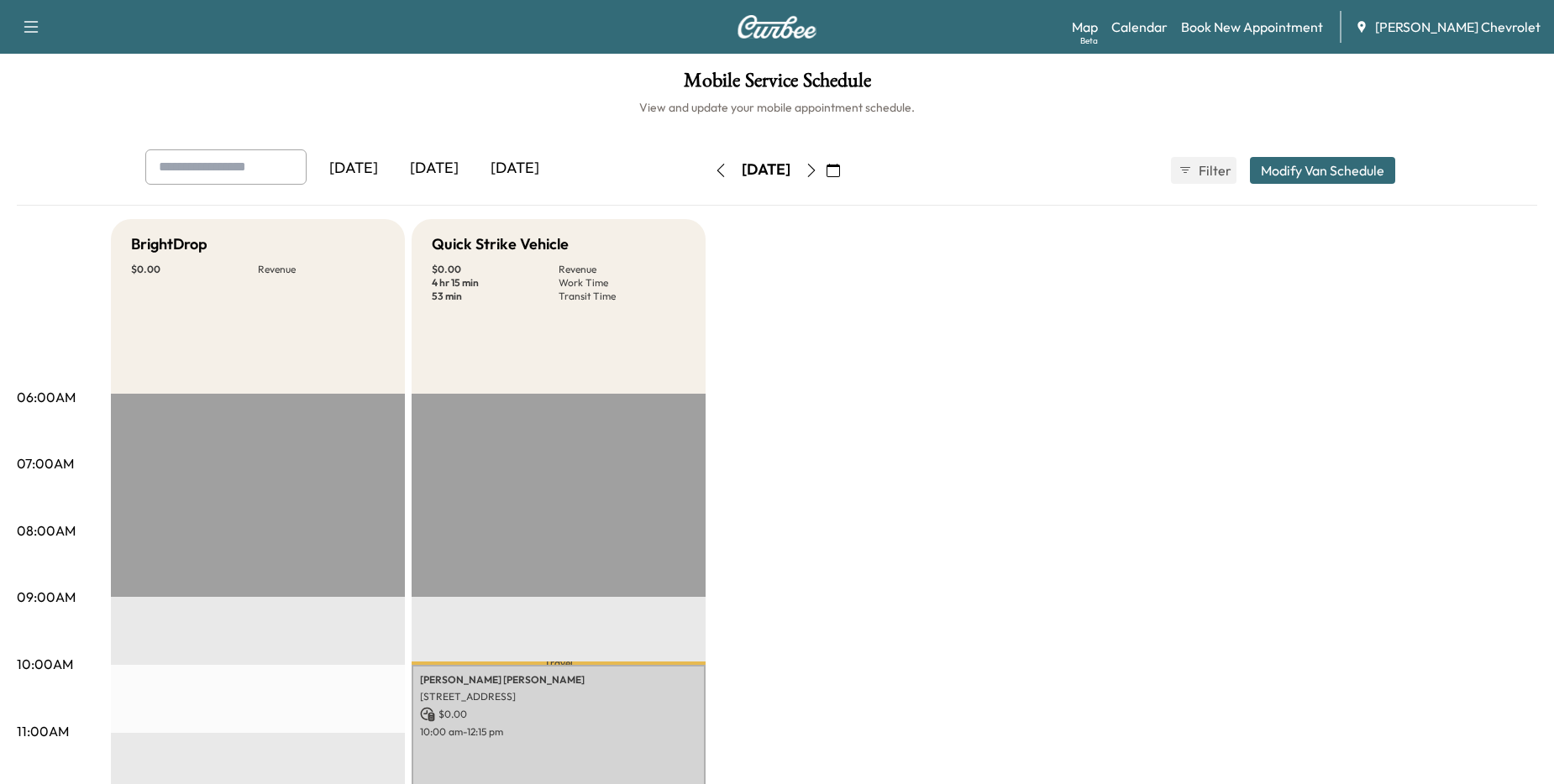
click at [453, 164] on div "[DATE]" at bounding box center [435, 169] width 81 height 38
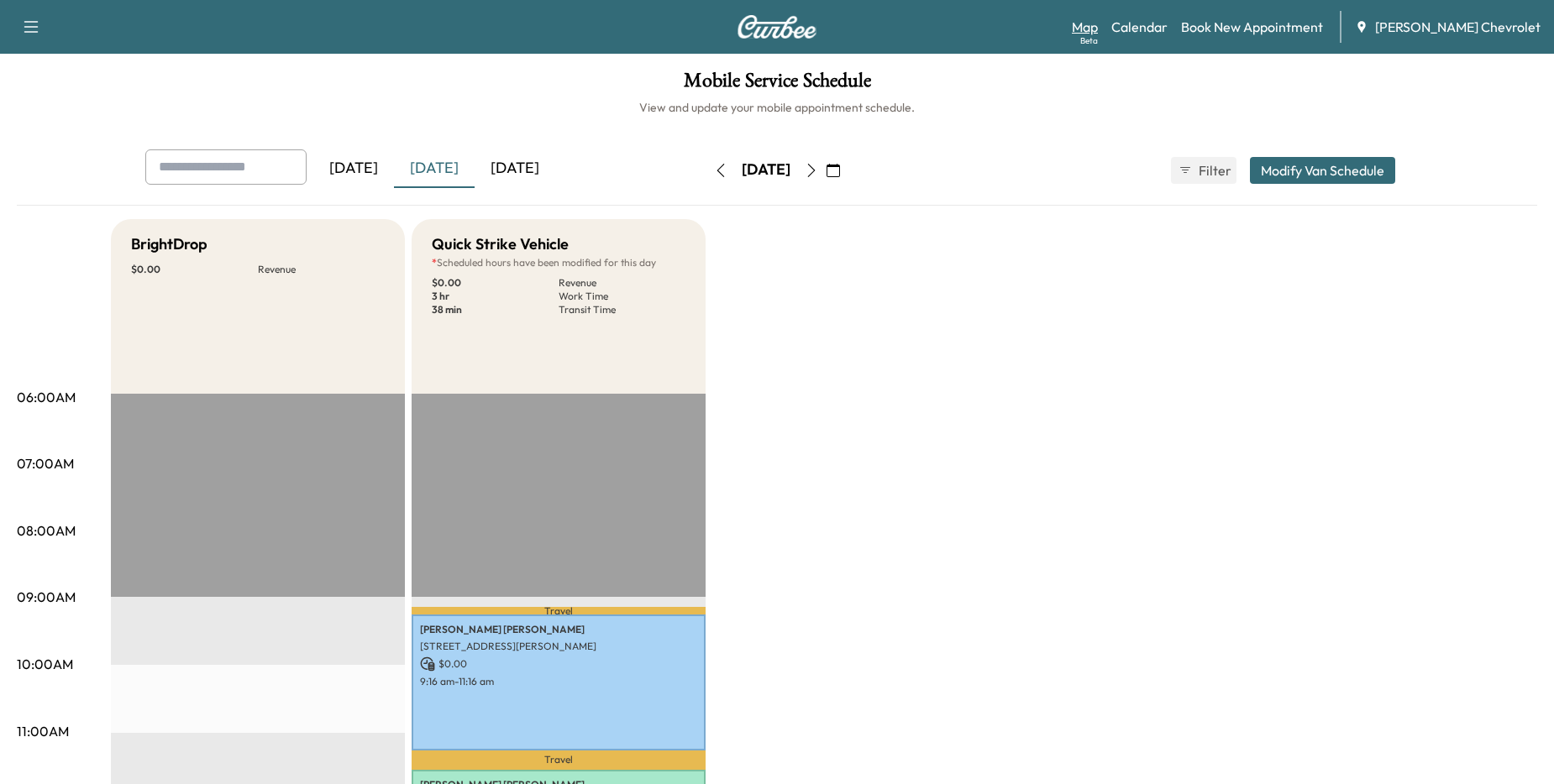
click at [1098, 26] on link "Map Beta" at bounding box center [1085, 27] width 26 height 21
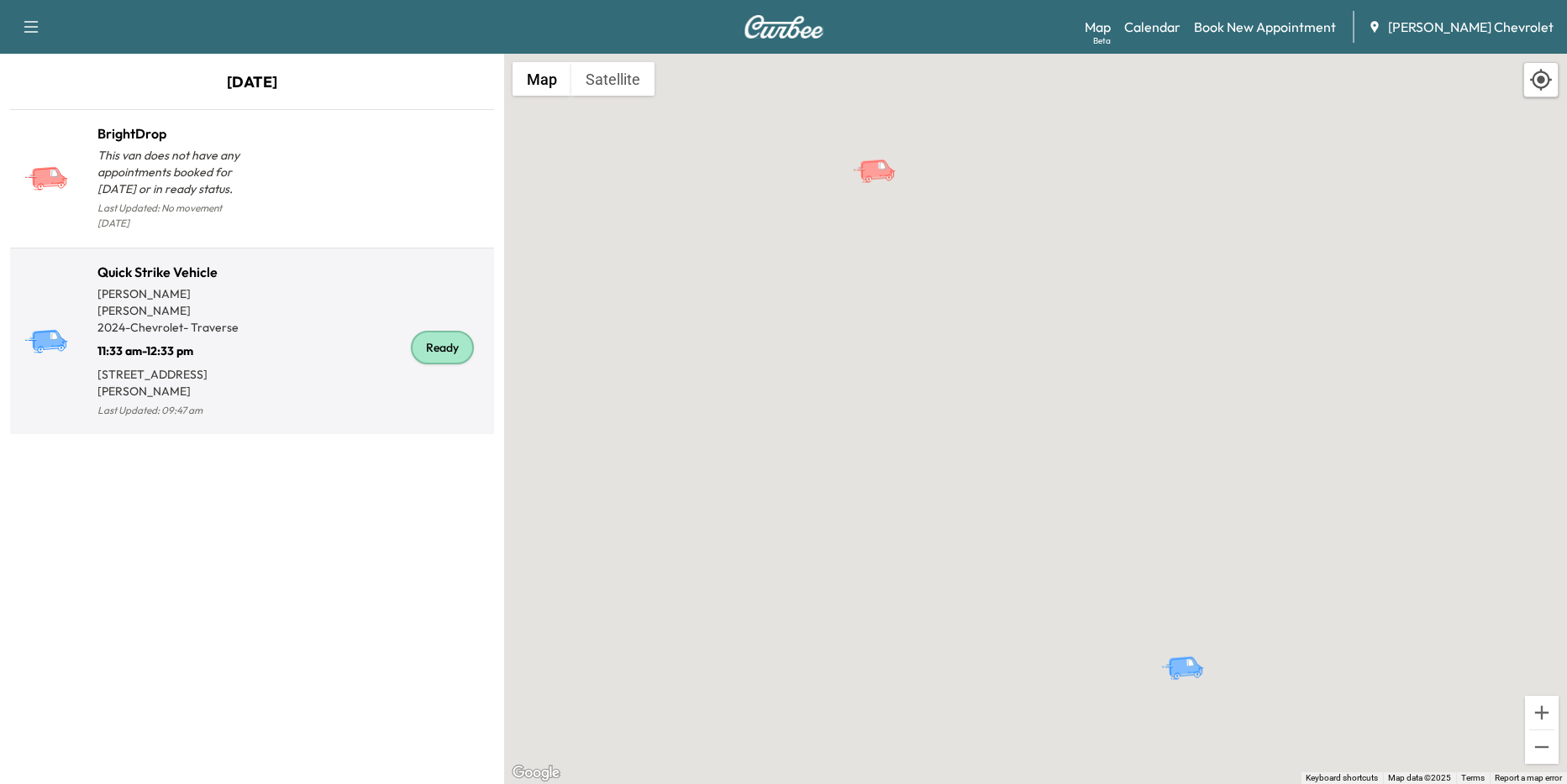
click at [236, 319] on p "2024 - Chevrolet - Traverse" at bounding box center [174, 328] width 155 height 17
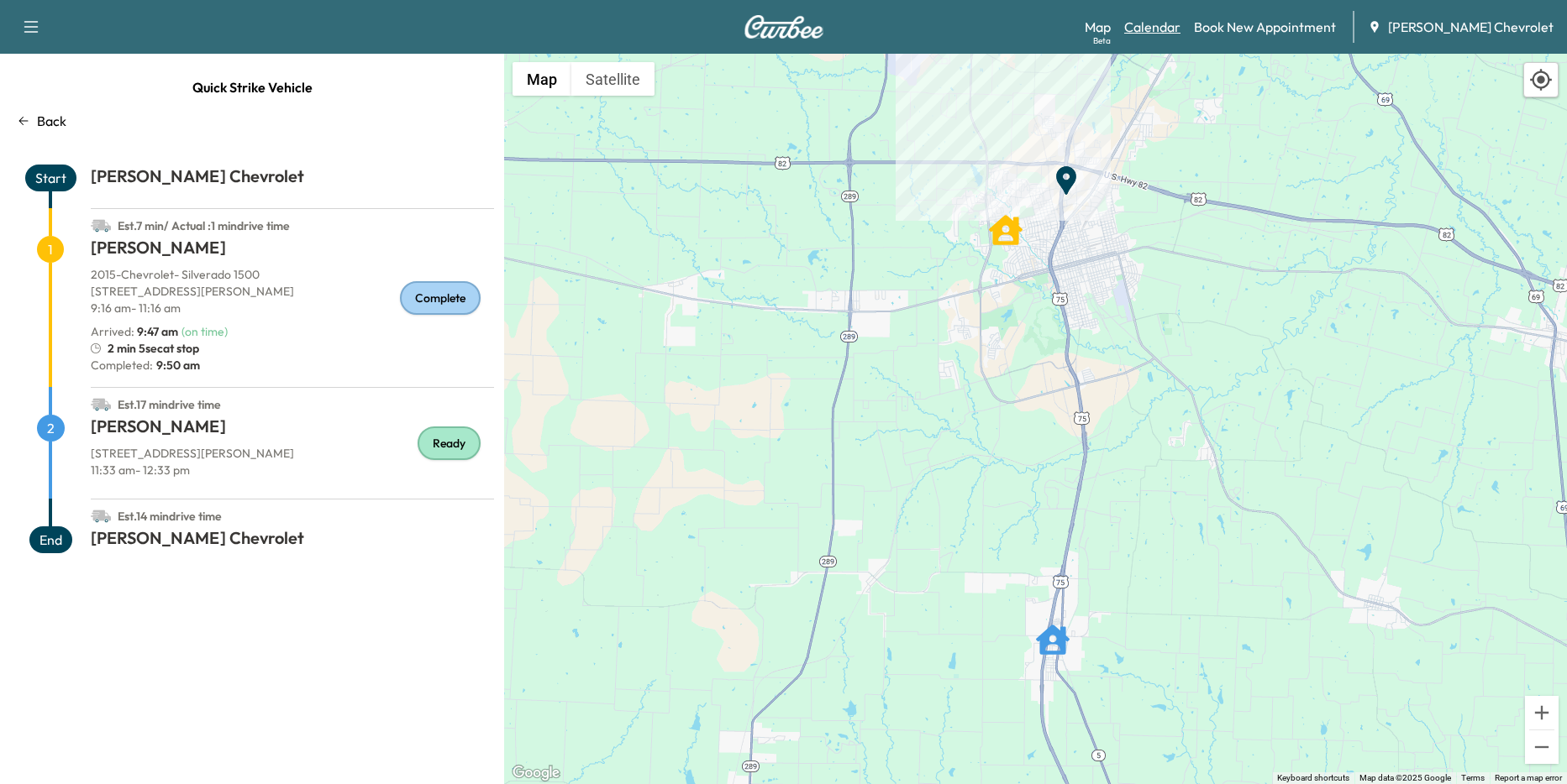
click at [1109, 23] on link "Calendar" at bounding box center [1153, 27] width 56 height 21
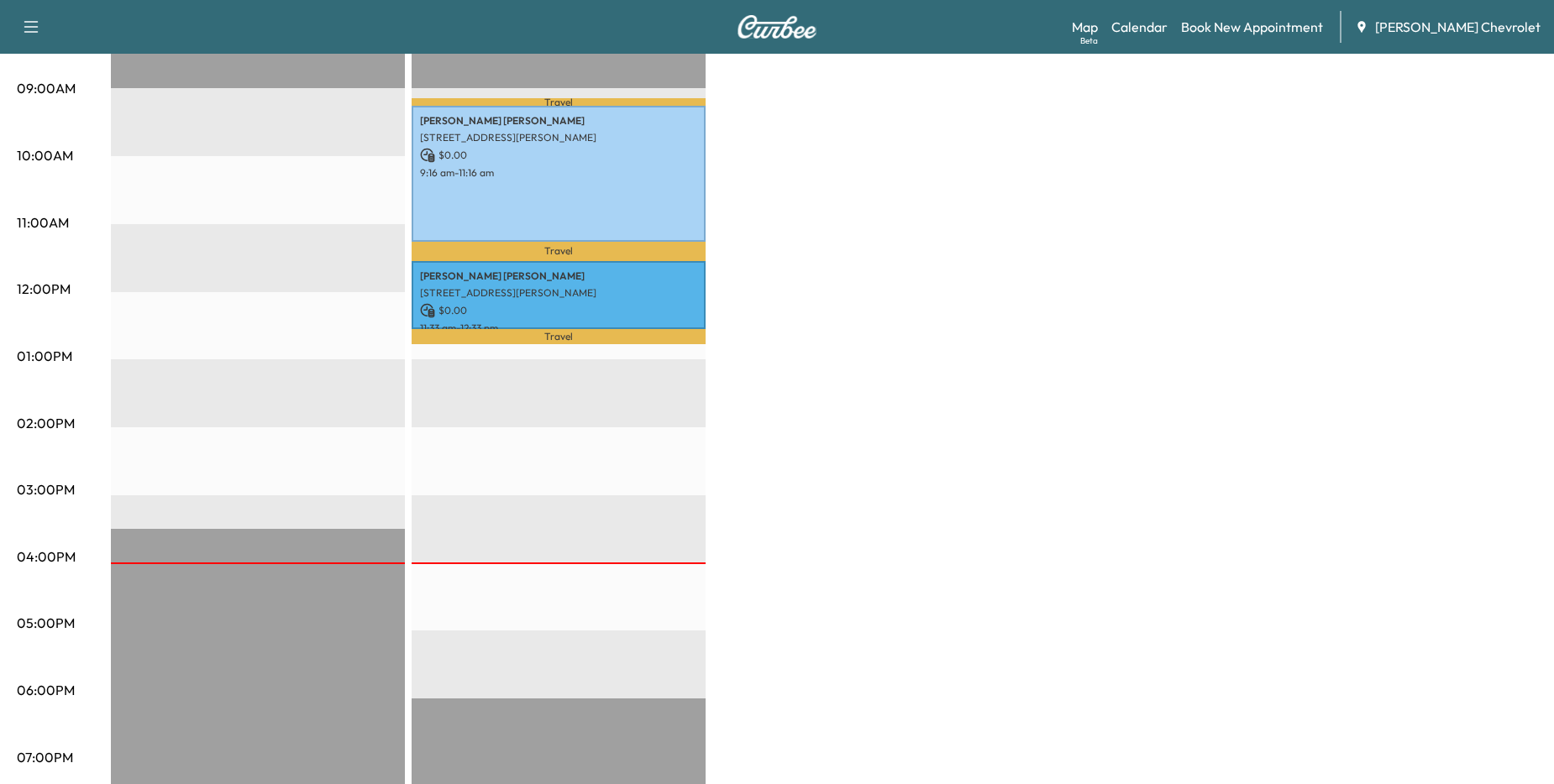
scroll to position [529, 0]
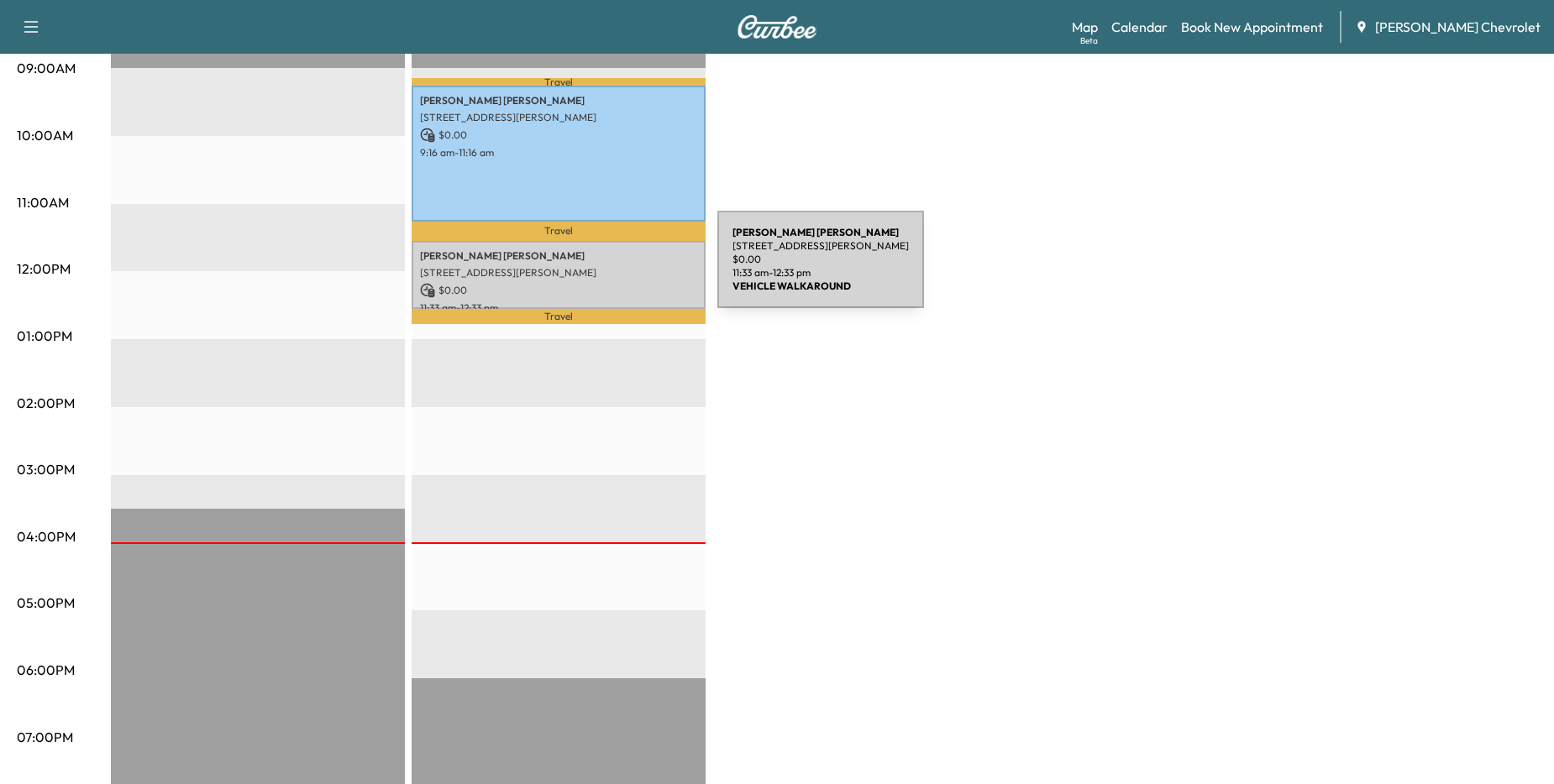
click at [591, 270] on p "[STREET_ADDRESS][PERSON_NAME]" at bounding box center [558, 273] width 277 height 13
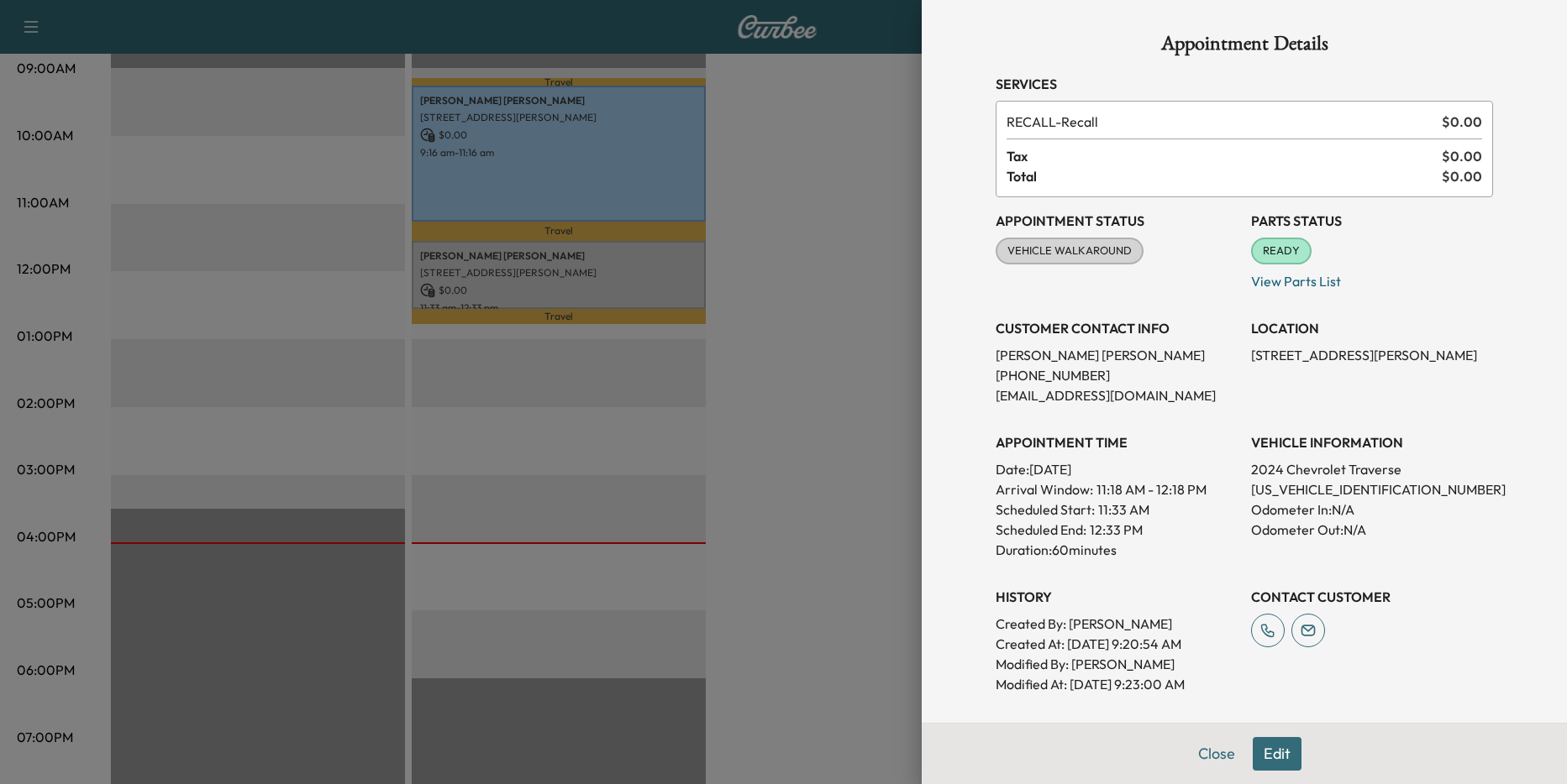
click at [722, 233] on div at bounding box center [784, 392] width 1567 height 784
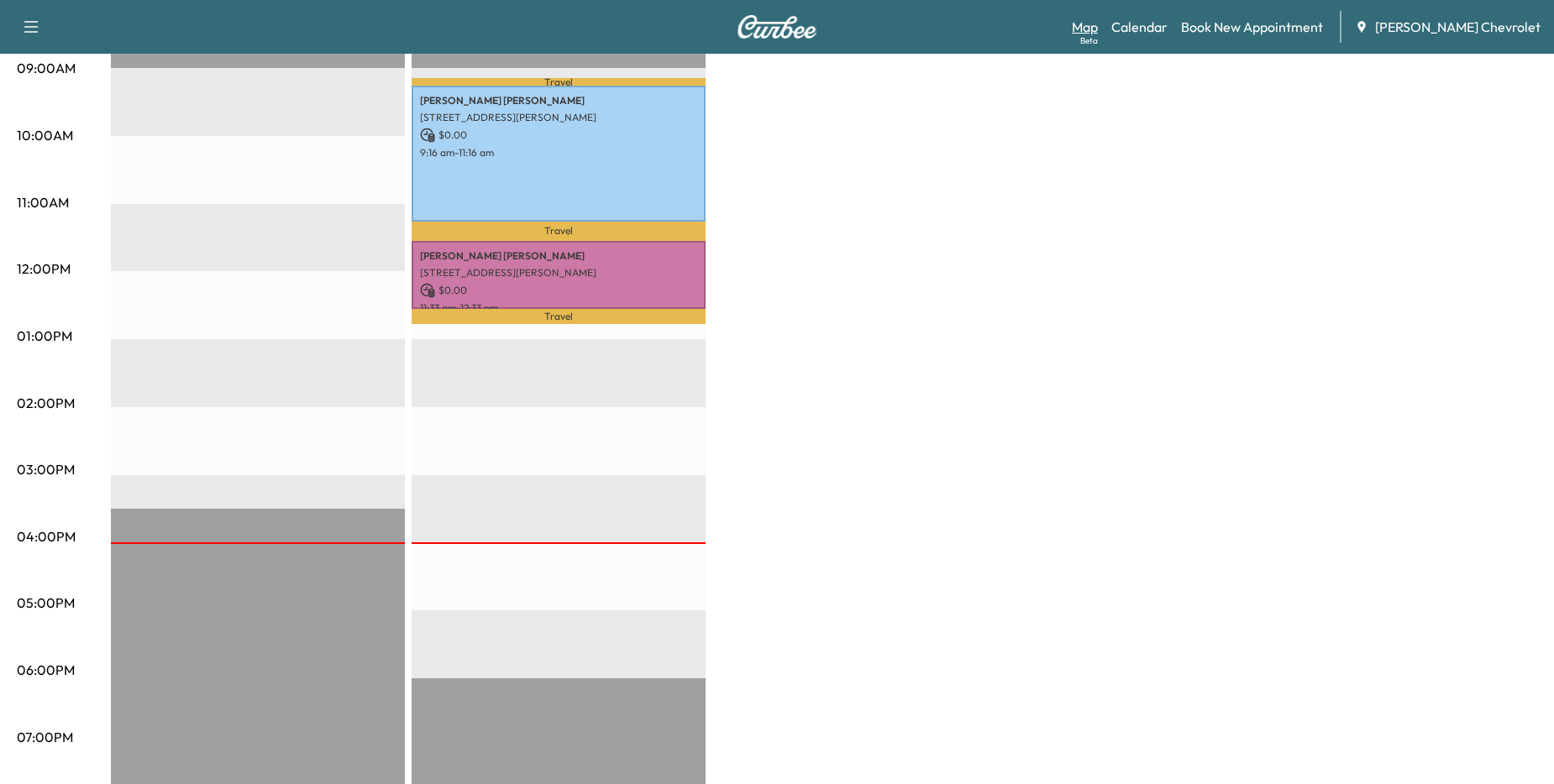
click at [1098, 28] on link "Map Beta" at bounding box center [1085, 27] width 26 height 21
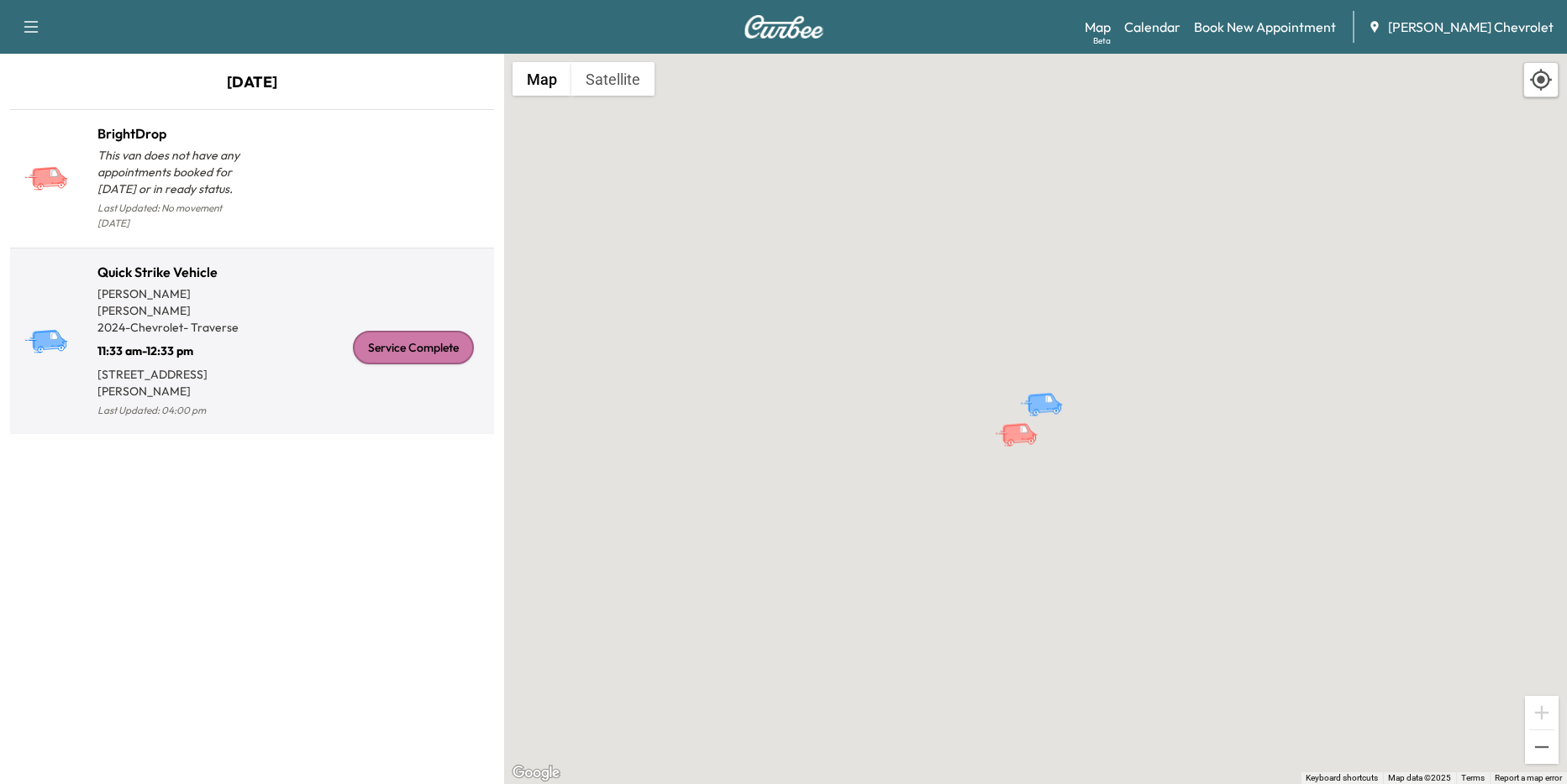
click at [421, 331] on div "Service Complete" at bounding box center [413, 348] width 121 height 34
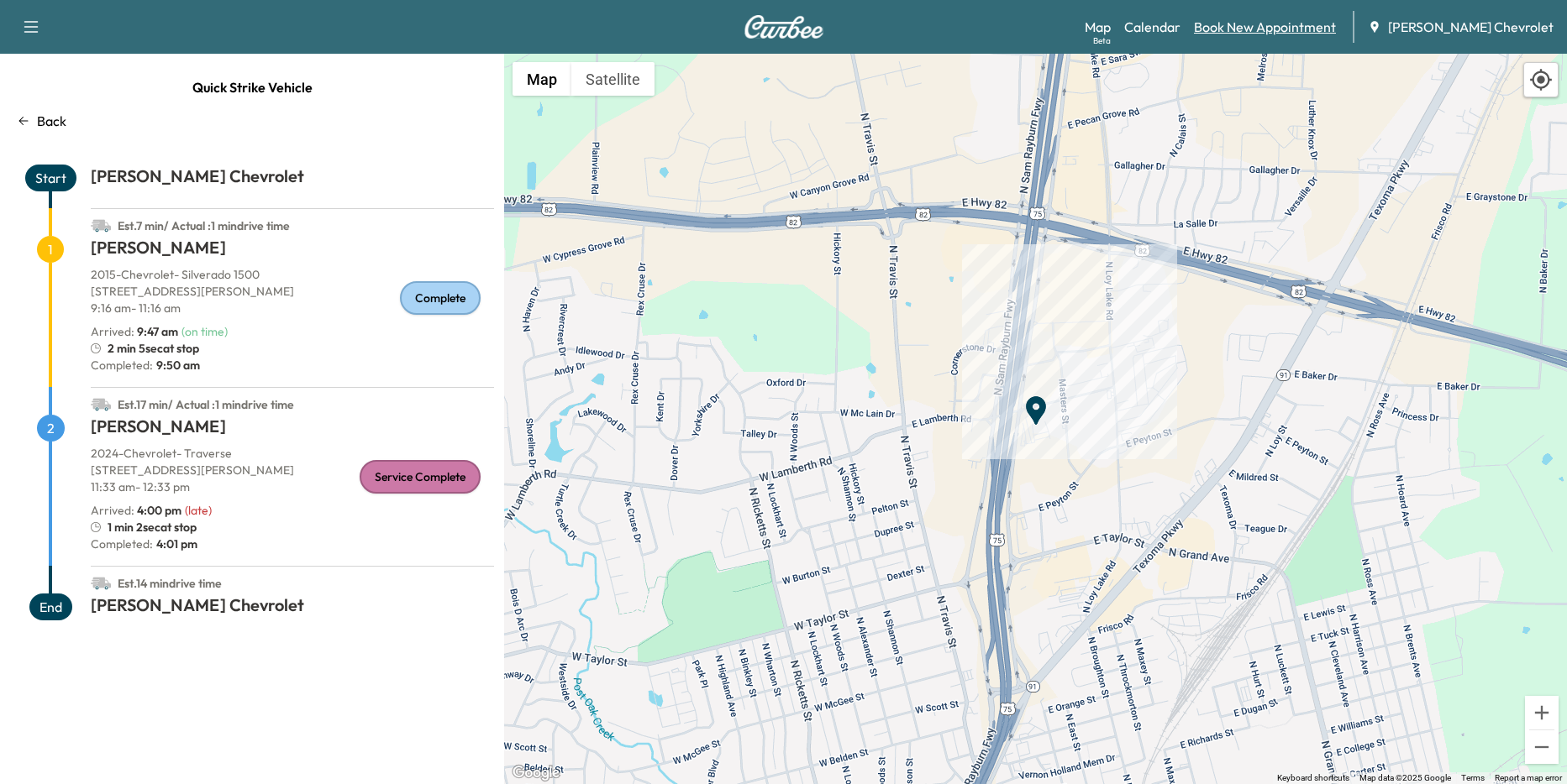
click at [1109, 30] on link "Book New Appointment" at bounding box center [1265, 27] width 142 height 21
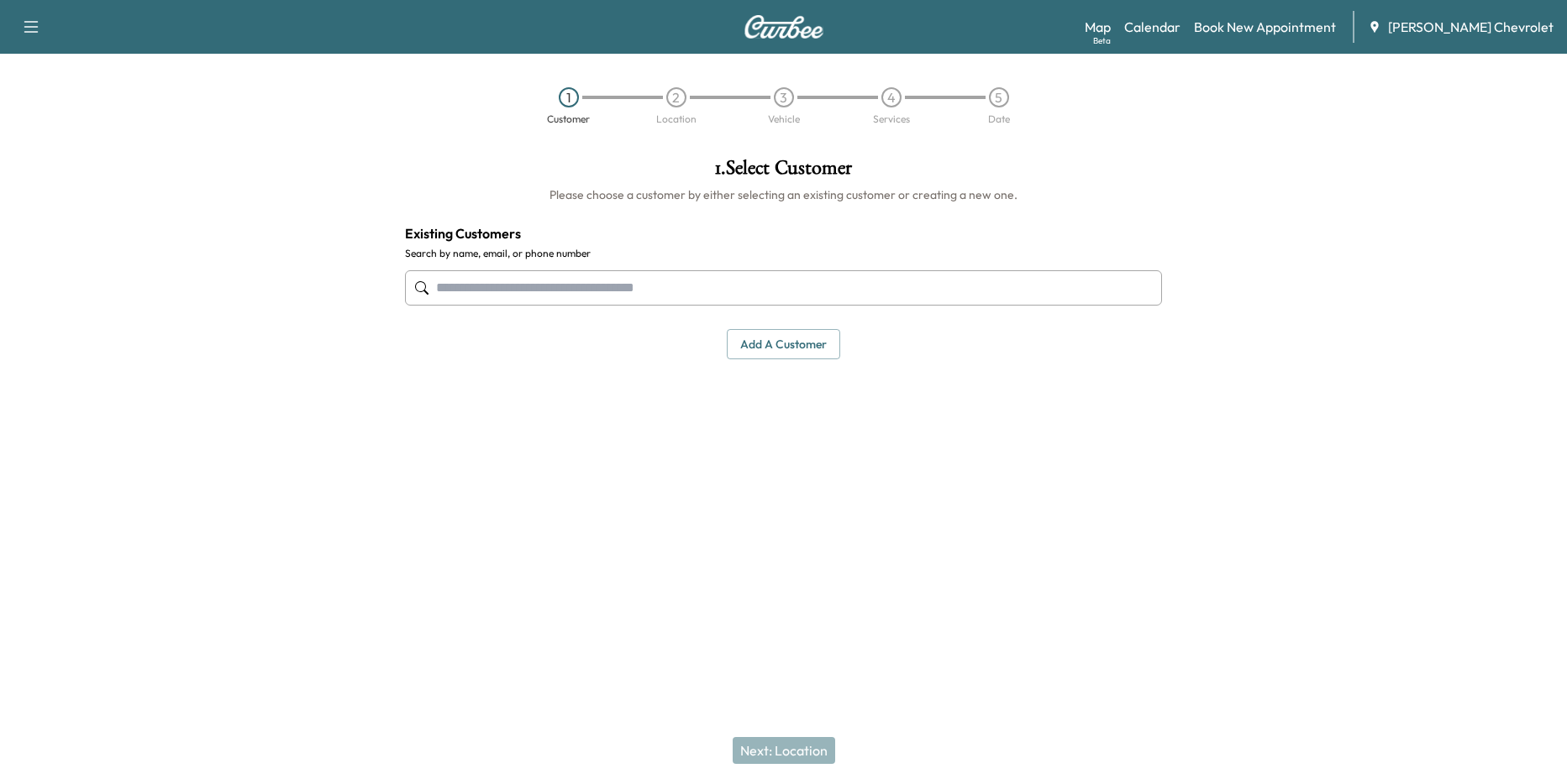
click at [492, 286] on input "text" at bounding box center [784, 288] width 757 height 36
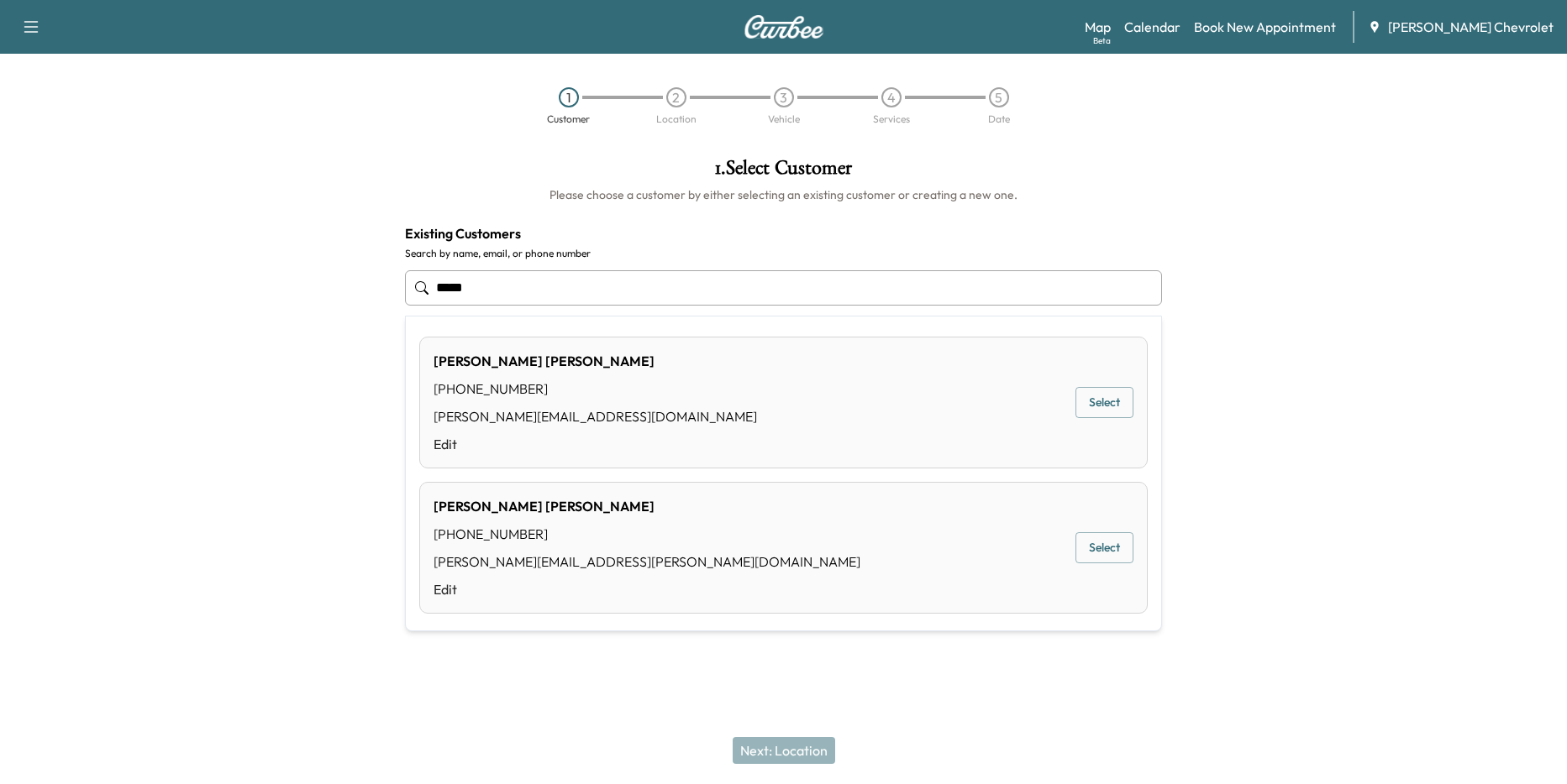
click at [1092, 405] on button "Select" at bounding box center [1105, 402] width 58 height 31
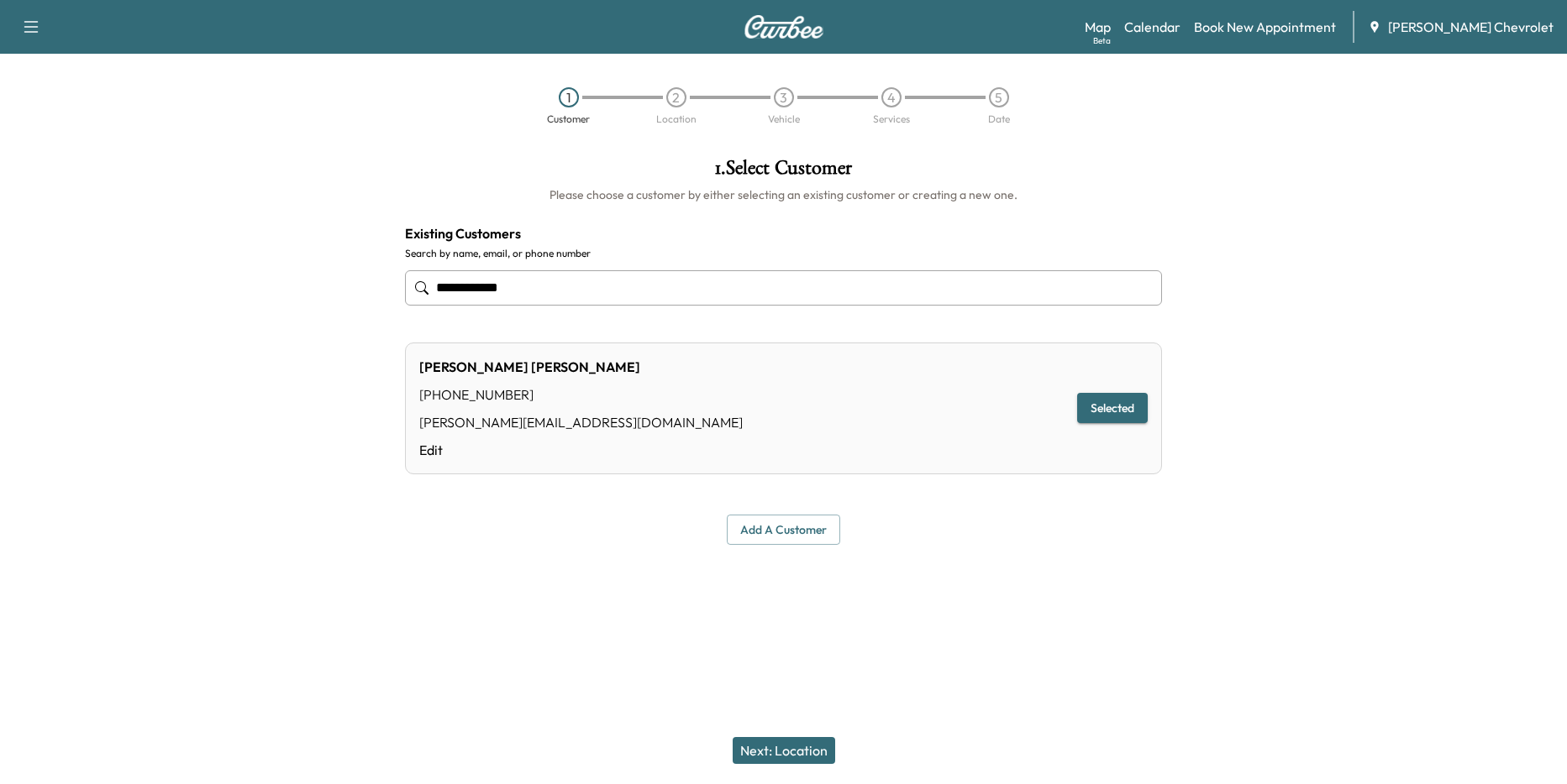
type input "**********"
click at [1109, 410] on button "Selected" at bounding box center [1112, 408] width 70 height 31
click at [780, 746] on button "Next: Location" at bounding box center [784, 750] width 102 height 27
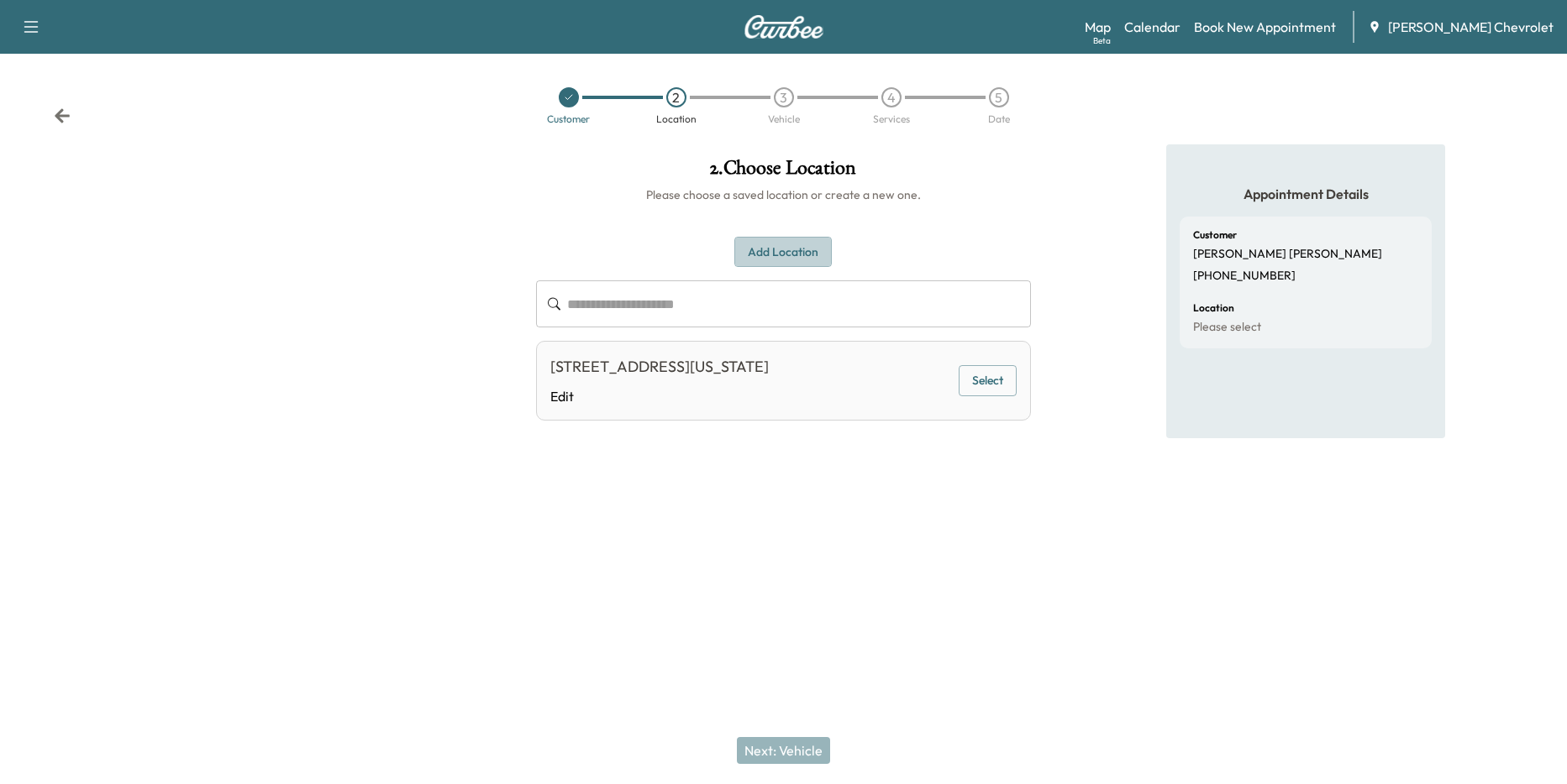
click at [782, 250] on button "Add Location" at bounding box center [784, 252] width 97 height 31
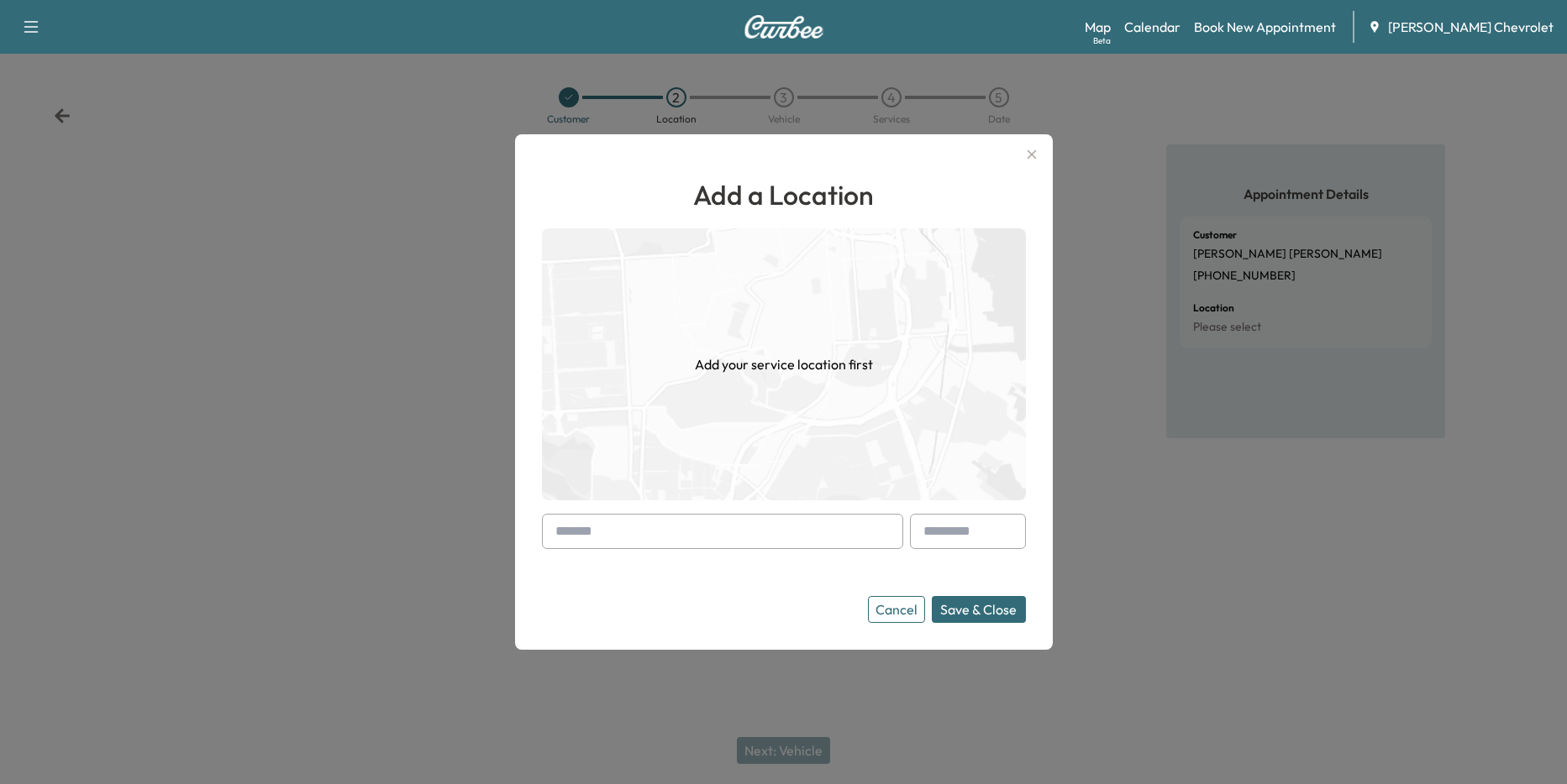
click at [638, 526] on input "text" at bounding box center [723, 532] width 362 height 36
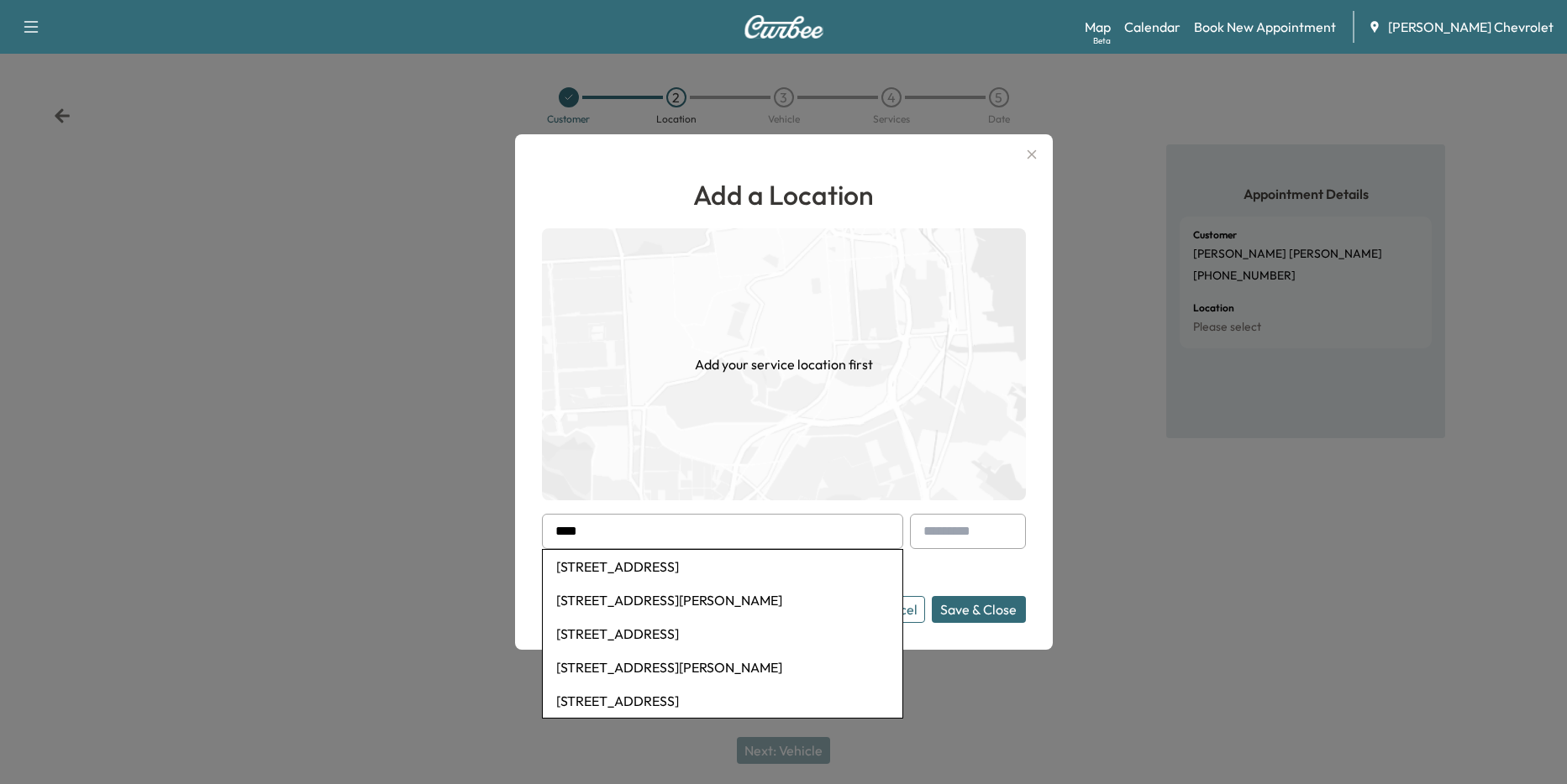
click at [657, 629] on li "[STREET_ADDRESS]" at bounding box center [723, 634] width 360 height 34
type input "**********"
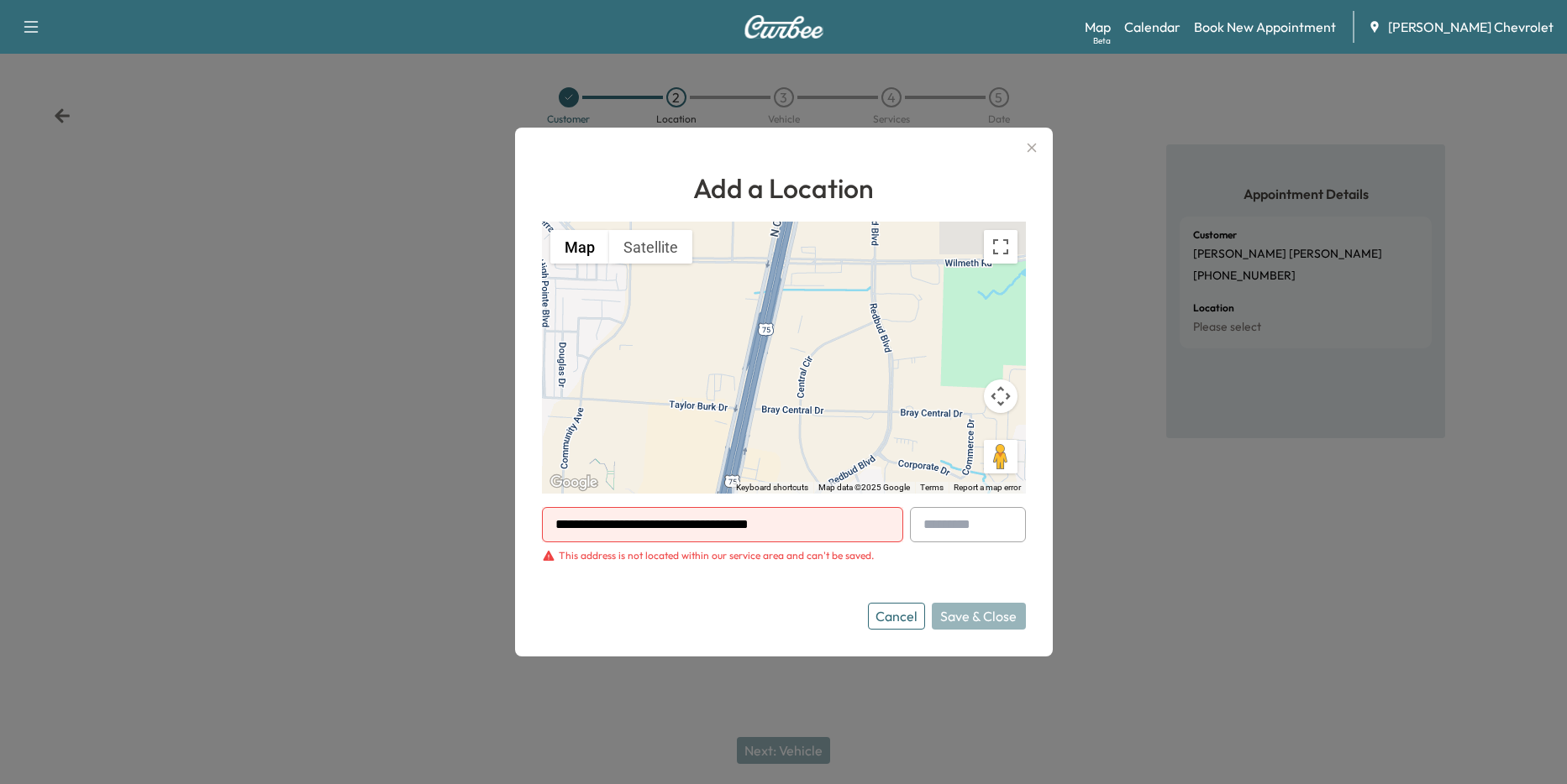
click at [882, 621] on button "Cancel" at bounding box center [896, 616] width 57 height 27
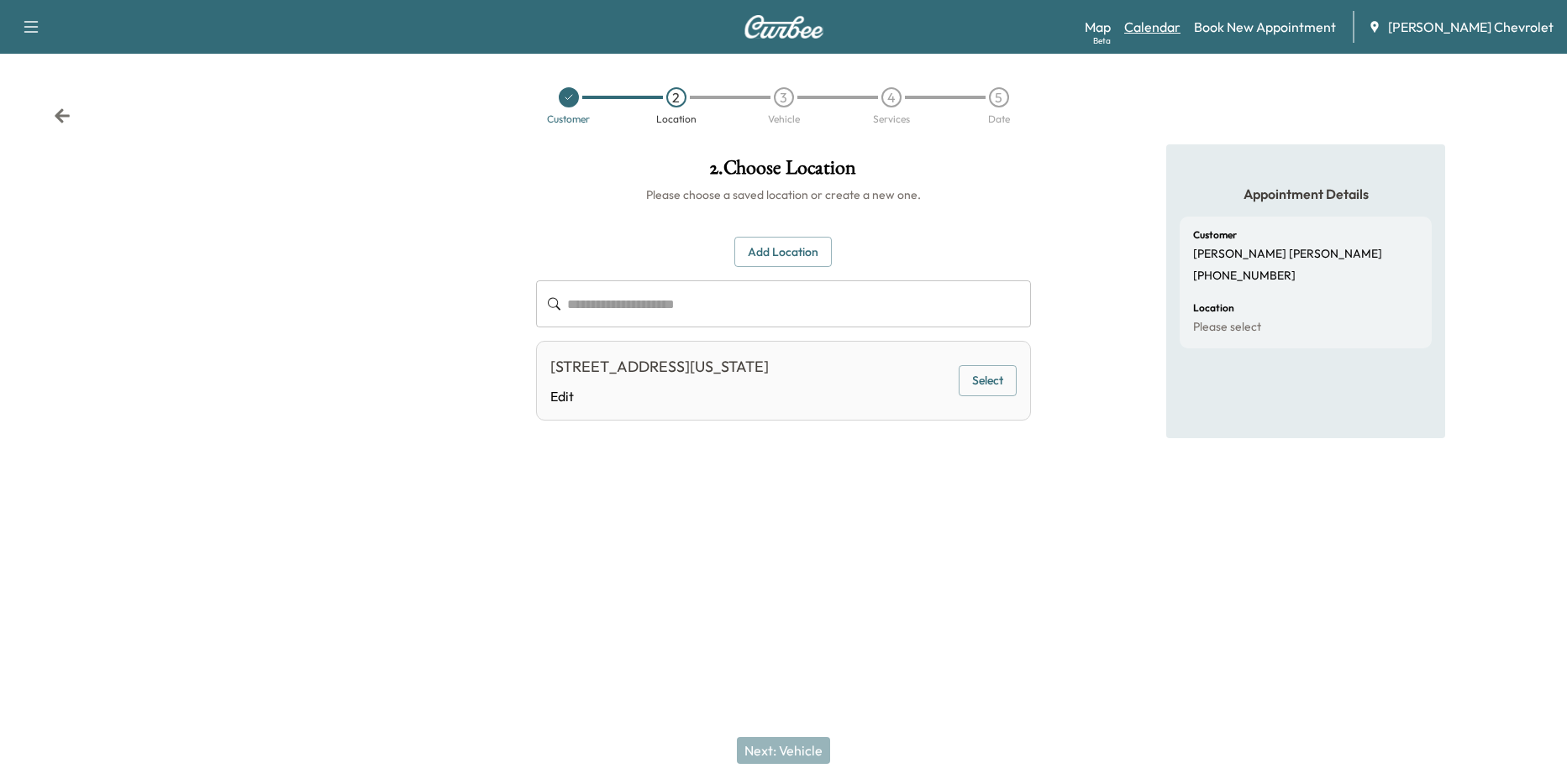
click at [1109, 27] on link "Calendar" at bounding box center [1153, 27] width 56 height 21
